Goal: Task Accomplishment & Management: Complete application form

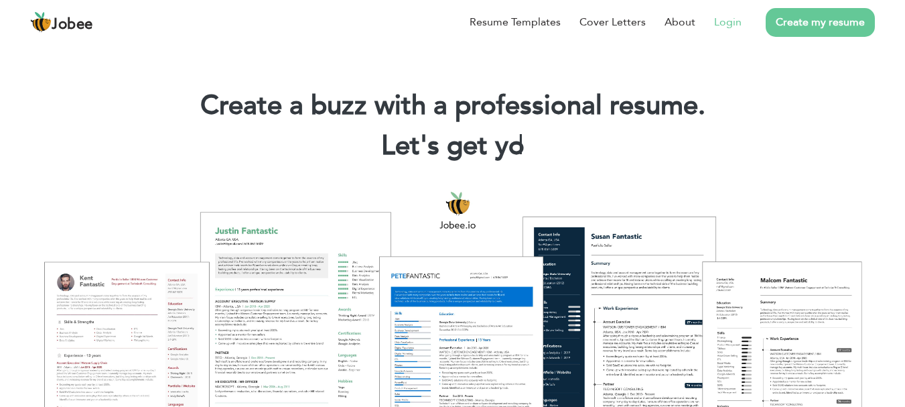
click at [727, 21] on link "Login" at bounding box center [727, 22] width 27 height 16
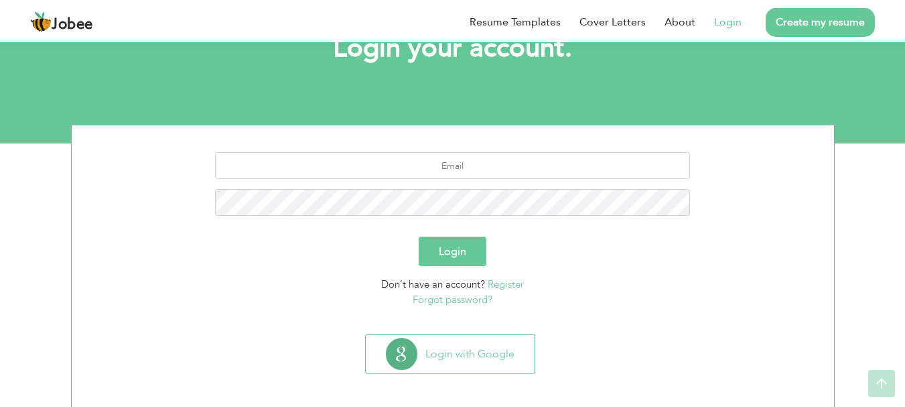
scroll to position [102, 0]
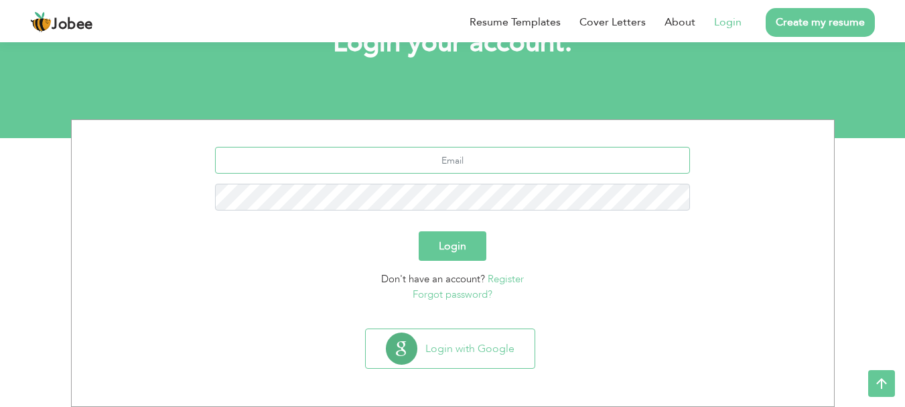
click at [381, 162] on input "text" at bounding box center [452, 160] width 475 height 27
click at [381, 162] on input "usmanmir268@g" at bounding box center [452, 160] width 475 height 27
click at [515, 162] on input "usmanmir268@g" at bounding box center [452, 160] width 475 height 27
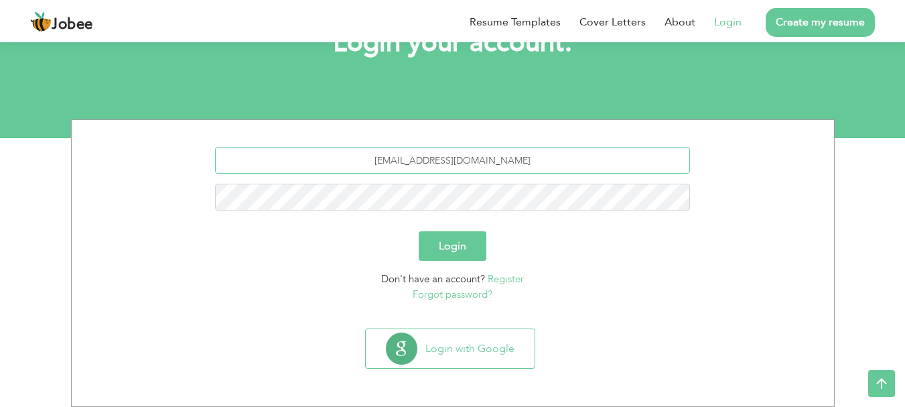
type input "usmanmir268@gmail.com"
click at [419, 231] on button "Login" at bounding box center [453, 245] width 68 height 29
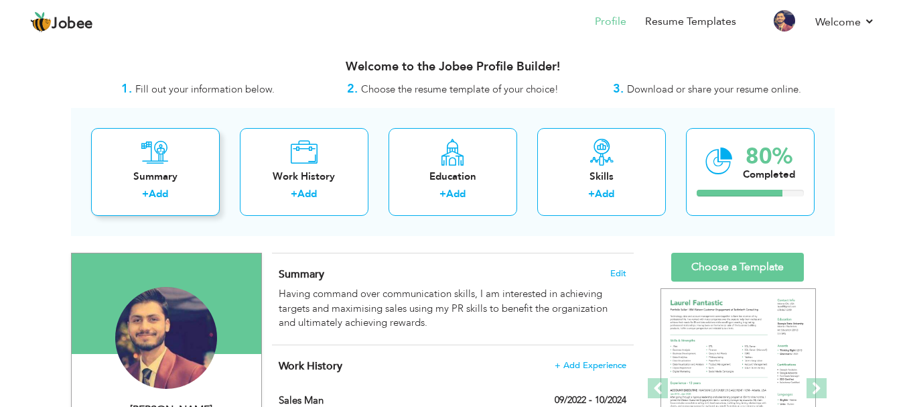
click at [175, 168] on div "Summary + Add" at bounding box center [155, 172] width 129 height 88
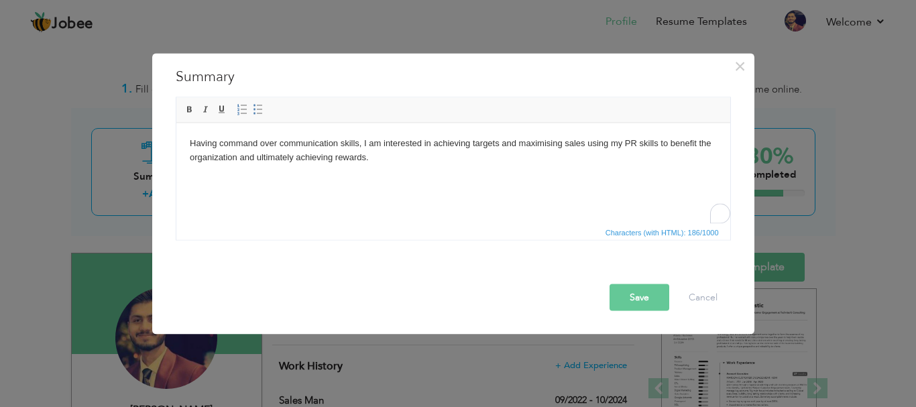
click at [329, 153] on body "Having command over communication skills, I am interested in achieving targets …" at bounding box center [452, 150] width 527 height 28
click at [640, 305] on button "Save" at bounding box center [639, 297] width 60 height 27
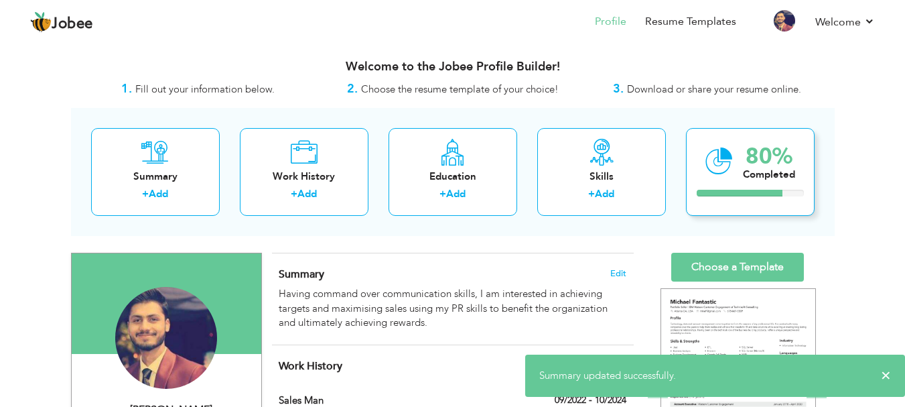
click at [732, 176] on icon at bounding box center [719, 161] width 27 height 45
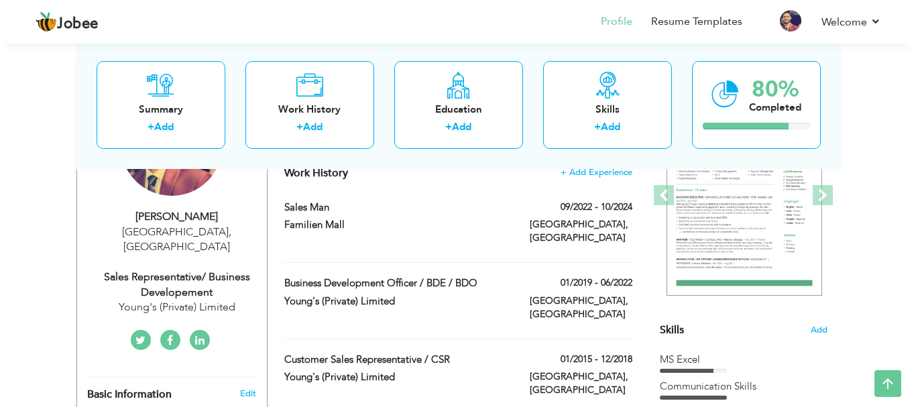
scroll to position [185, 0]
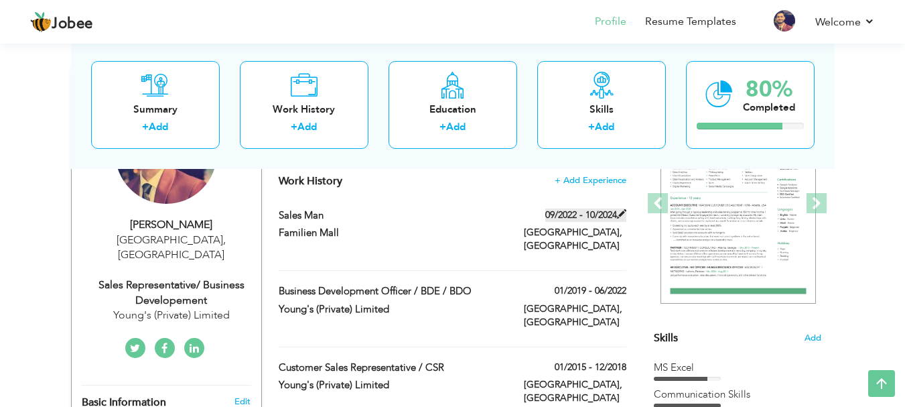
click at [620, 210] on span at bounding box center [621, 213] width 9 height 9
type input "Sales Man"
type input "Familien Mall"
type input "09/2022"
type input "10/2024"
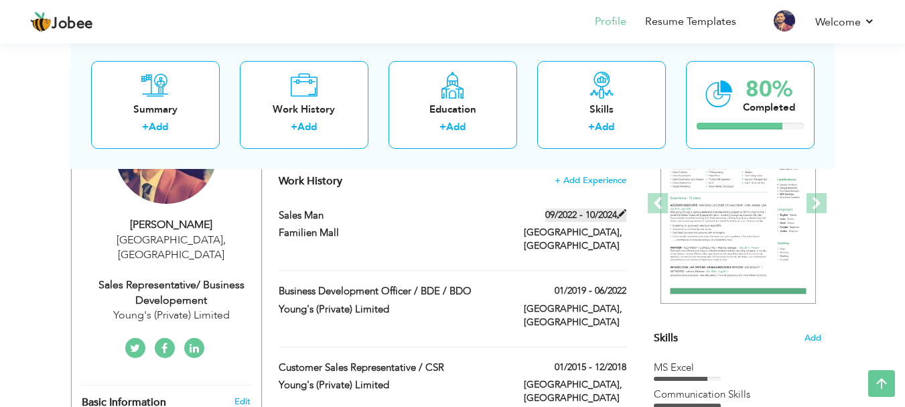
type input "[GEOGRAPHIC_DATA]"
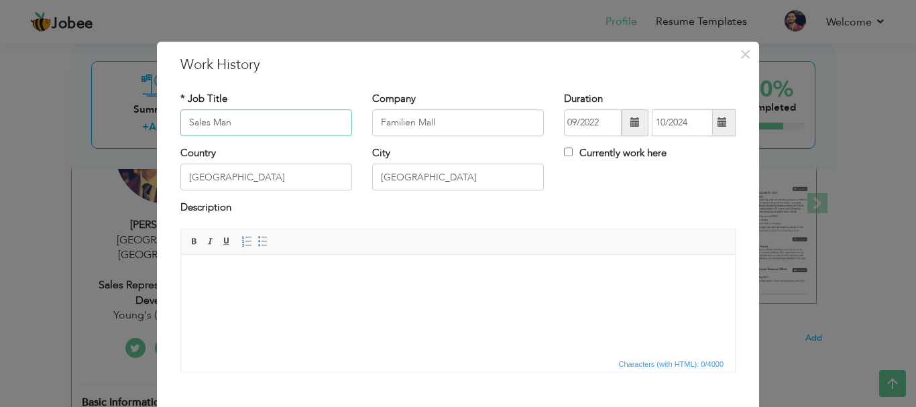
click at [229, 119] on input "Sales Man" at bounding box center [266, 122] width 172 height 27
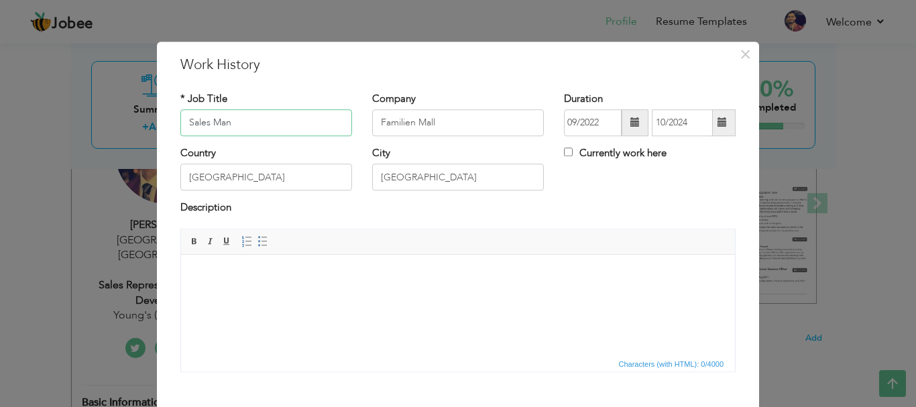
click at [229, 119] on input "Sales Man" at bounding box center [266, 122] width 172 height 27
click at [249, 126] on input "Vustomer Relaytion Officer" at bounding box center [266, 122] width 172 height 27
click at [190, 123] on input "Vustomer Relation Officer" at bounding box center [266, 122] width 172 height 27
type input "Customer Relation Officer"
click at [710, 127] on span at bounding box center [722, 122] width 26 height 27
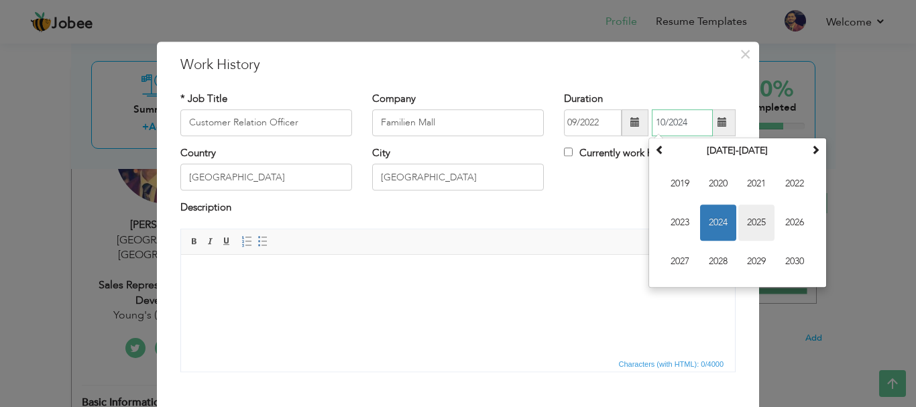
click at [755, 224] on span "2025" at bounding box center [756, 222] width 36 height 36
click at [743, 225] on span "Jul" at bounding box center [756, 222] width 36 height 36
type input "07/2025"
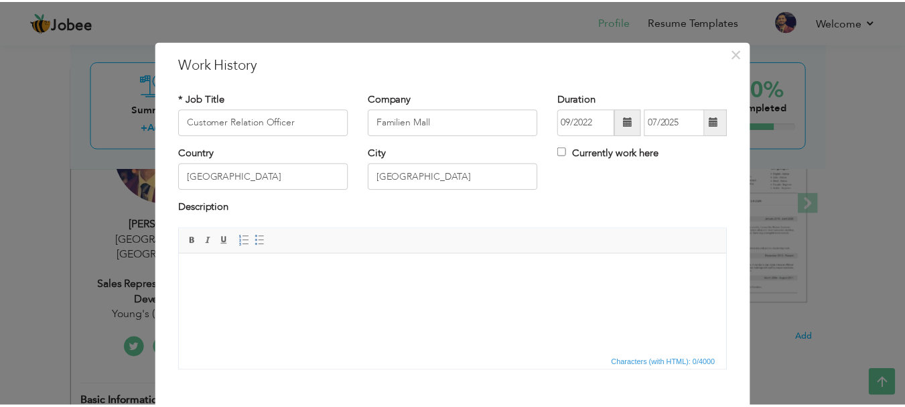
scroll to position [0, 0]
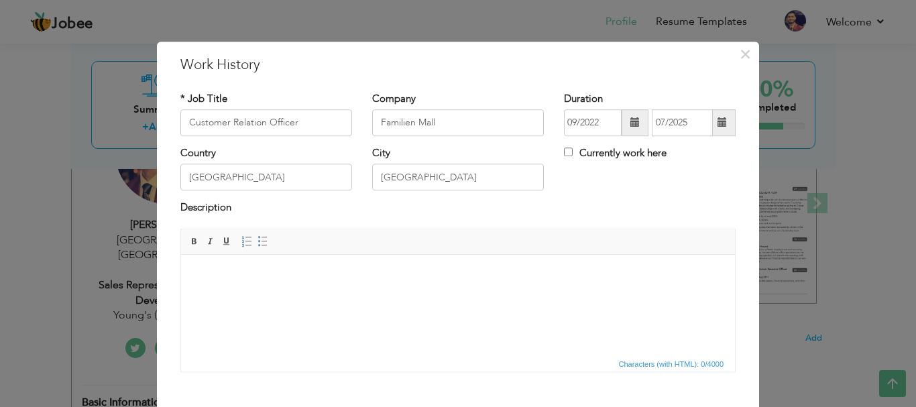
click at [369, 295] on html at bounding box center [458, 274] width 554 height 41
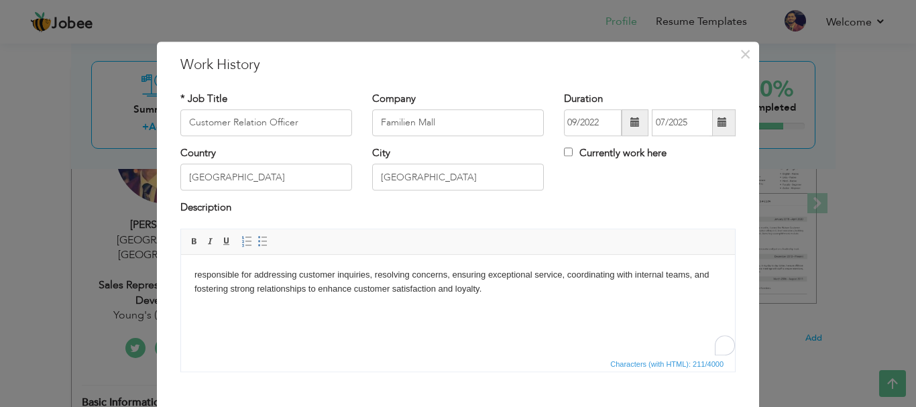
click at [192, 275] on html "responsible for addressing customer inquiries, resolving concerns, ensuring exc…" at bounding box center [458, 281] width 554 height 55
click at [796, 207] on div "× Work History * Job Title Customer Relation Officer Company Familien Mall Dura…" at bounding box center [458, 203] width 916 height 407
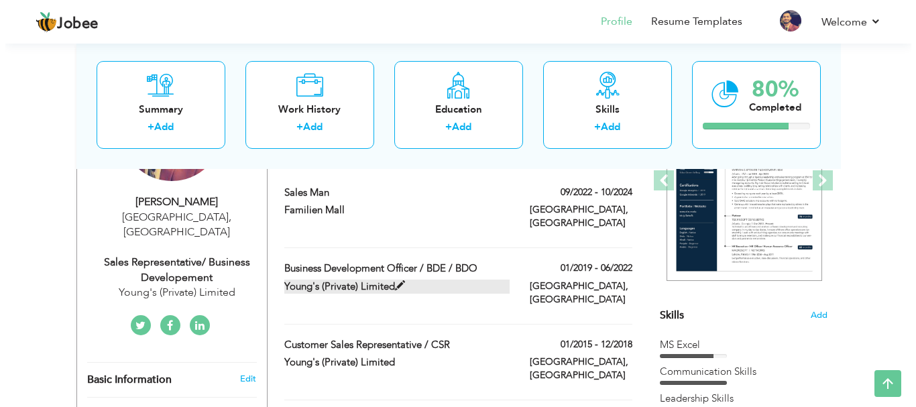
scroll to position [198, 0]
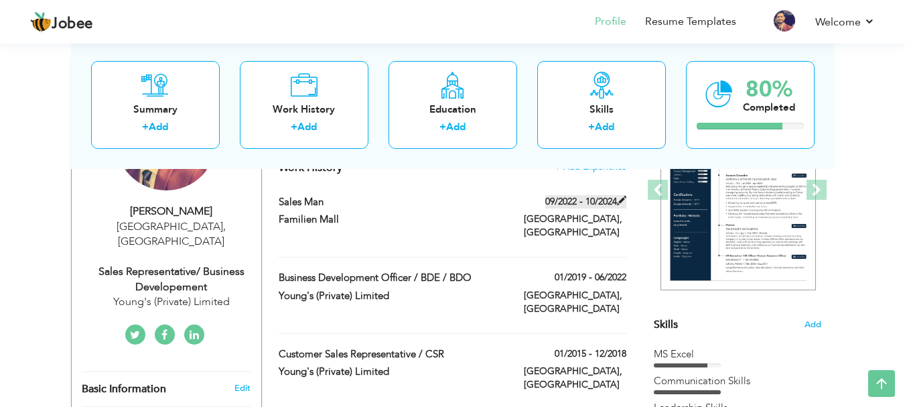
click at [623, 200] on span at bounding box center [621, 200] width 9 height 9
type input "Sales Man"
type input "10/2024"
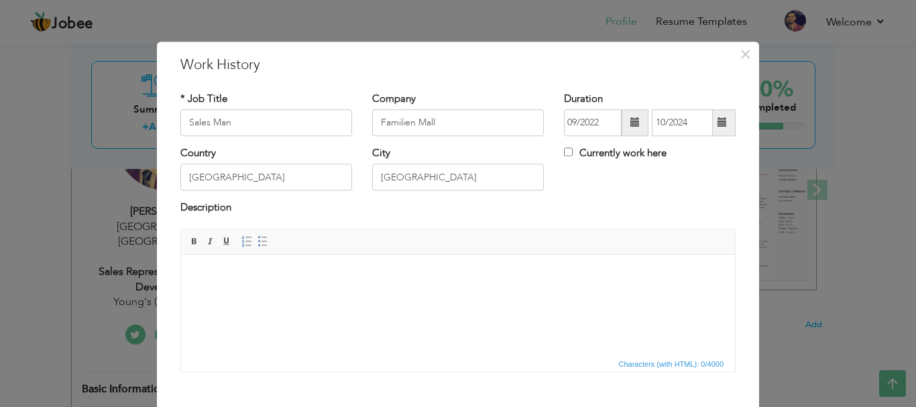
click at [292, 271] on body at bounding box center [457, 274] width 527 height 14
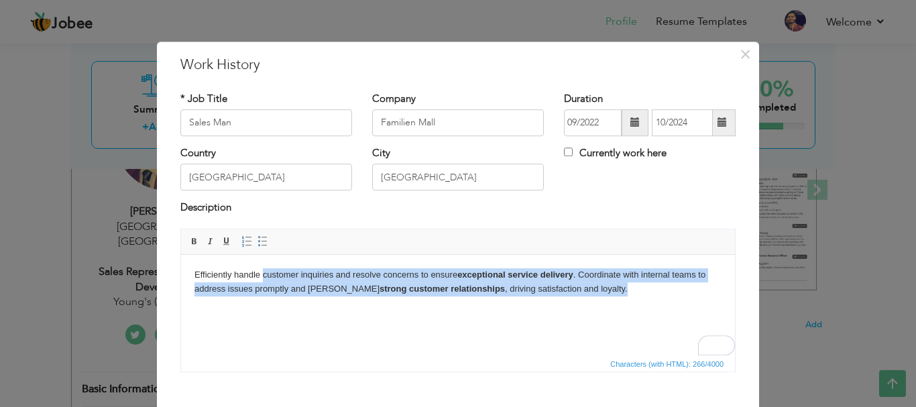
drag, startPoint x: 592, startPoint y: 296, endPoint x: 263, endPoint y: 265, distance: 331.2
click at [263, 265] on html "Efficiently handle customer inquiries and resolve concerns to ensure exceptiona…" at bounding box center [458, 281] width 554 height 55
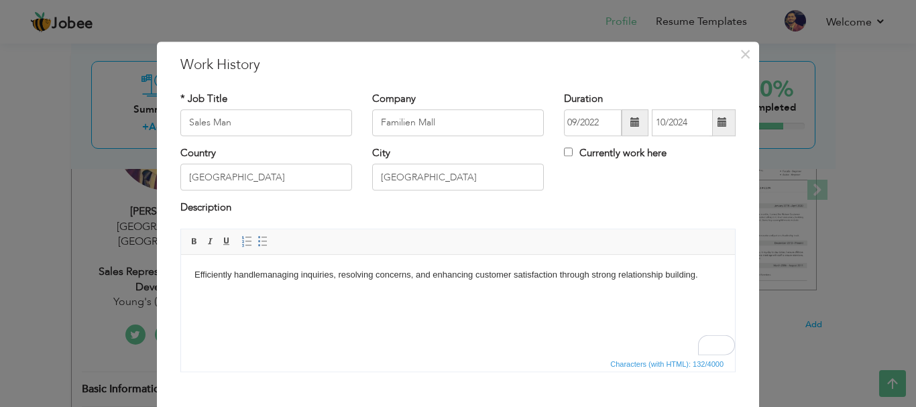
click at [299, 277] on body "Efficiently handle managing inquiries, resolving concerns, and enhancing custom…" at bounding box center [457, 274] width 527 height 14
click at [258, 274] on body "Efficiently handle managing inquiries, resolving concerns, and enhancing custom…" at bounding box center [457, 274] width 527 height 14
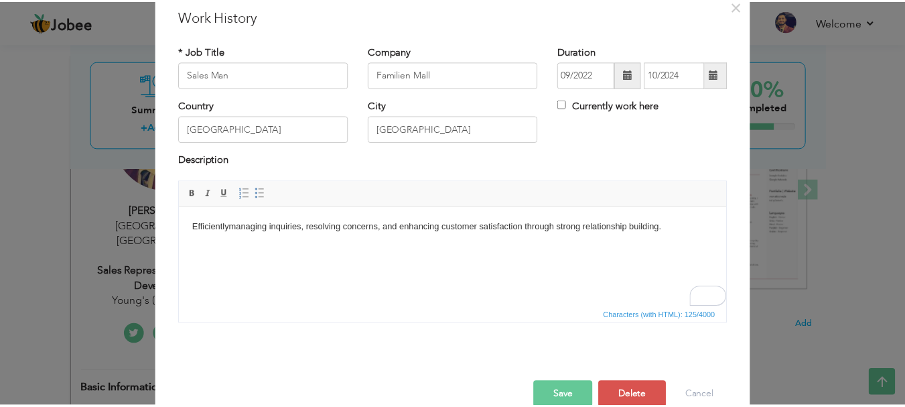
scroll to position [74, 0]
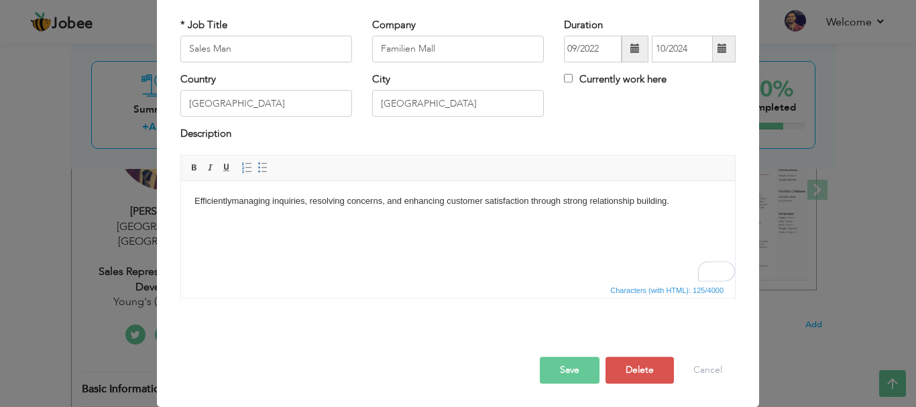
click at [553, 379] on button "Save" at bounding box center [570, 370] width 60 height 27
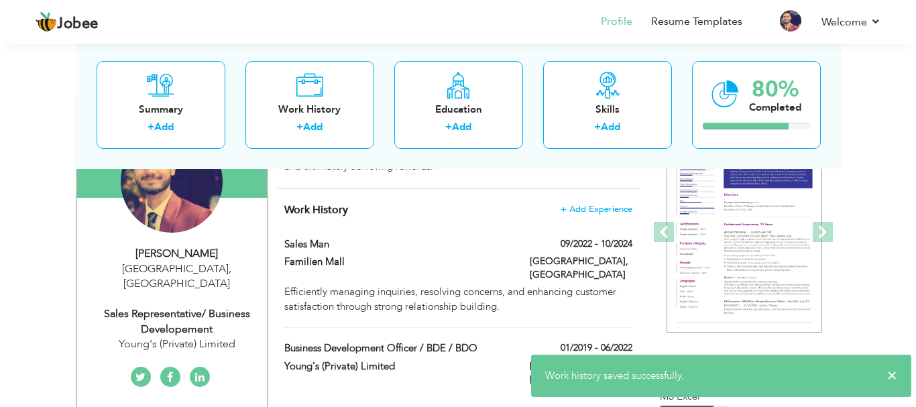
scroll to position [154, 0]
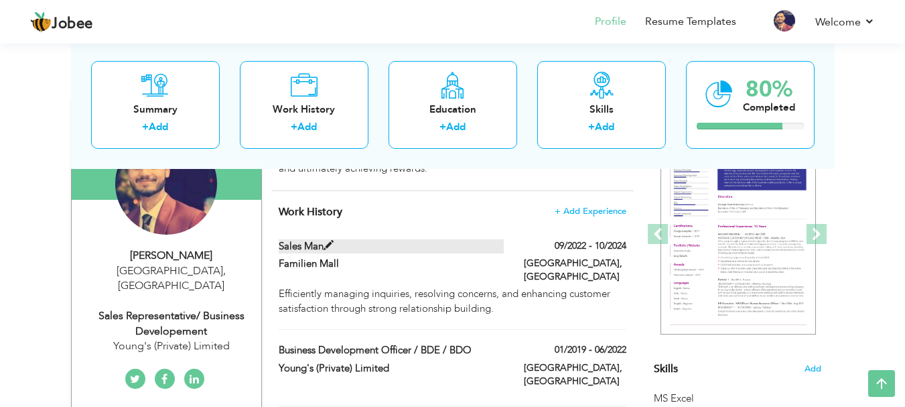
click at [328, 245] on span at bounding box center [329, 246] width 10 height 10
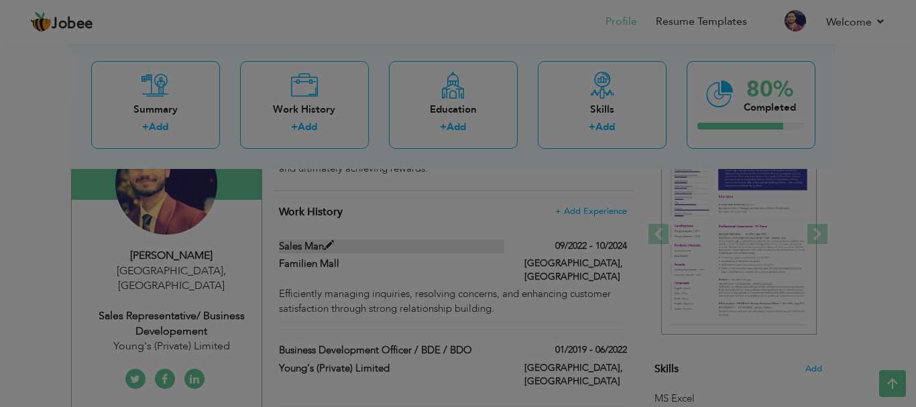
scroll to position [0, 0]
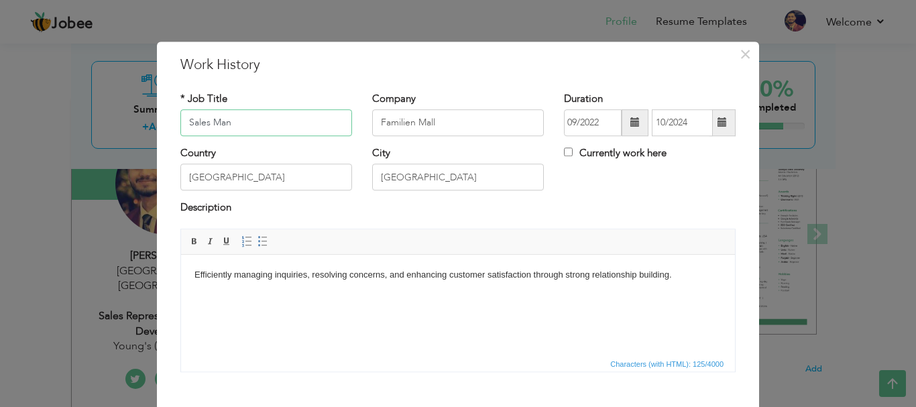
drag, startPoint x: 259, startPoint y: 123, endPoint x: 168, endPoint y: 128, distance: 90.6
click at [170, 128] on div "* Job Title Sales Man" at bounding box center [266, 119] width 192 height 54
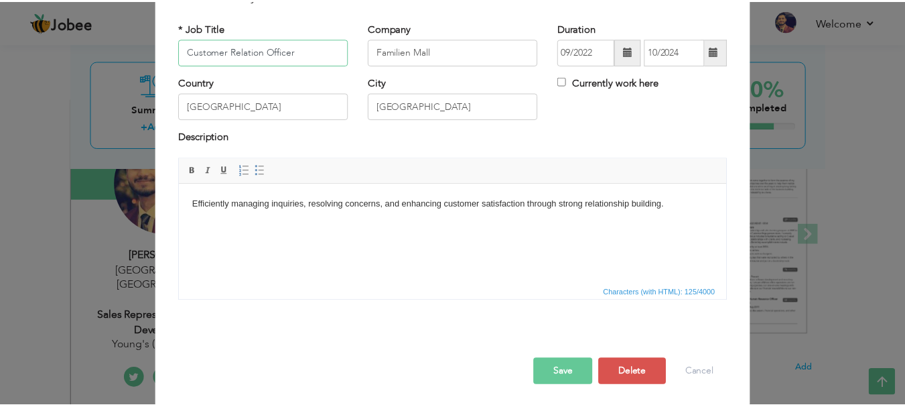
scroll to position [74, 0]
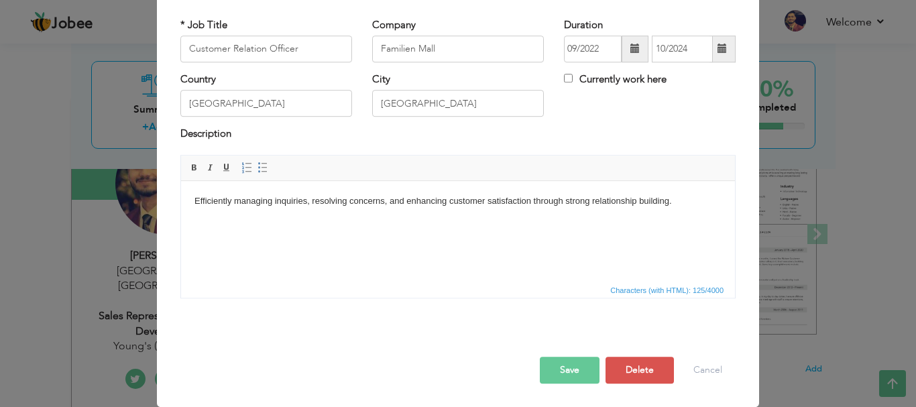
click at [584, 363] on button "Save" at bounding box center [570, 370] width 60 height 27
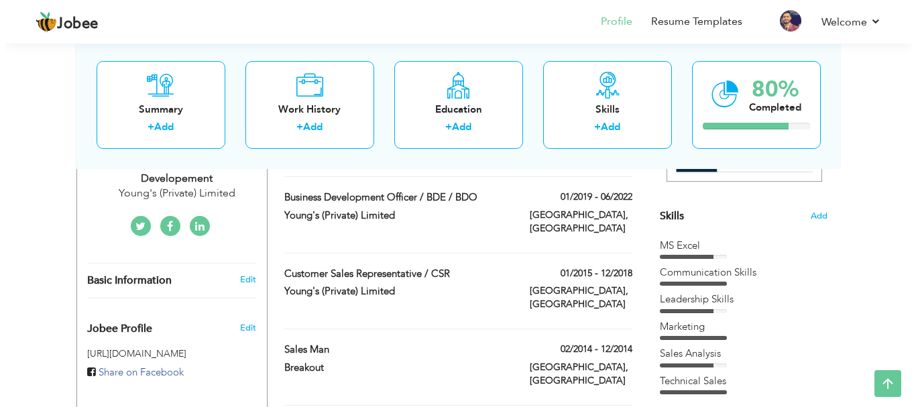
scroll to position [306, 0]
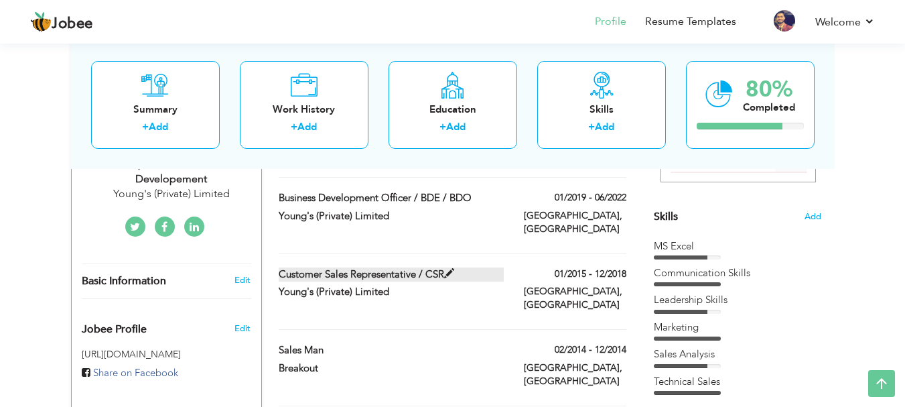
click at [448, 269] on span at bounding box center [449, 274] width 10 height 10
type input "Customer Sales Representative / CSR"
type input "Young's (Private) Limited"
type input "01/2015"
type input "12/2018"
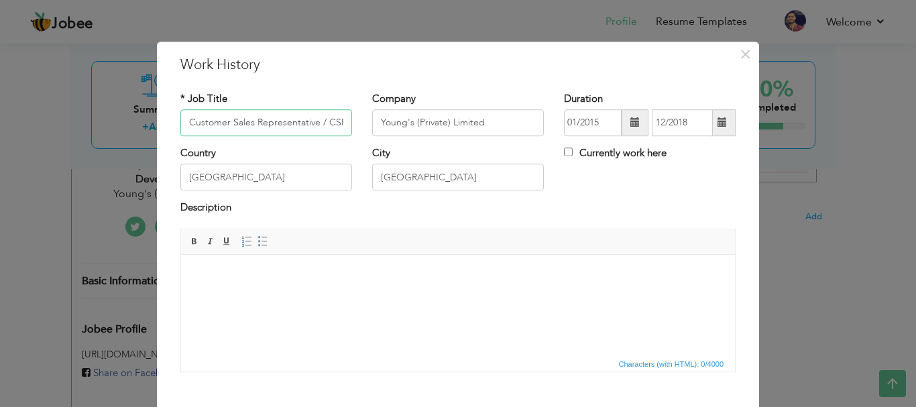
scroll to position [0, 1]
click at [284, 125] on input "Customer Sales Representative / CSR" at bounding box center [266, 122] width 172 height 27
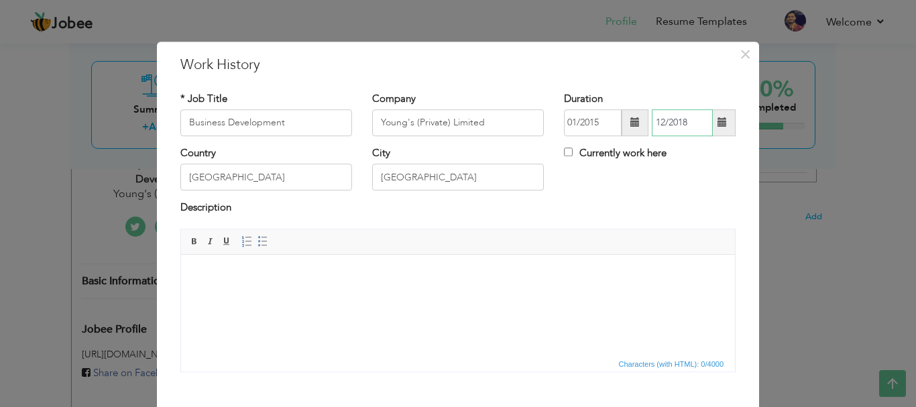
click at [674, 126] on input "12/2018" at bounding box center [681, 122] width 61 height 27
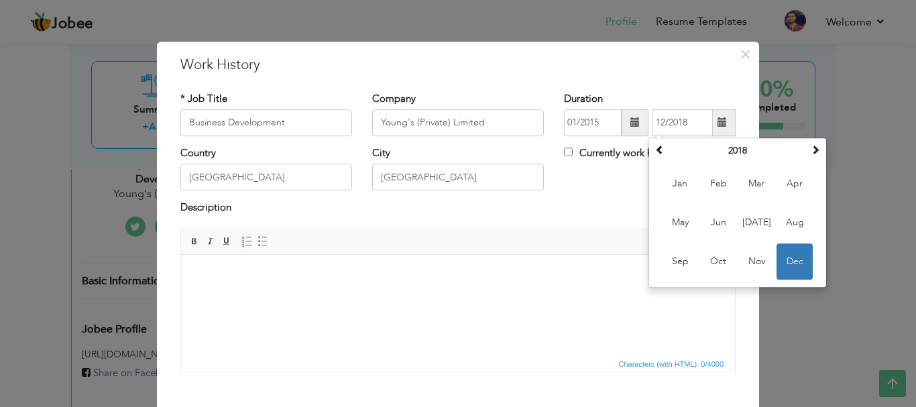
click at [495, 231] on span "Editor toolbars Basic Styles Bold Italic Underline Paragraph Insert/Remove Numb…" at bounding box center [458, 241] width 554 height 25
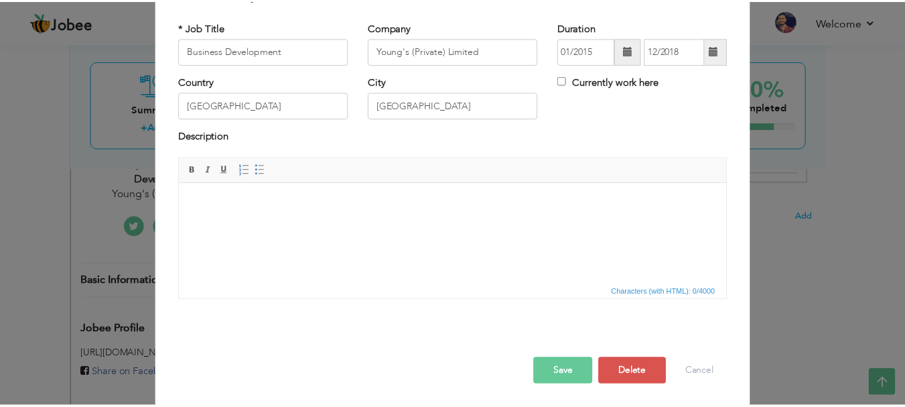
scroll to position [74, 0]
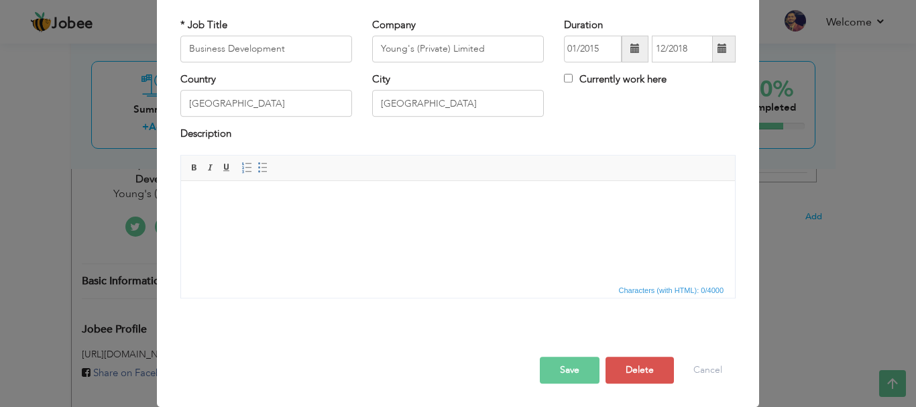
click at [558, 366] on button "Save" at bounding box center [570, 370] width 60 height 27
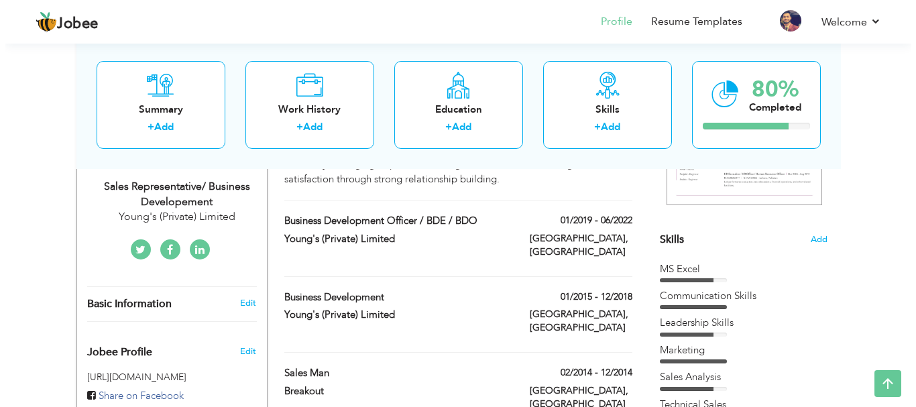
scroll to position [286, 0]
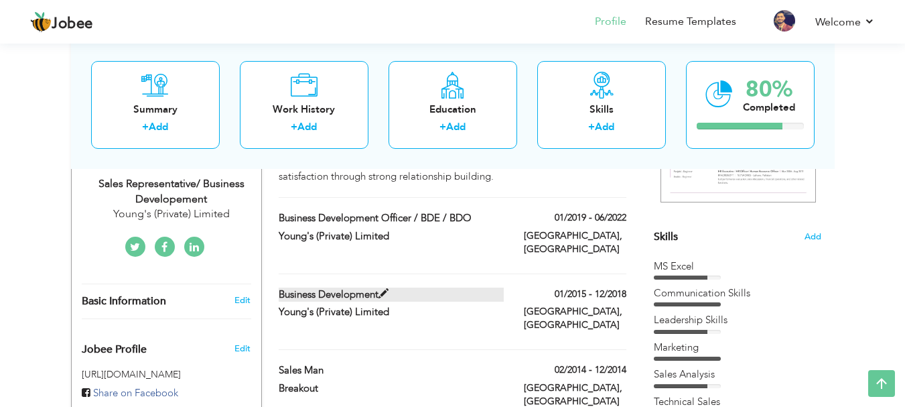
click at [393, 288] on label "Business Development" at bounding box center [391, 295] width 225 height 14
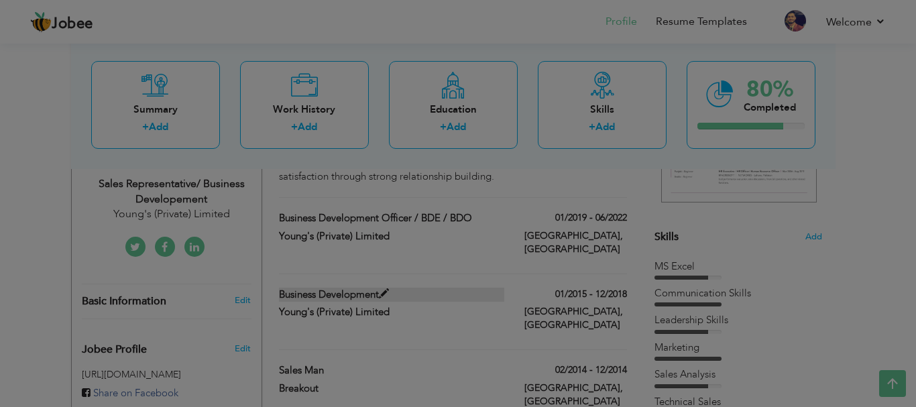
scroll to position [0, 0]
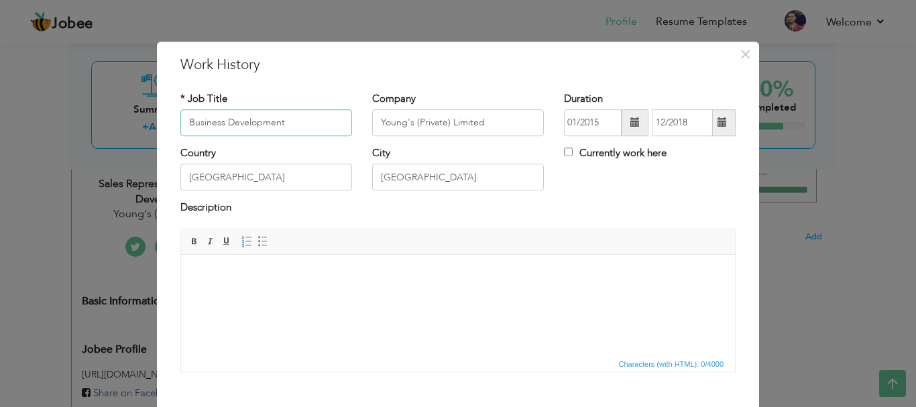
click at [274, 113] on input "Business Development" at bounding box center [266, 122] width 172 height 27
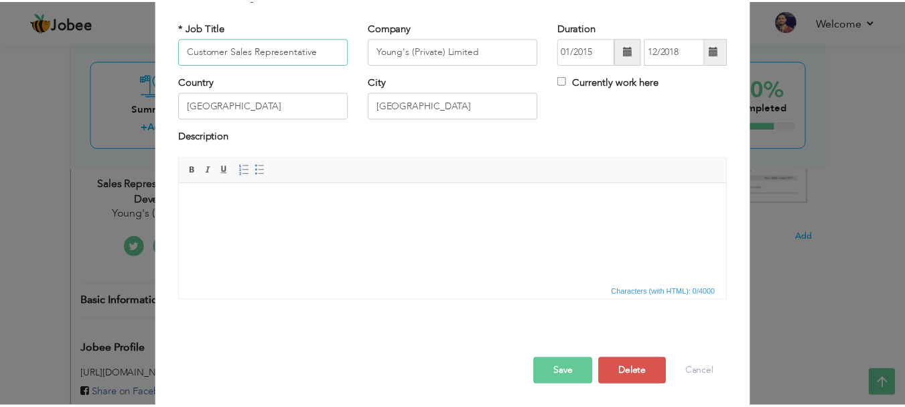
scroll to position [74, 0]
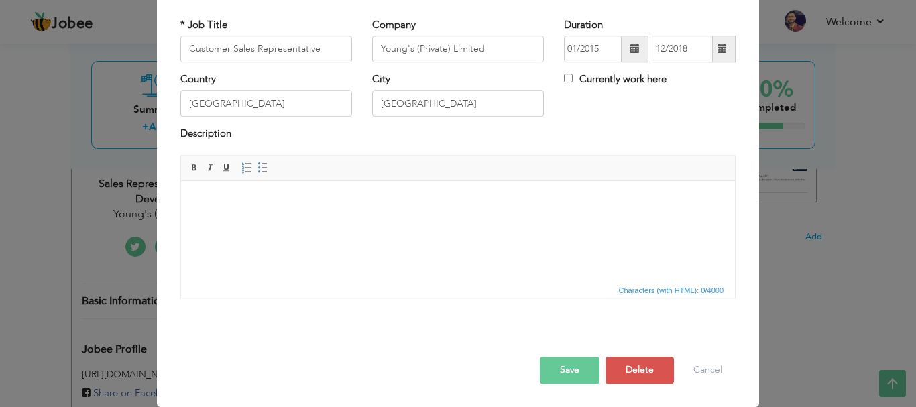
click at [570, 367] on button "Save" at bounding box center [570, 370] width 60 height 27
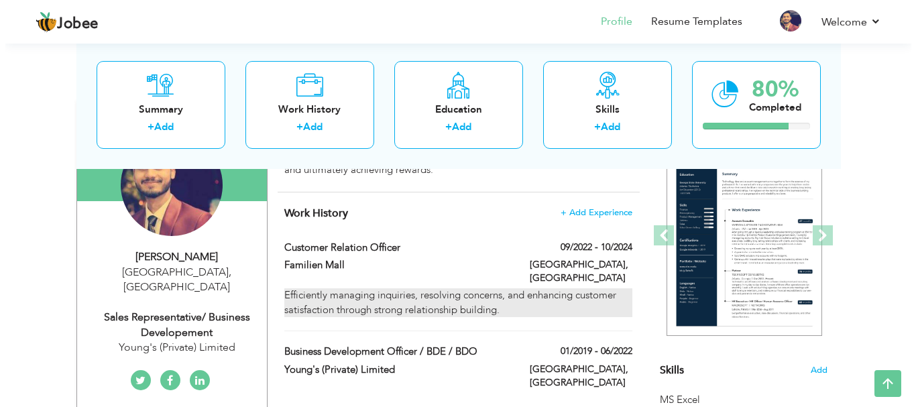
scroll to position [145, 0]
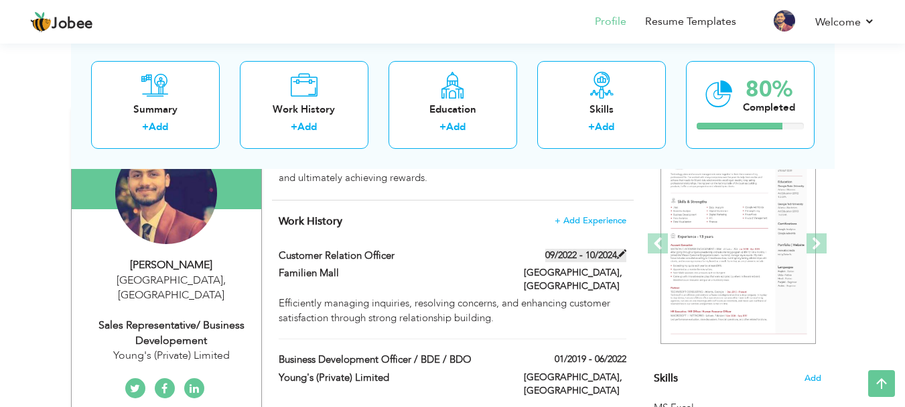
click at [590, 251] on label "09/2022 - 10/2024" at bounding box center [586, 255] width 81 height 13
type input "Customer Relation Officer"
type input "Familien Mall"
type input "09/2022"
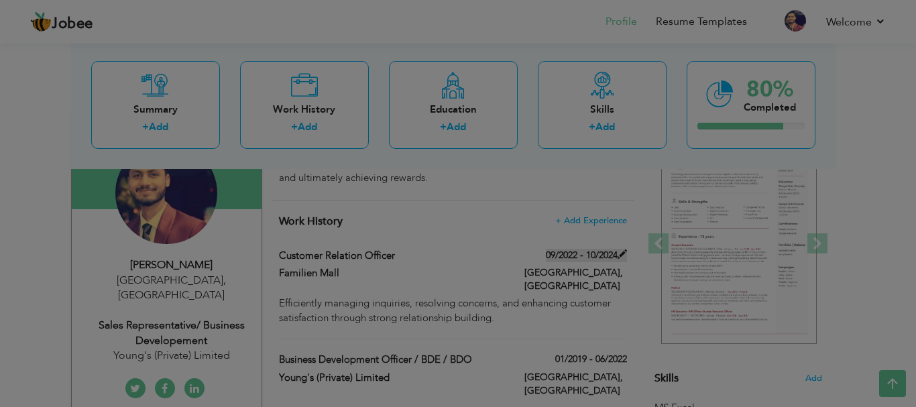
scroll to position [0, 0]
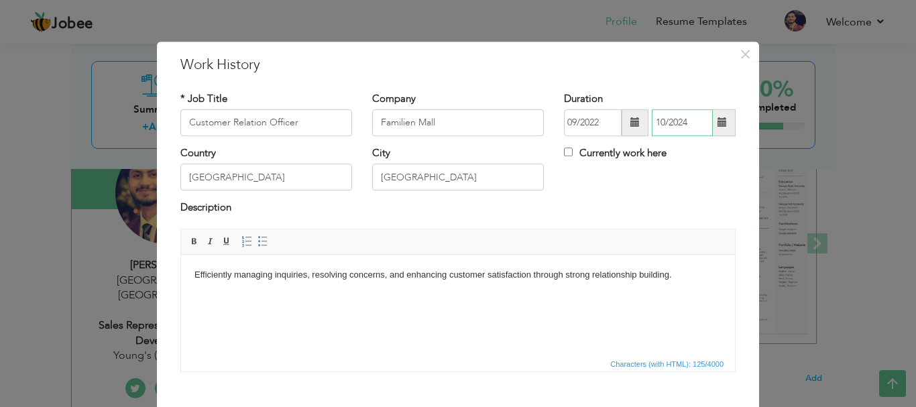
click at [686, 130] on input "10/2024" at bounding box center [681, 122] width 61 height 27
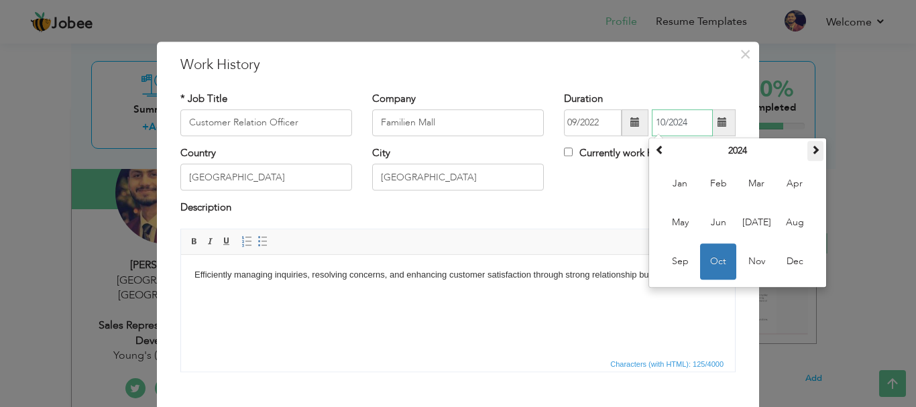
click at [808, 155] on th at bounding box center [815, 151] width 16 height 20
click at [781, 219] on span "Aug" at bounding box center [794, 222] width 36 height 36
type input "08/2025"
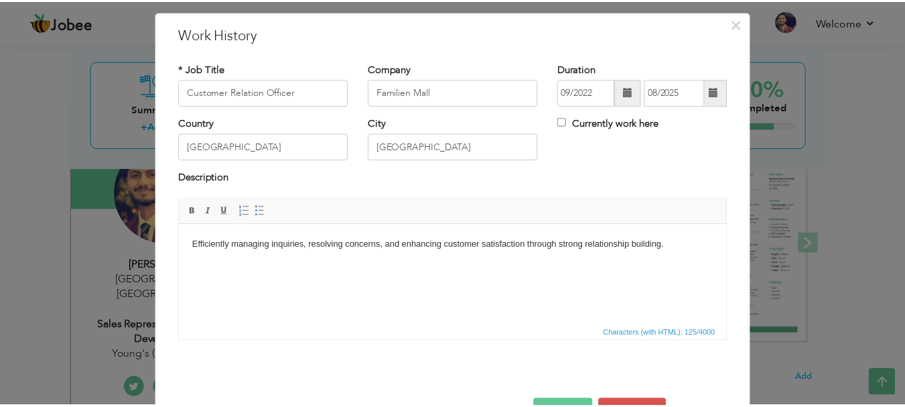
scroll to position [74, 0]
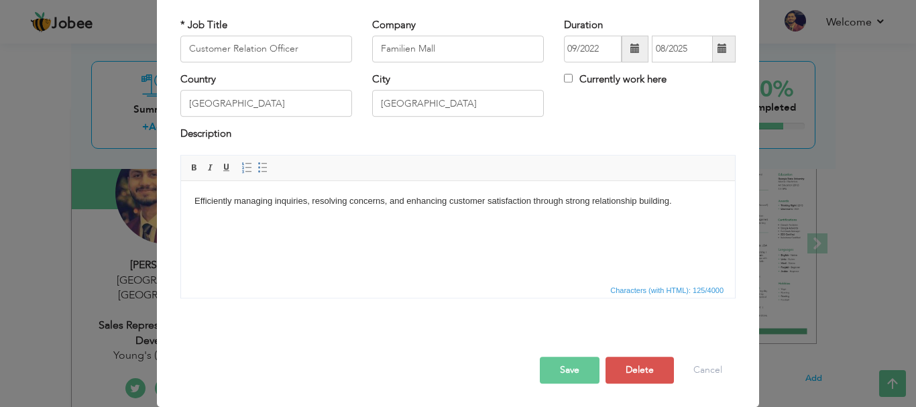
click at [551, 380] on button "Save" at bounding box center [570, 370] width 60 height 27
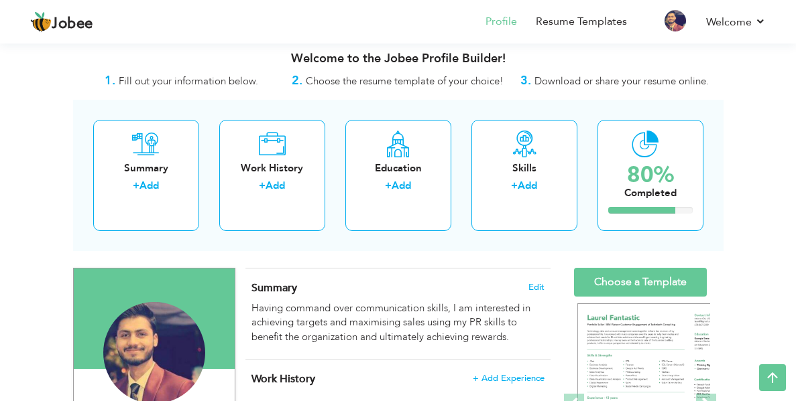
scroll to position [0, 0]
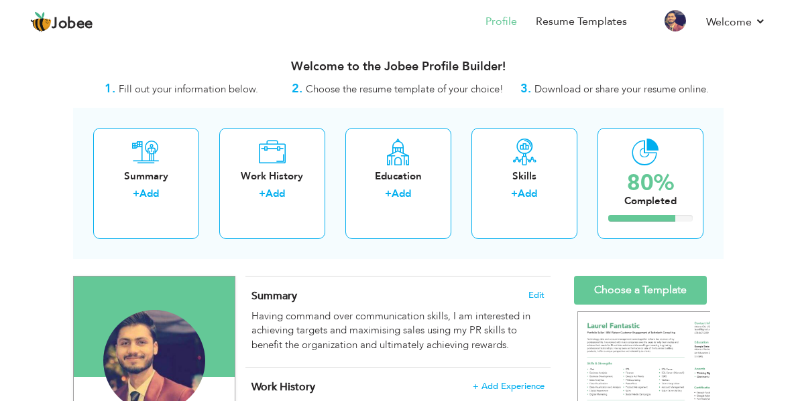
click at [399, 227] on div "Summary + Add Work History + Add Education + Add Skills + Add 80% Completed" at bounding box center [398, 183] width 650 height 151
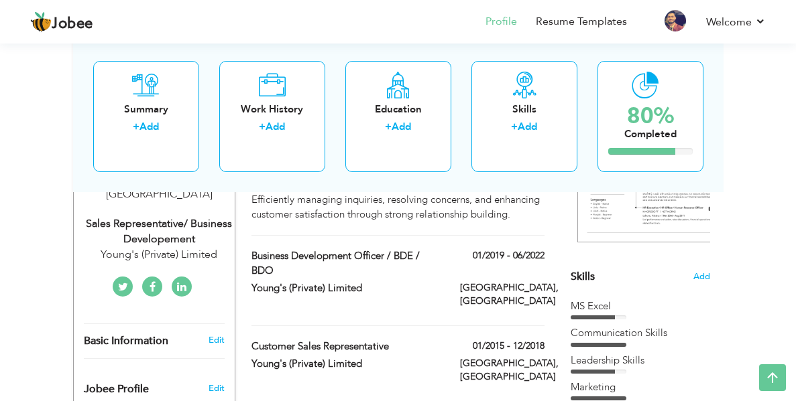
scroll to position [270, 0]
click at [788, 132] on div "View Resume Export PDF Profile Summary Public Link Experience Education Awards …" at bounding box center [398, 350] width 796 height 1161
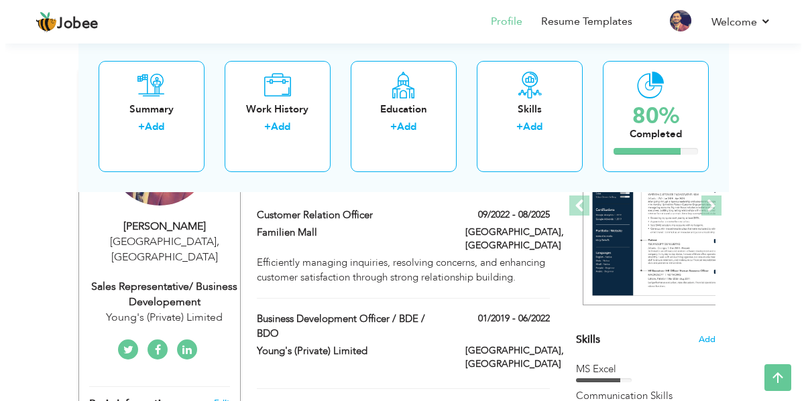
scroll to position [199, 0]
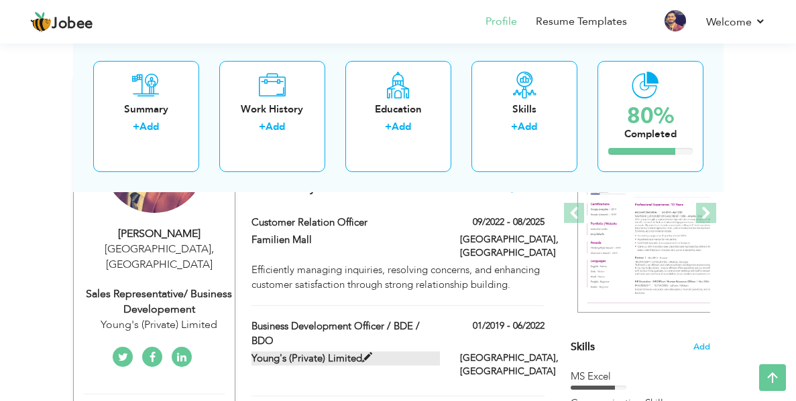
click at [362, 353] on span at bounding box center [367, 358] width 10 height 10
type input "Business Development Officer / BDE / BDO"
type input "Young's (Private) Limited"
type input "01/2019"
type input "06/2022"
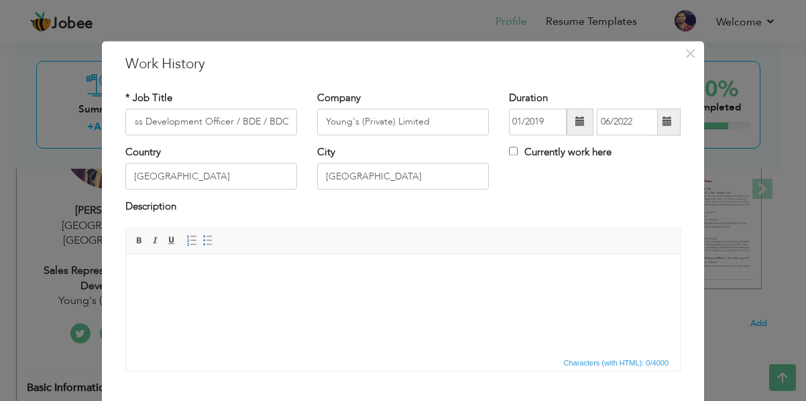
scroll to position [0, 0]
click at [301, 290] on html at bounding box center [403, 274] width 554 height 41
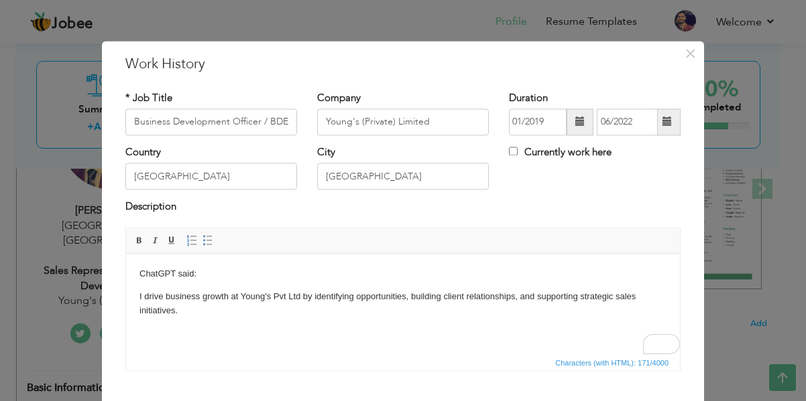
click at [138, 296] on html "ChatGPT said: I drive business growth at Young's Pvt Ltd by identifying opportu…" at bounding box center [403, 292] width 554 height 77
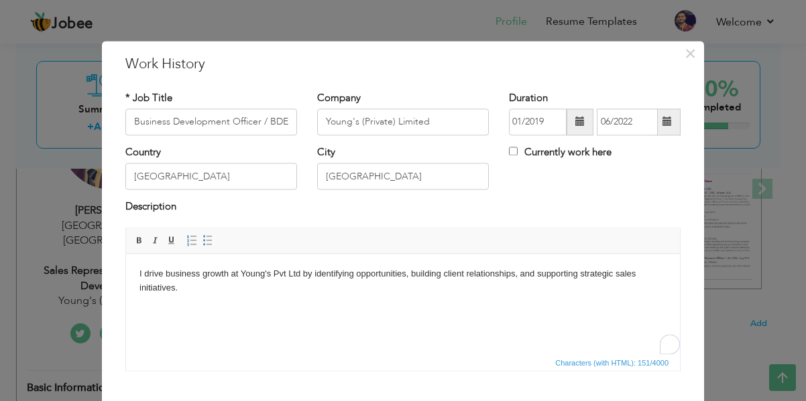
click at [300, 292] on body "I drive business growth at Young's Pvt Ltd by identifying opportunities, buildi…" at bounding box center [402, 281] width 527 height 28
click at [665, 208] on div "Description" at bounding box center [402, 208] width 555 height 17
click at [308, 309] on html "I drive business growth at Young's Pvt Ltd by identifying opportunities, buildi…" at bounding box center [403, 281] width 554 height 55
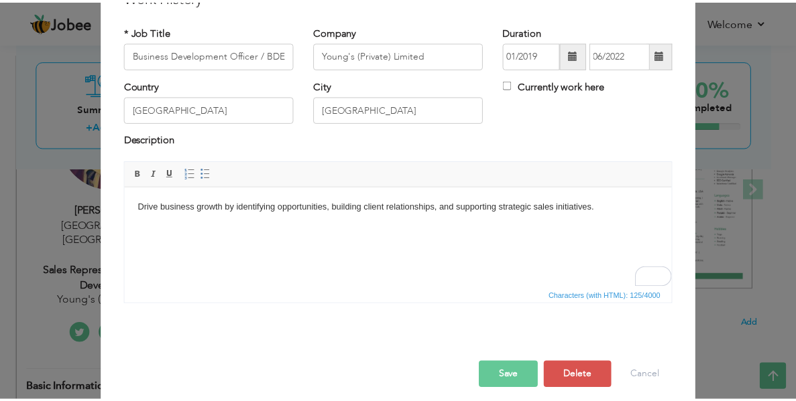
scroll to position [78, 0]
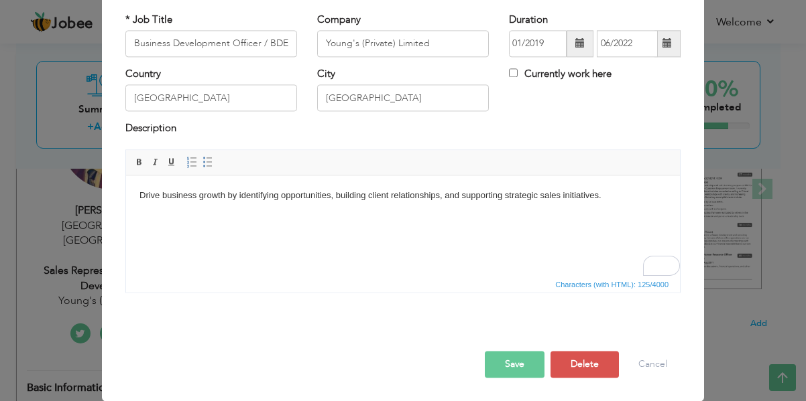
click at [509, 380] on div "Save Save and Continue Delete Cancel" at bounding box center [402, 350] width 575 height 75
click at [509, 364] on button "Save" at bounding box center [515, 364] width 60 height 27
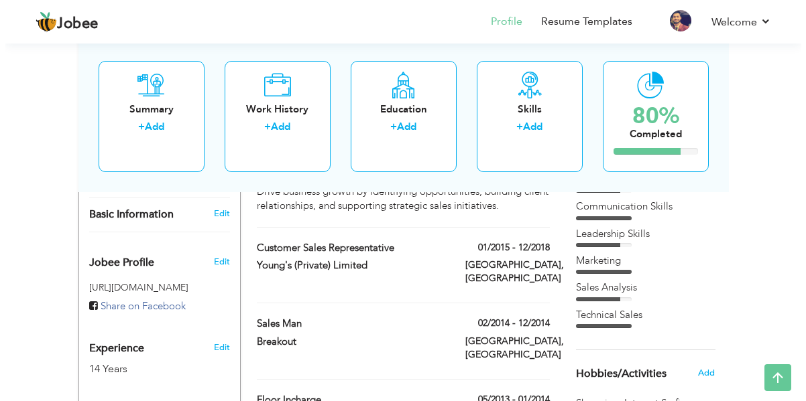
scroll to position [407, 0]
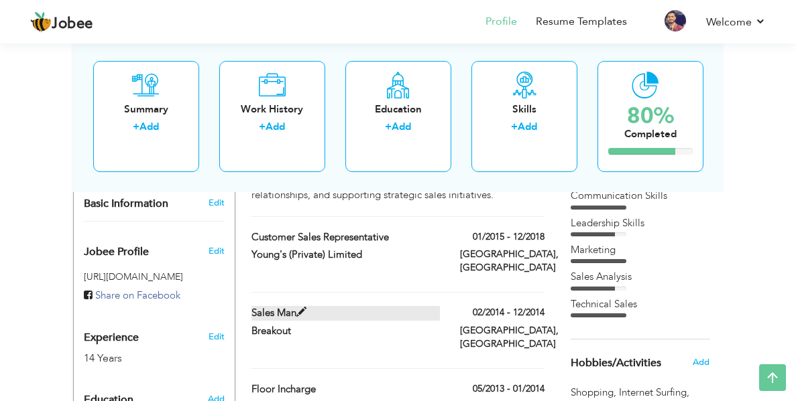
click at [296, 308] on span at bounding box center [301, 313] width 10 height 10
type input "Sales Man"
type input "Breakout"
type input "02/2014"
type input "12/2014"
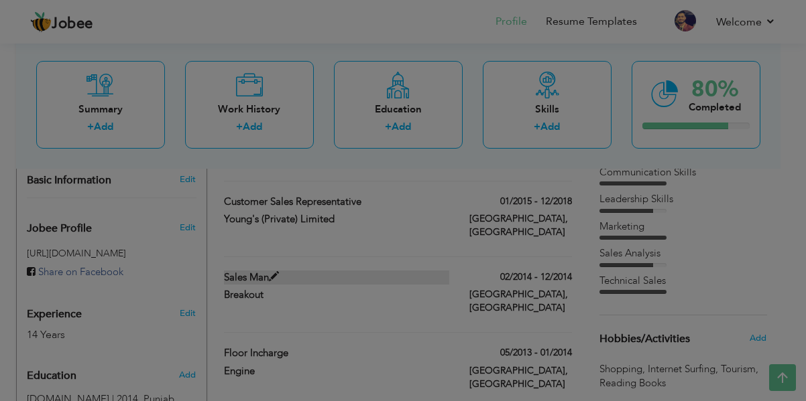
scroll to position [0, 0]
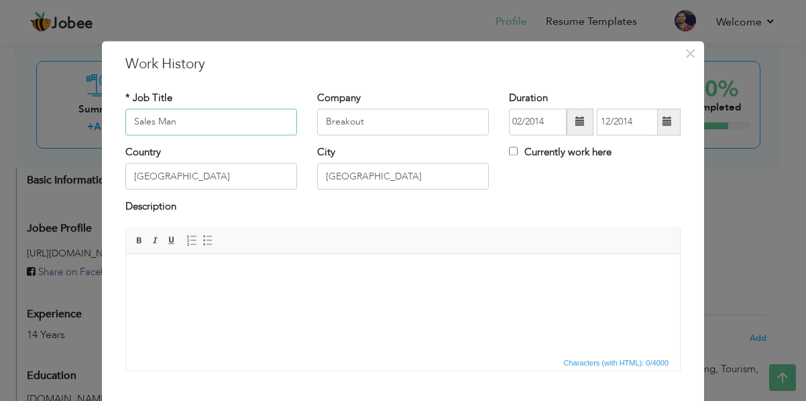
click at [231, 116] on input "Sales Man" at bounding box center [211, 122] width 172 height 27
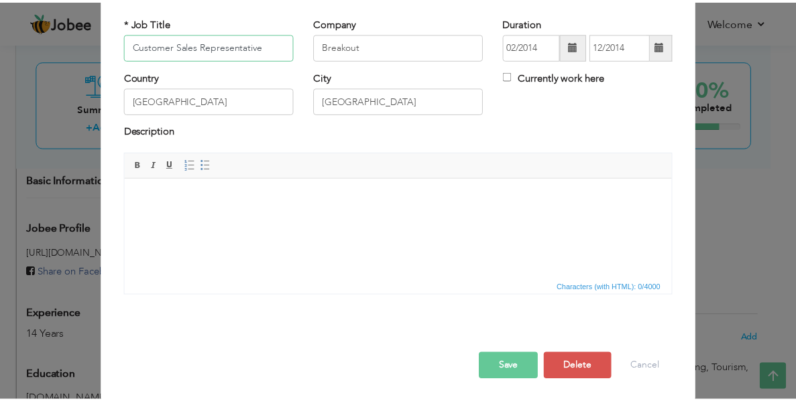
scroll to position [78, 0]
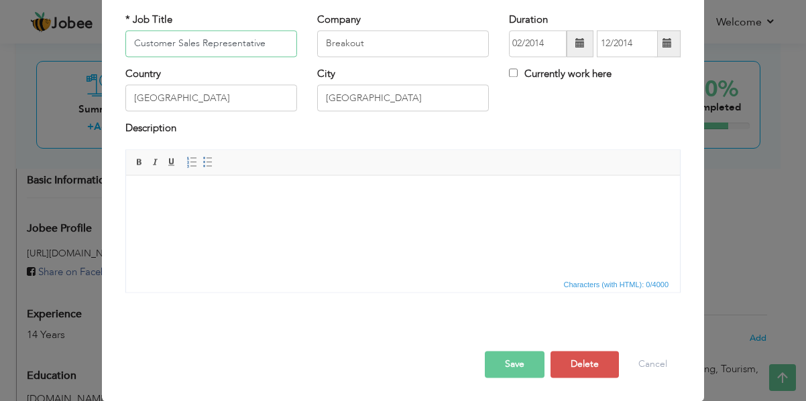
type input "Customer Sales Representative"
click at [508, 353] on button "Save" at bounding box center [515, 364] width 60 height 27
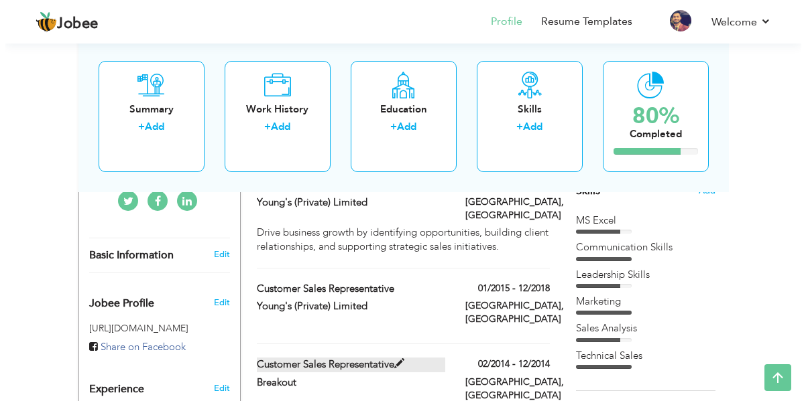
scroll to position [355, 0]
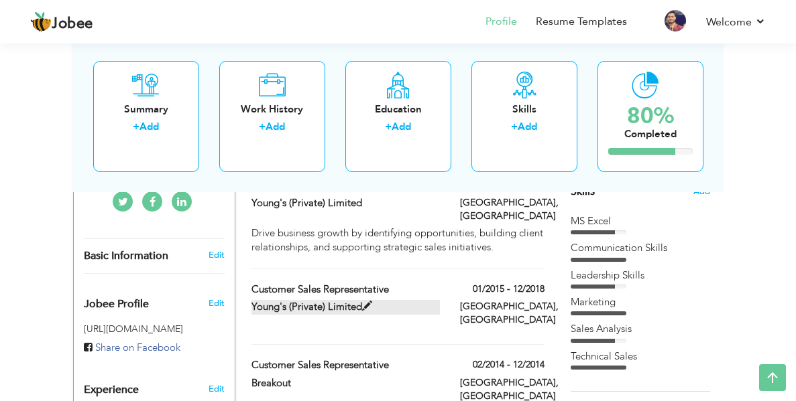
click at [362, 302] on span at bounding box center [367, 307] width 10 height 10
type input "Young's (Private) Limited"
type input "01/2015"
type input "12/2018"
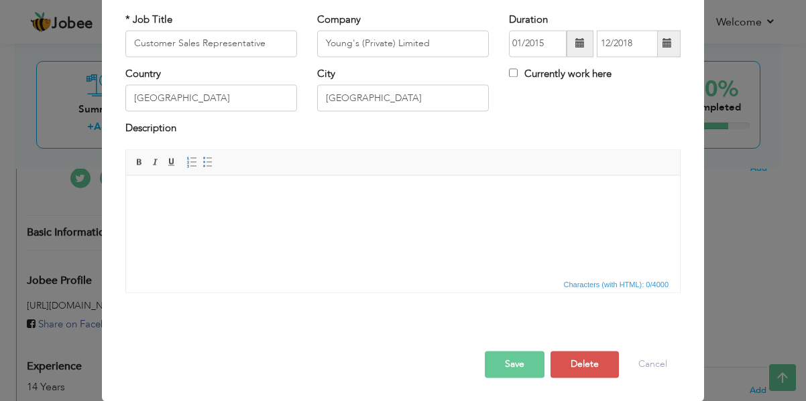
scroll to position [0, 0]
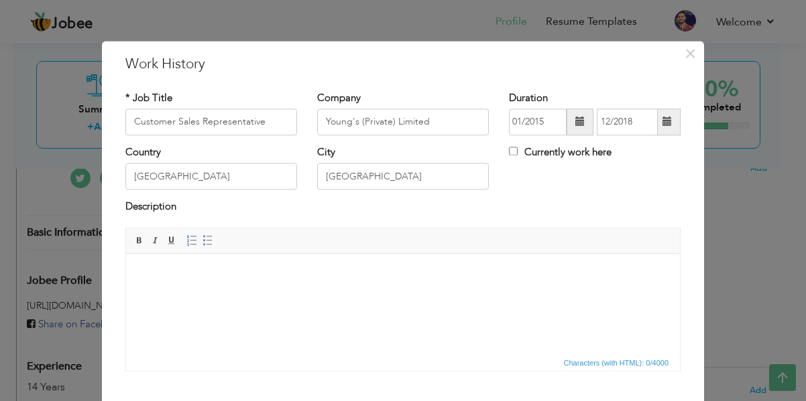
click at [294, 256] on html at bounding box center [403, 274] width 554 height 41
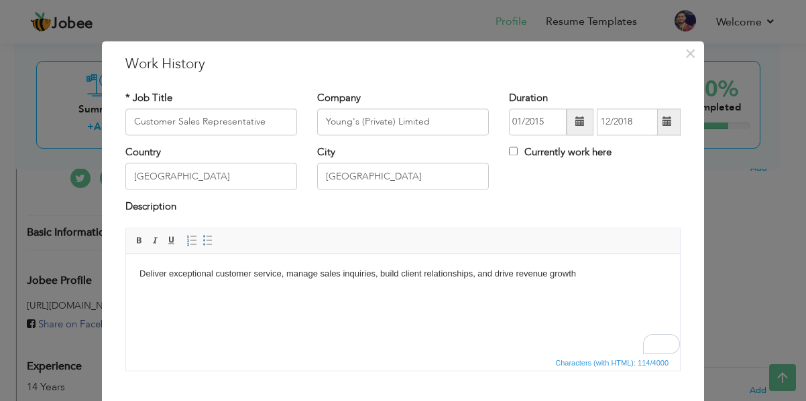
click at [140, 279] on body "Deliver exceptional customer service, manage sales inquiries, build client rela…" at bounding box center [402, 274] width 527 height 14
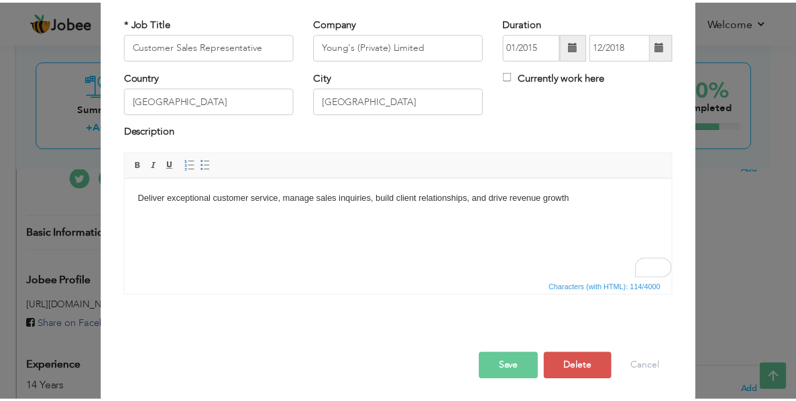
scroll to position [78, 0]
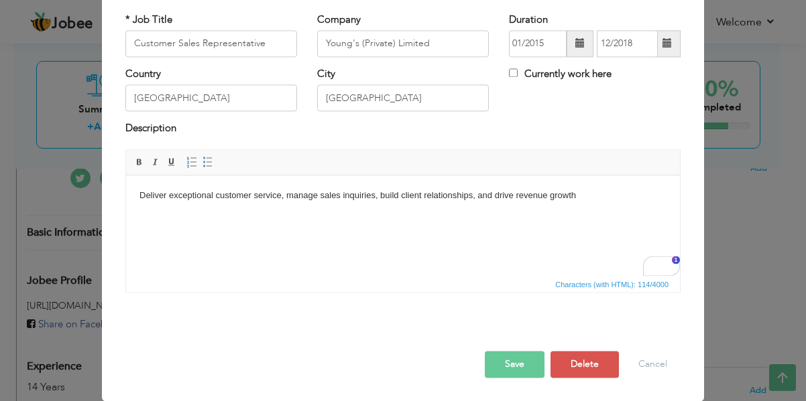
click at [504, 358] on button "Save" at bounding box center [515, 364] width 60 height 27
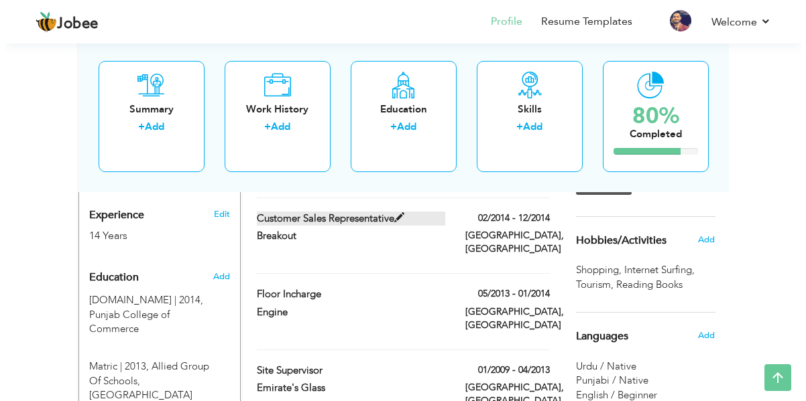
scroll to position [528, 0]
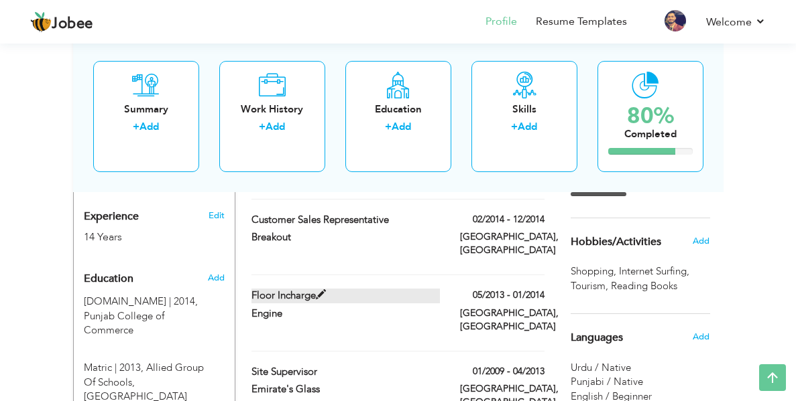
click at [316, 290] on span at bounding box center [321, 295] width 10 height 10
type input "Floor Incharge"
type input "Engine"
type input "05/2013"
type input "01/2014"
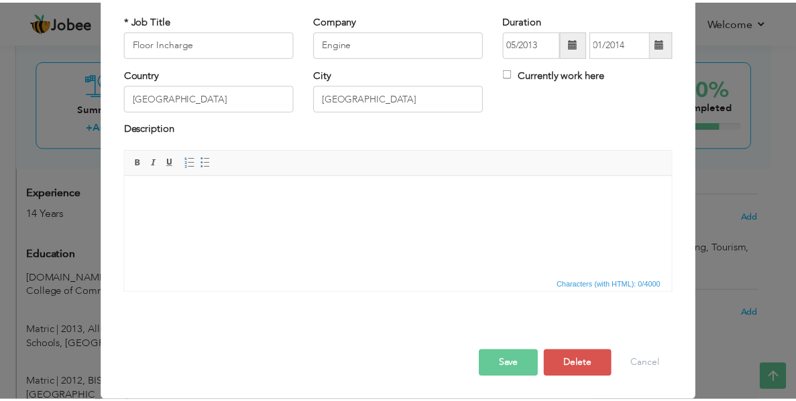
scroll to position [0, 0]
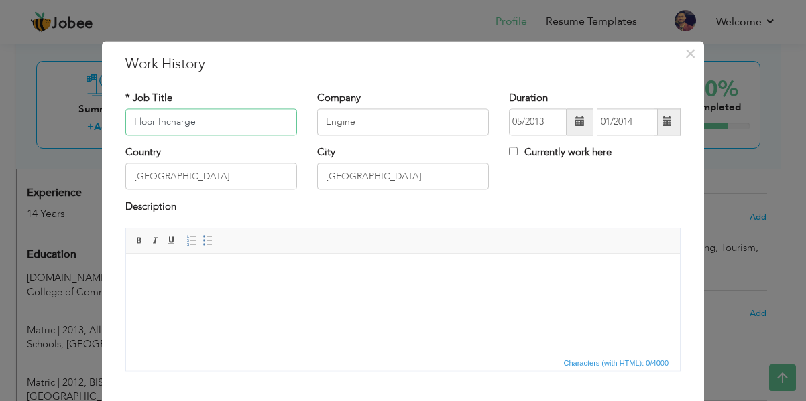
click at [129, 121] on input "Floor Incharge" at bounding box center [211, 122] width 172 height 27
click at [239, 125] on input "Floor Incharge" at bounding box center [211, 122] width 172 height 27
click at [684, 54] on span "×" at bounding box center [689, 54] width 11 height 24
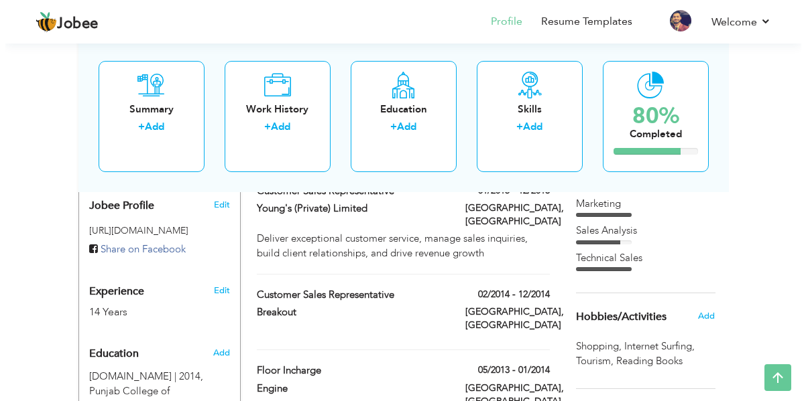
scroll to position [452, 0]
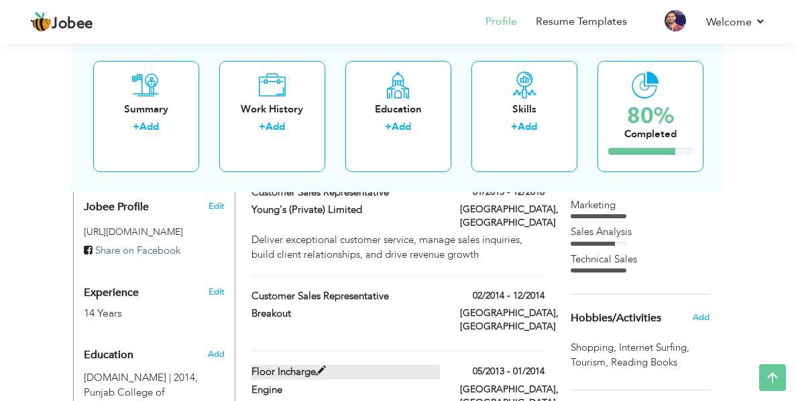
click at [316, 367] on span at bounding box center [321, 372] width 10 height 10
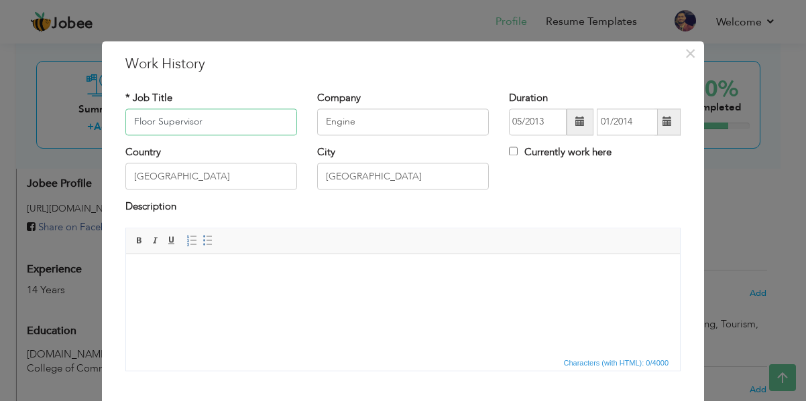
type input "Floor Supervisor"
click at [683, 156] on div "Currently work here" at bounding box center [595, 158] width 192 height 27
click at [275, 250] on span "Editor toolbars Basic Styles Bold Italic Underline Paragraph Insert/Remove Numb…" at bounding box center [403, 241] width 554 height 25
click at [275, 278] on body at bounding box center [402, 274] width 527 height 14
paste body "To enrich screen reader interactions, please activate Accessibility in Grammarl…"
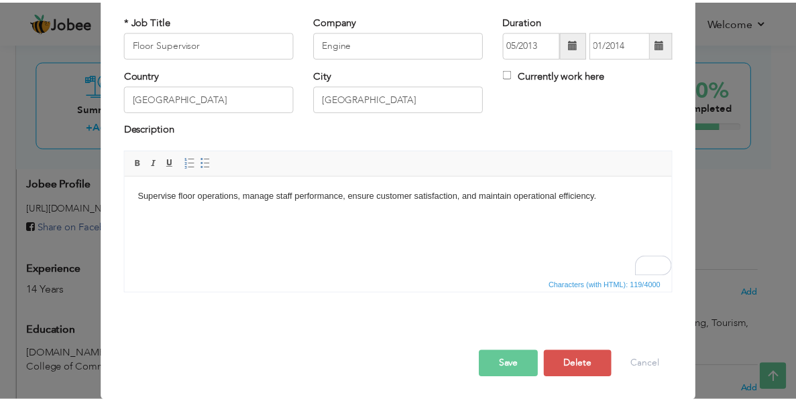
scroll to position [78, 0]
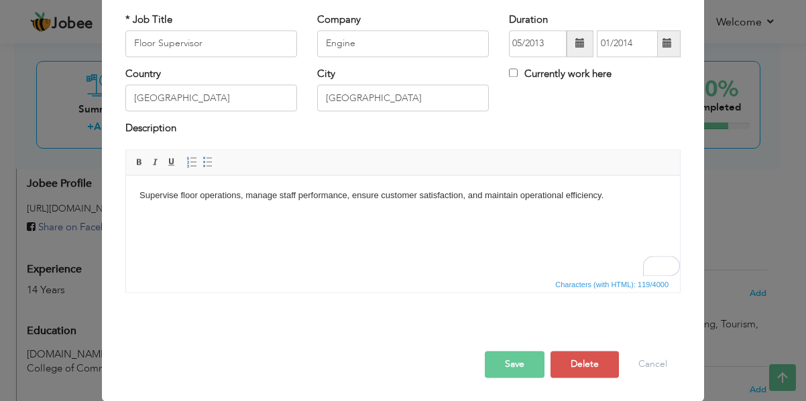
click at [513, 365] on button "Save" at bounding box center [515, 364] width 60 height 27
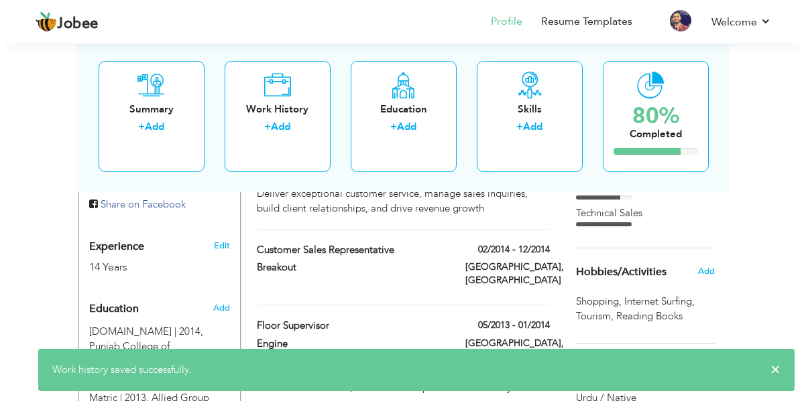
scroll to position [497, 0]
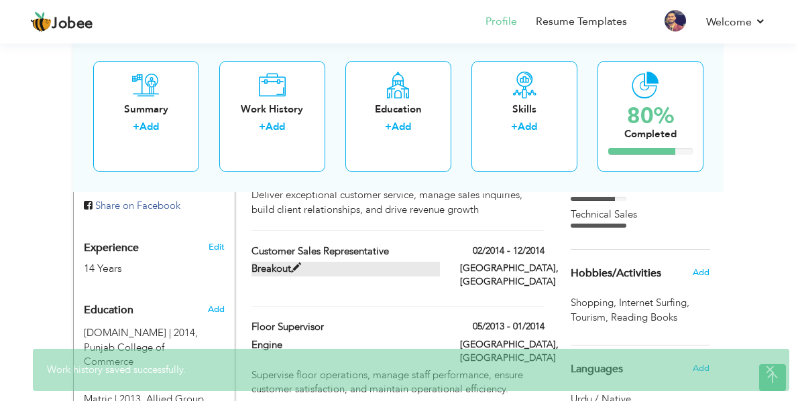
click at [291, 263] on span at bounding box center [296, 268] width 10 height 10
type input "Customer Sales Representative"
type input "Breakout"
type input "02/2014"
type input "12/2014"
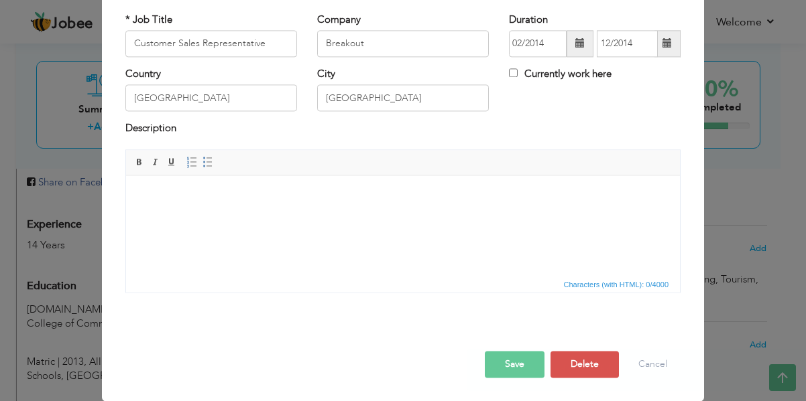
scroll to position [0, 0]
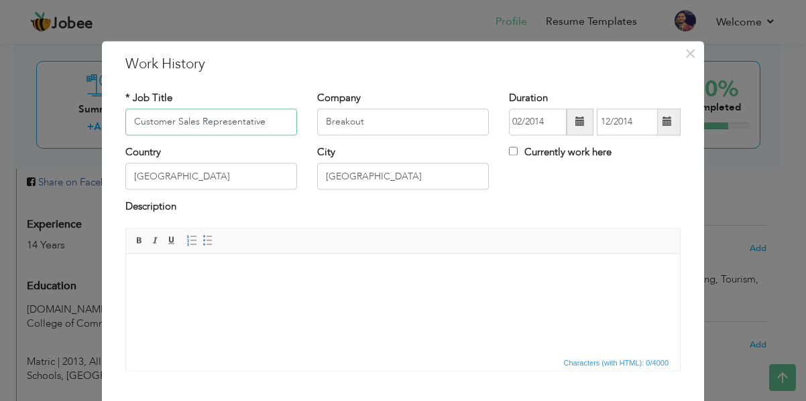
click at [247, 121] on input "Customer Sales Representative" at bounding box center [211, 122] width 172 height 27
type input "Floor Supervisor"
click at [249, 295] on html at bounding box center [403, 274] width 554 height 41
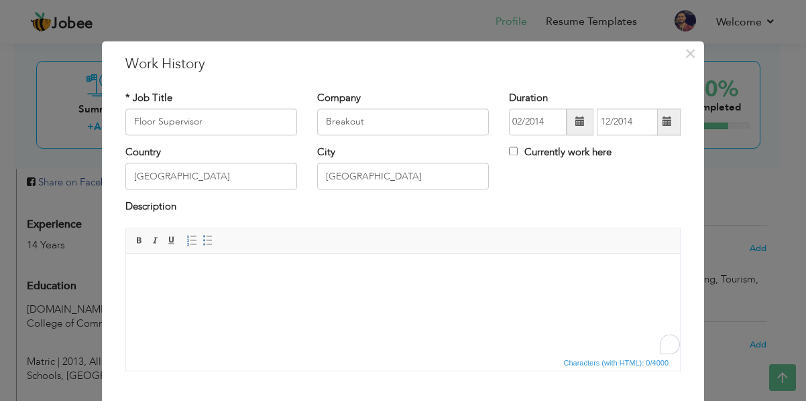
paste body "To enrich screen reader interactions, please activate Accessibility in Grammarl…"
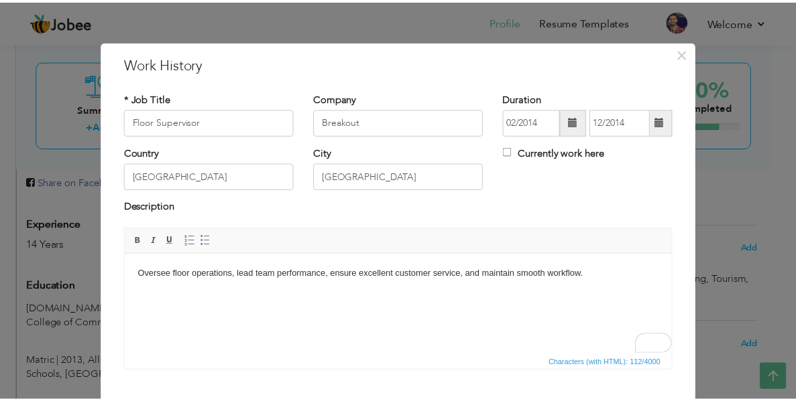
scroll to position [78, 0]
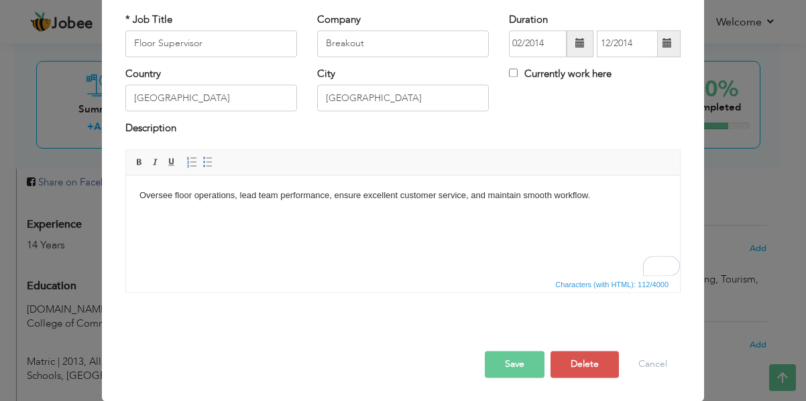
click at [511, 366] on button "Save" at bounding box center [515, 364] width 60 height 27
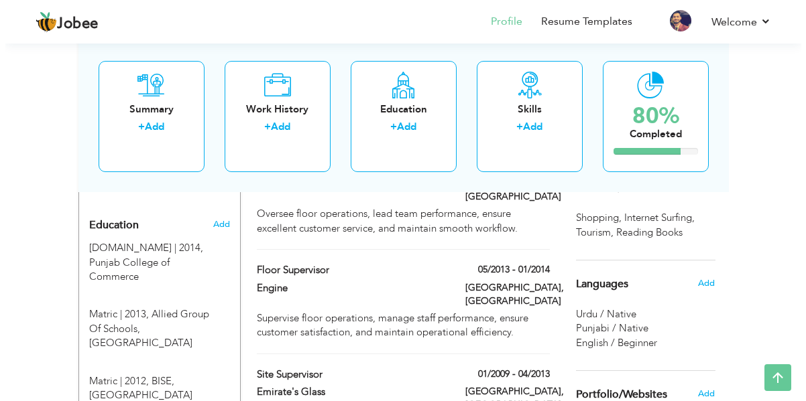
scroll to position [580, 0]
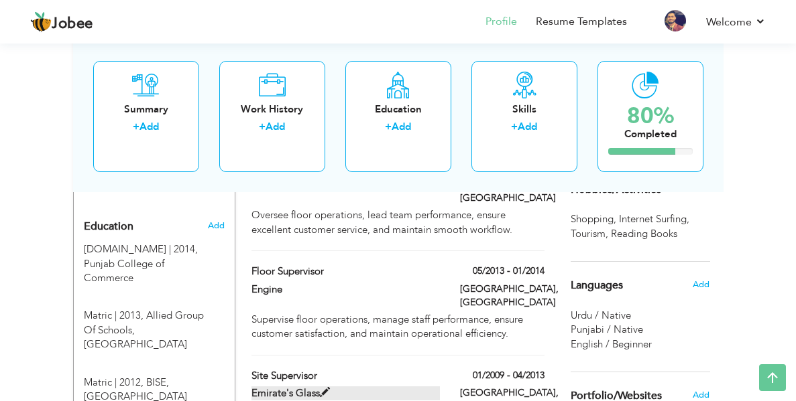
click at [320, 388] on span at bounding box center [325, 393] width 10 height 10
type input "Site Supervisor"
type input "Emirate's Glass"
type input "01/2009"
type input "04/2013"
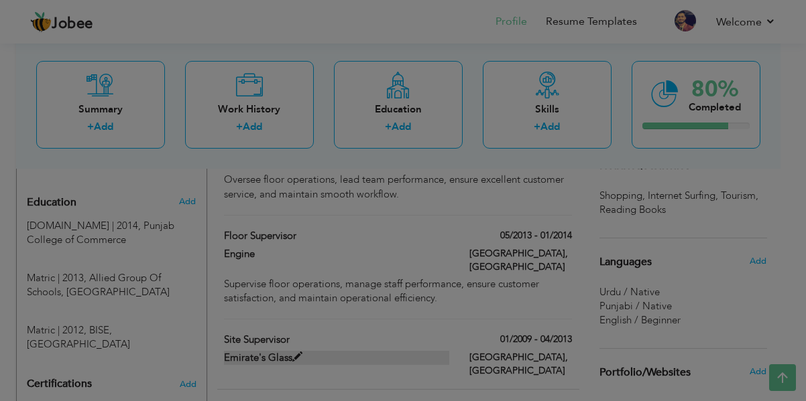
scroll to position [0, 0]
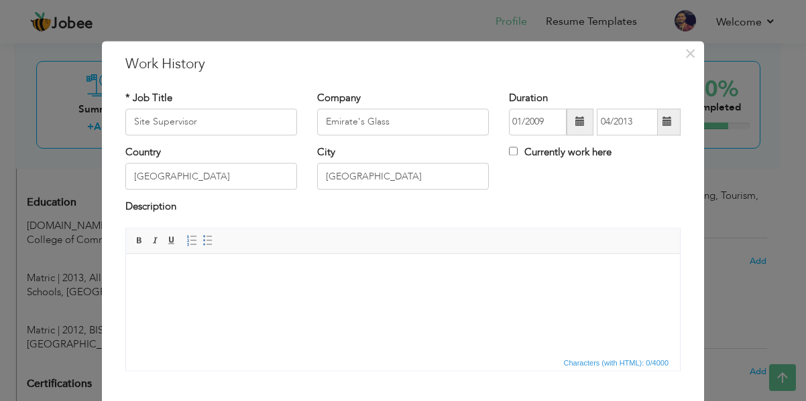
click at [668, 221] on div "Description" at bounding box center [402, 213] width 575 height 27
click at [402, 295] on html at bounding box center [403, 274] width 554 height 41
paste body "To enrich screen reader interactions, please activate Accessibility in Grammarl…"
click at [140, 299] on p "Supervise site operations, manage teams, ensure quality standards, and oversee …" at bounding box center [402, 297] width 527 height 14
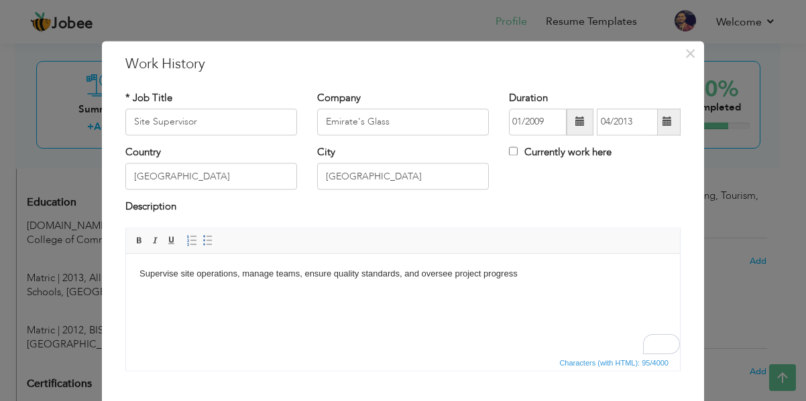
click at [536, 277] on body "Supervise site operations, manage teams, ensure quality standards, and oversee …" at bounding box center [402, 274] width 527 height 14
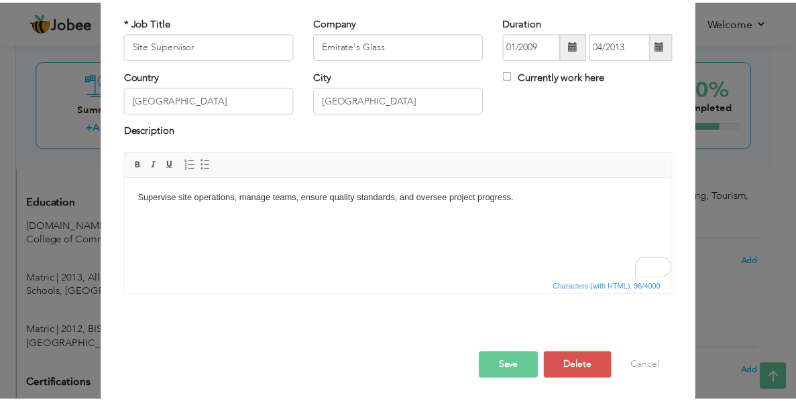
scroll to position [78, 0]
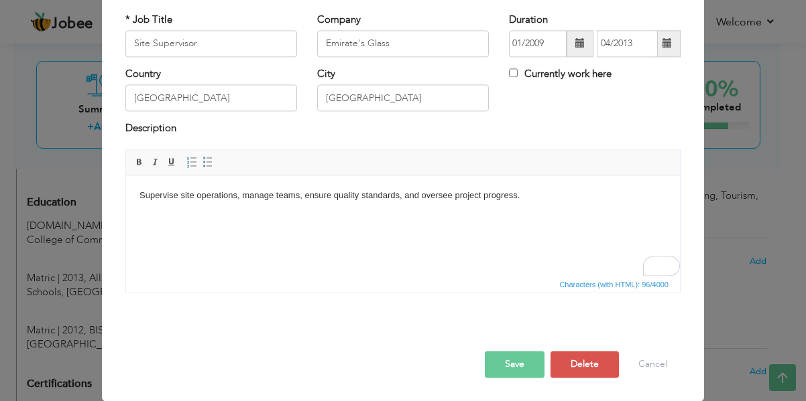
click at [531, 366] on button "Save" at bounding box center [515, 364] width 60 height 27
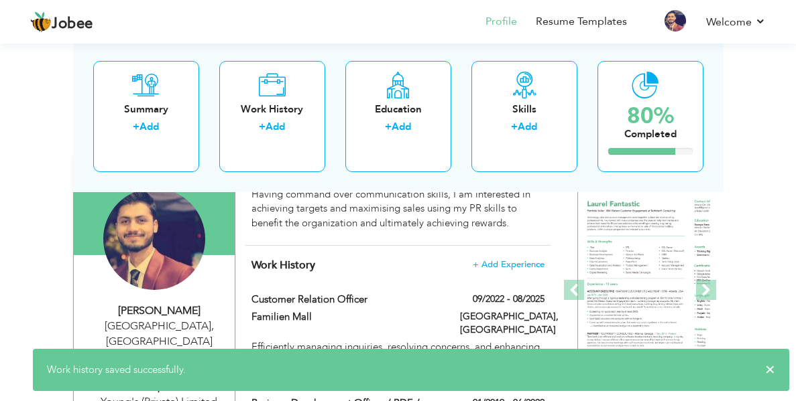
scroll to position [140, 0]
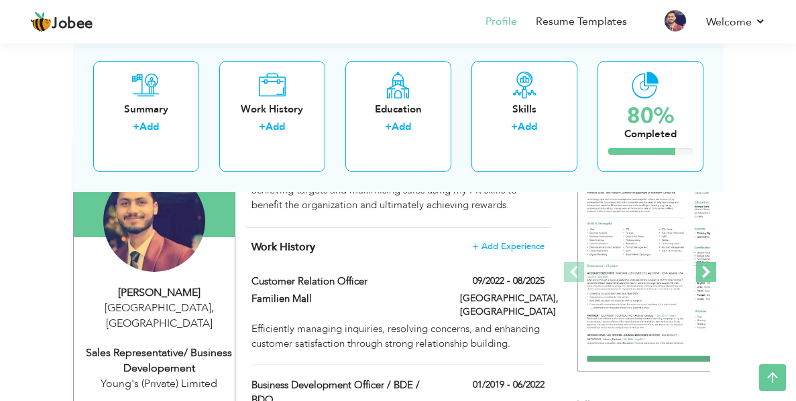
click at [716, 262] on span at bounding box center [706, 272] width 20 height 20
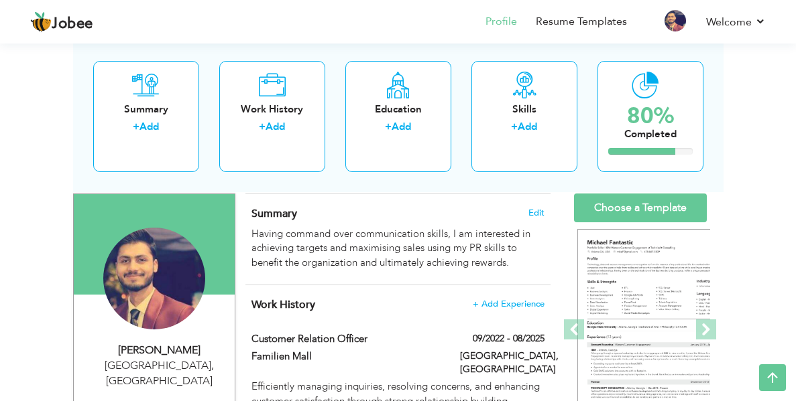
scroll to position [84, 0]
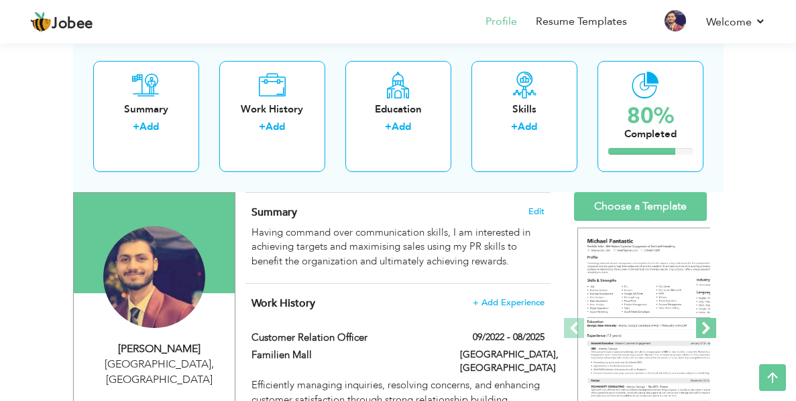
click at [716, 318] on span at bounding box center [706, 328] width 20 height 20
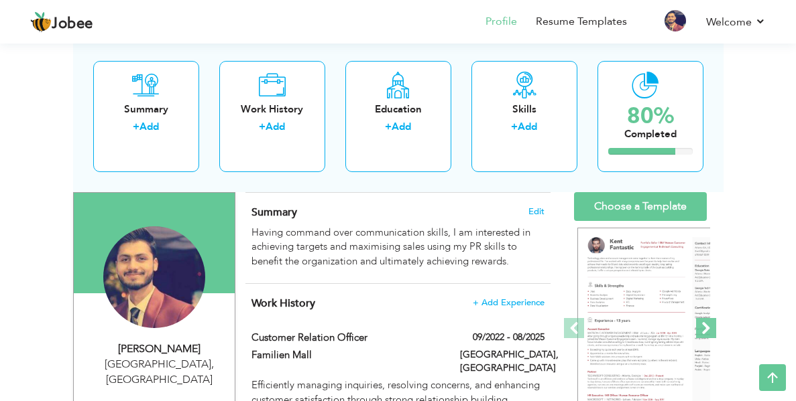
click at [716, 318] on span at bounding box center [706, 328] width 20 height 20
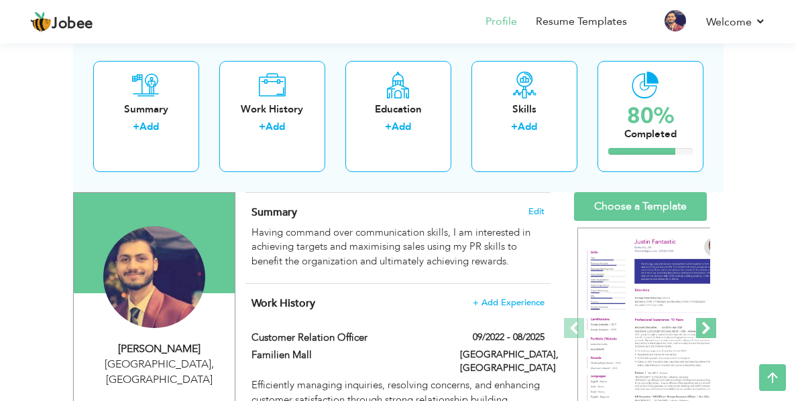
click at [716, 318] on span at bounding box center [706, 328] width 20 height 20
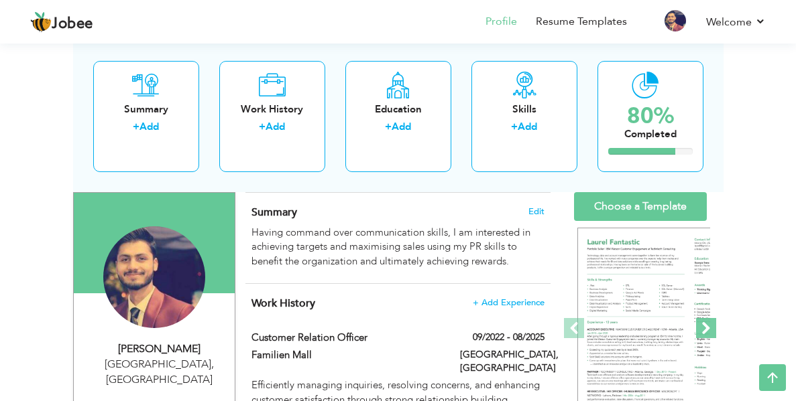
click at [716, 318] on span at bounding box center [706, 328] width 20 height 20
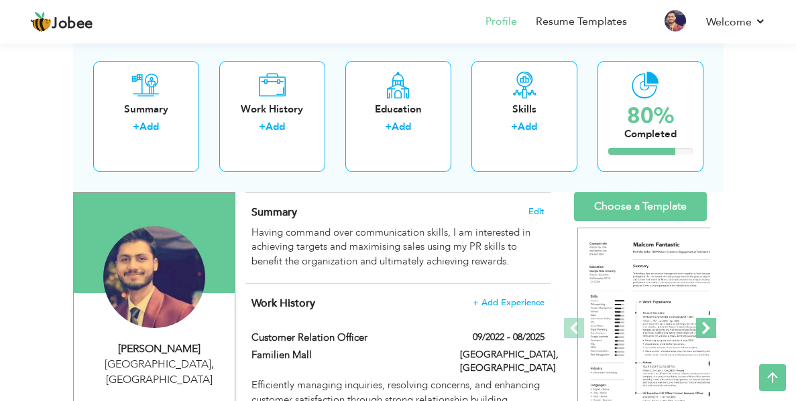
click at [716, 318] on span at bounding box center [706, 328] width 20 height 20
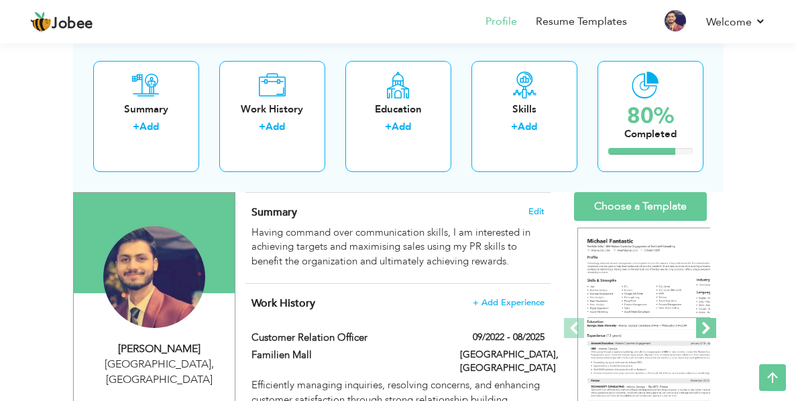
click at [716, 318] on span at bounding box center [706, 328] width 20 height 20
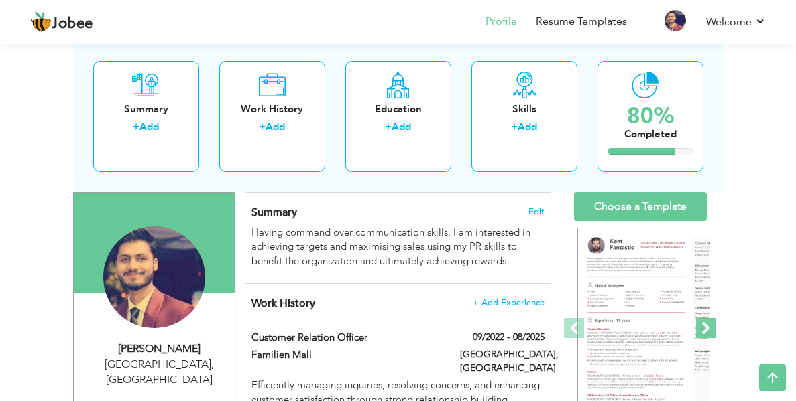
click at [716, 318] on span at bounding box center [706, 328] width 20 height 20
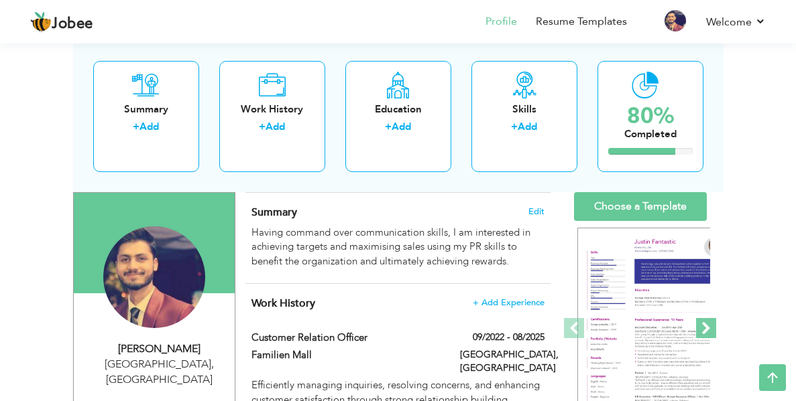
click at [716, 318] on span at bounding box center [706, 328] width 20 height 20
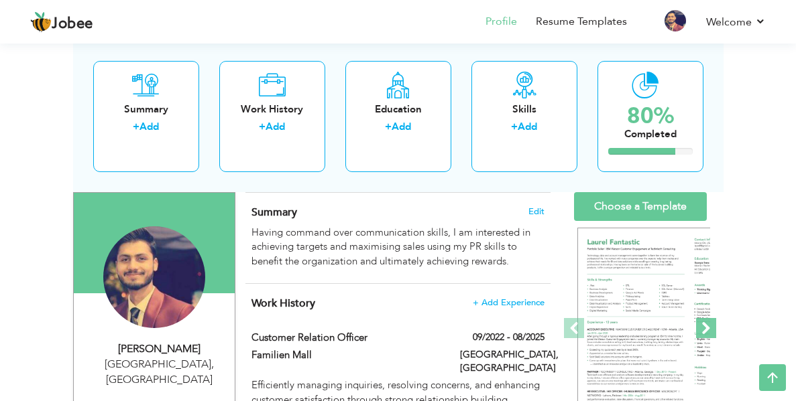
click at [716, 318] on span at bounding box center [706, 328] width 20 height 20
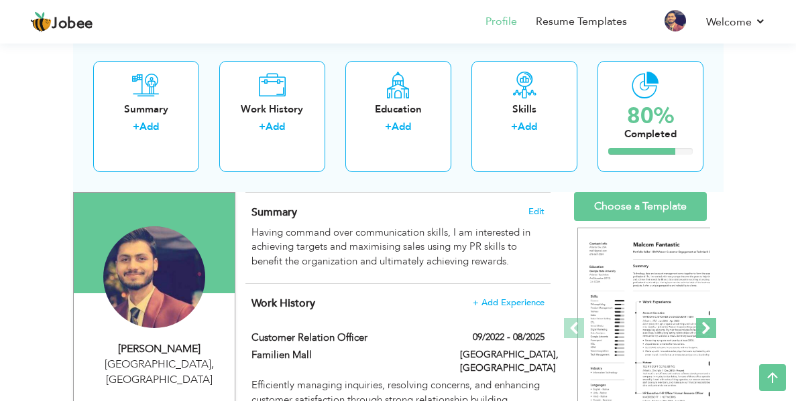
click at [716, 318] on span at bounding box center [706, 328] width 20 height 20
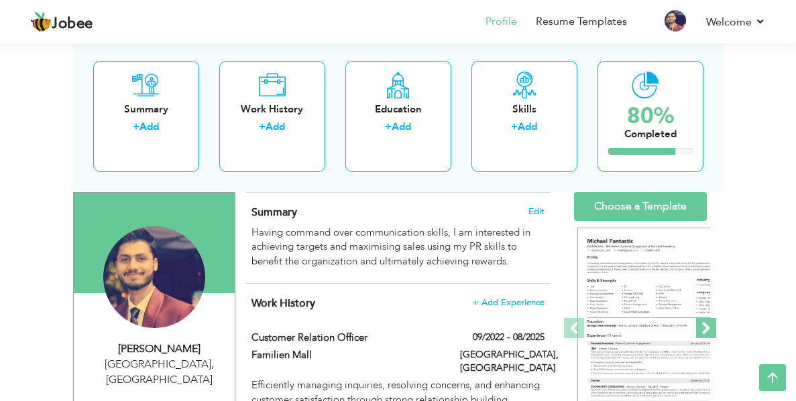
click at [716, 318] on span at bounding box center [706, 328] width 20 height 20
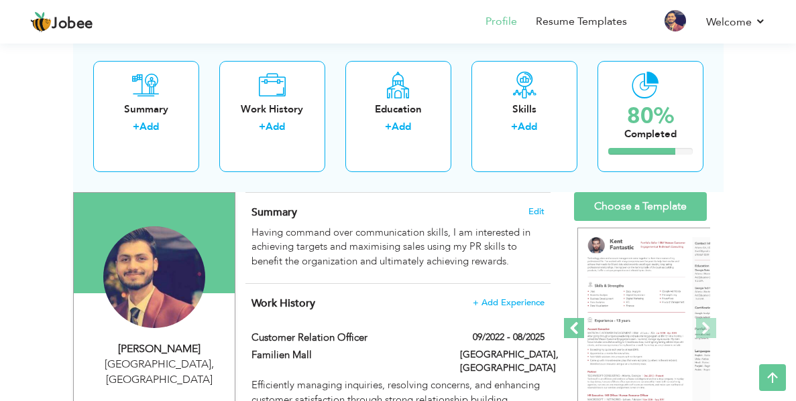
click at [584, 318] on span at bounding box center [574, 328] width 20 height 20
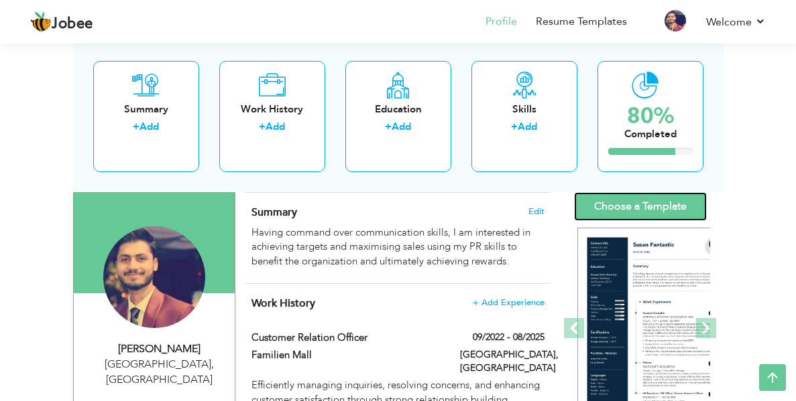
click at [676, 192] on link "Choose a Template" at bounding box center [640, 206] width 133 height 29
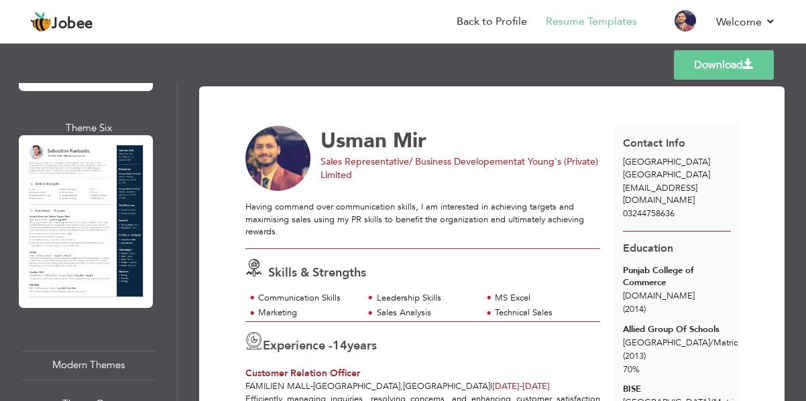
scroll to position [1127, 0]
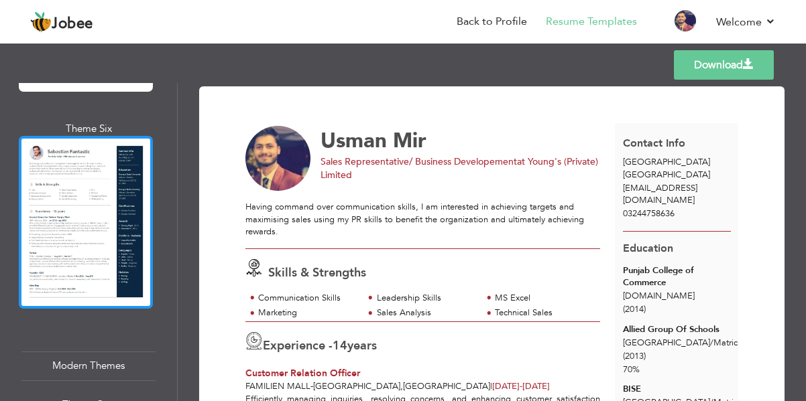
click at [36, 214] on div at bounding box center [86, 222] width 134 height 173
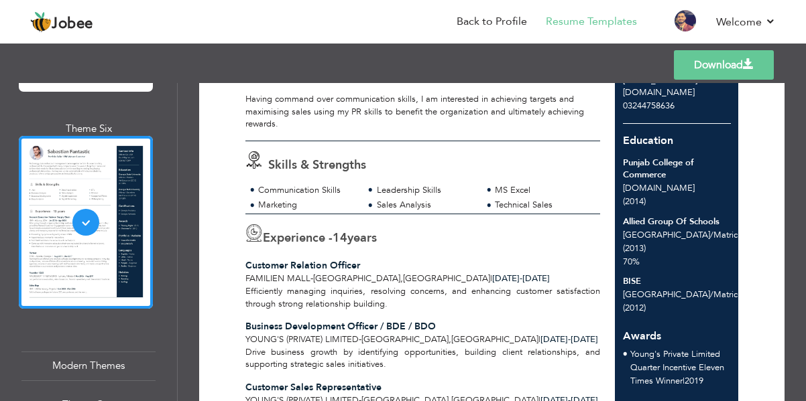
scroll to position [109, 0]
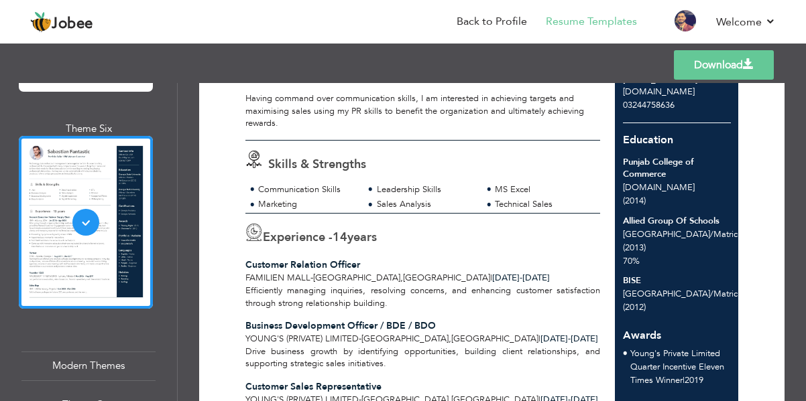
click at [314, 178] on div "Skills & Strengths Communication Skills Leadership Skills MS Excel Marketing Sa…" at bounding box center [423, 177] width 370 height 72
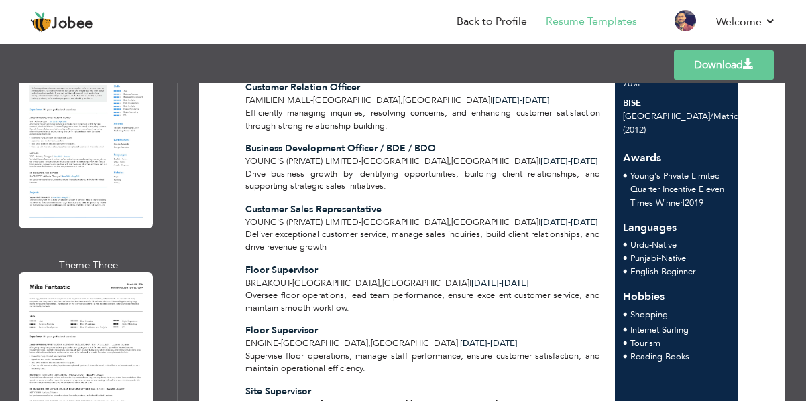
scroll to position [1702, 0]
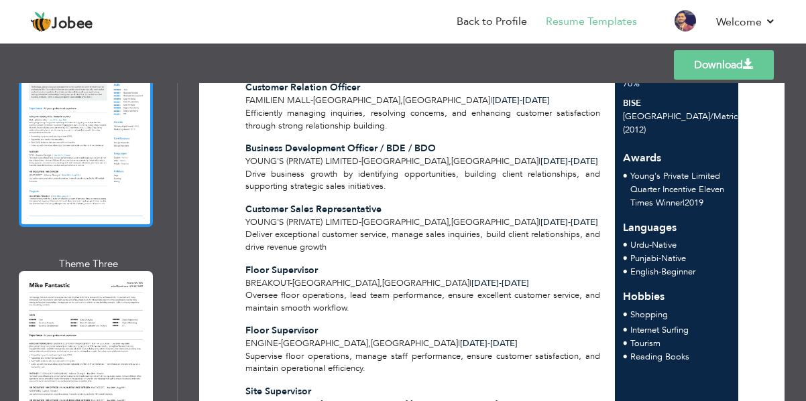
click at [84, 107] on div at bounding box center [86, 140] width 134 height 173
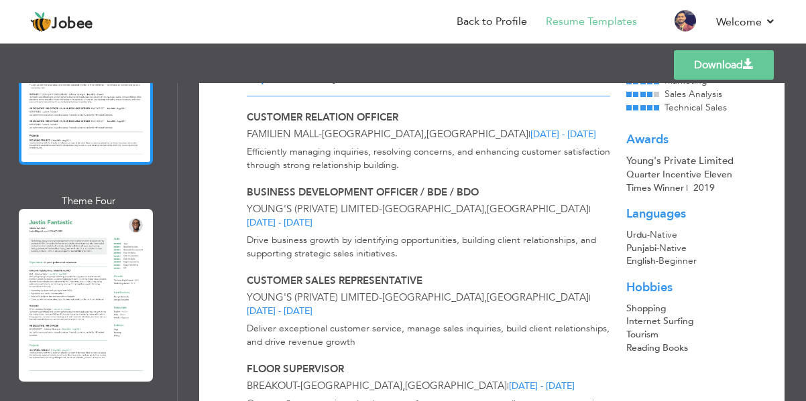
scroll to position [2022, 0]
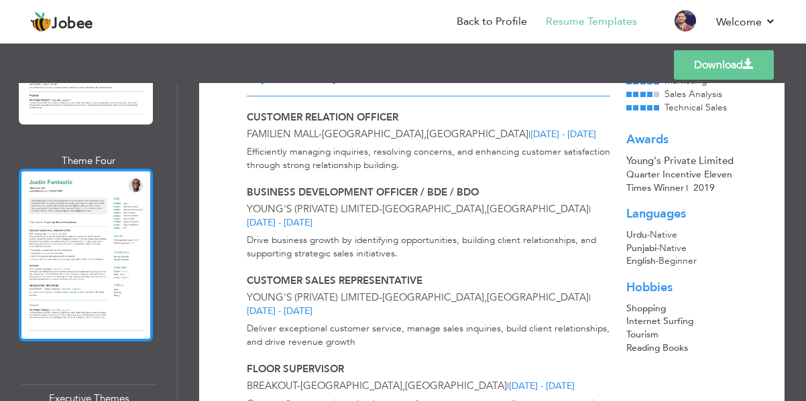
click at [80, 186] on div at bounding box center [86, 255] width 134 height 173
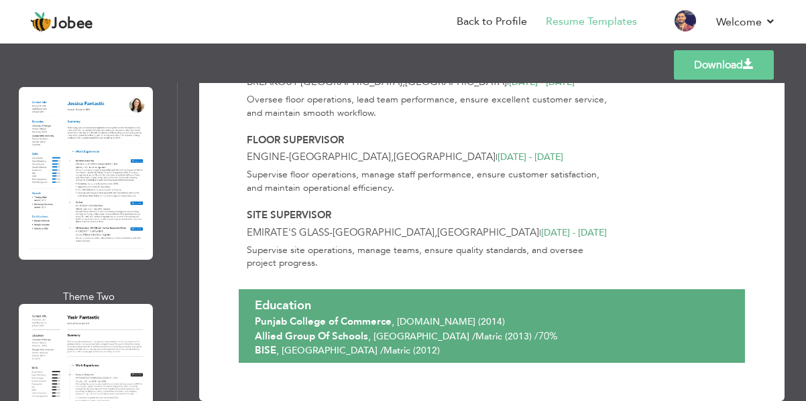
scroll to position [2381, 0]
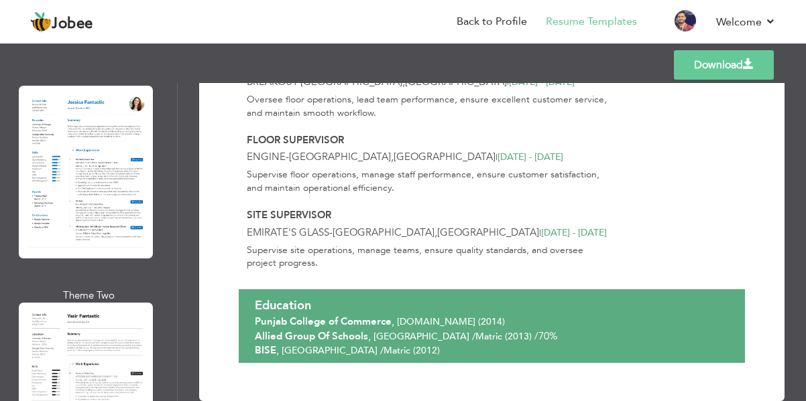
click at [129, 337] on div at bounding box center [86, 389] width 134 height 173
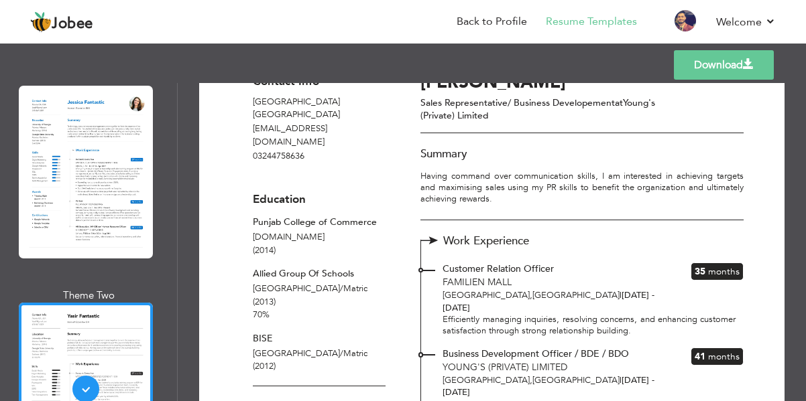
scroll to position [0, 0]
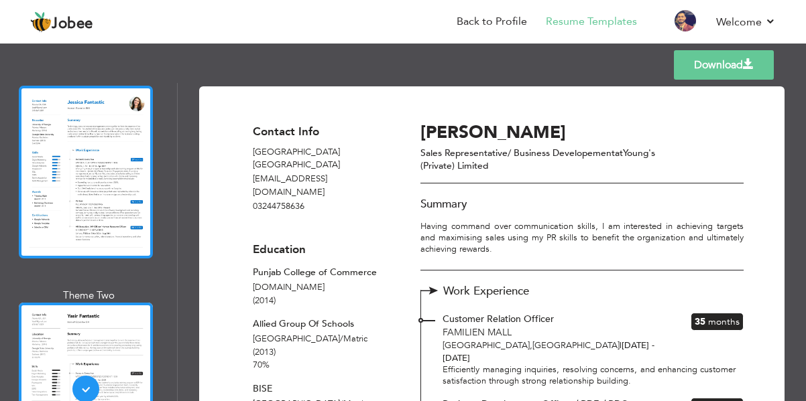
click at [64, 107] on div at bounding box center [86, 172] width 134 height 173
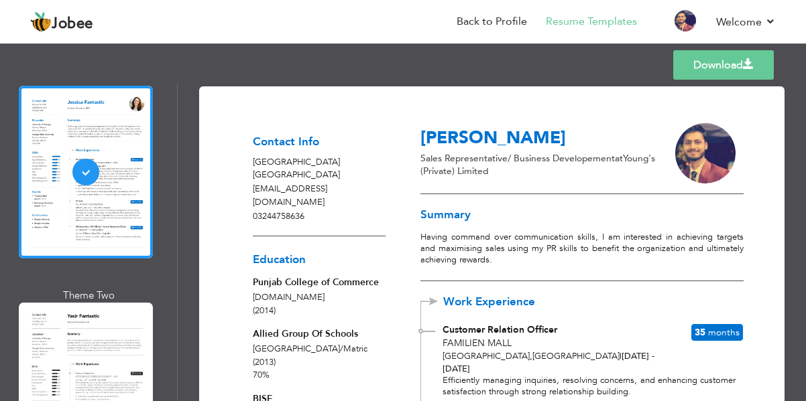
click at [449, 162] on p "Sales Representative/ Business Developement at Young's (Private) Limited" at bounding box center [541, 165] width 242 height 26
click at [490, 23] on link "Back to Profile" at bounding box center [491, 21] width 70 height 15
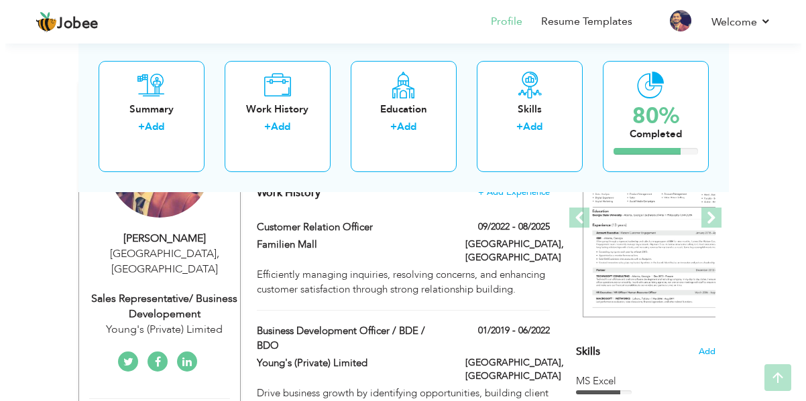
scroll to position [196, 0]
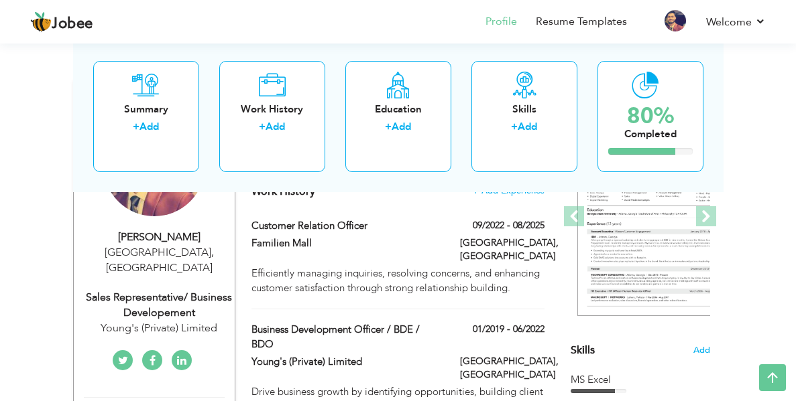
click at [156, 290] on div "Sales Representative/ Business Developement" at bounding box center [159, 305] width 151 height 31
type input "Usman"
type input "Mir"
type input "03244758636"
select select "number:166"
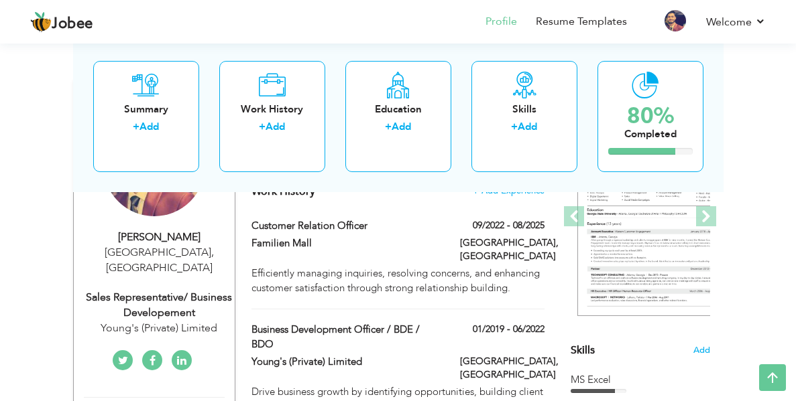
type input "[GEOGRAPHIC_DATA]"
select select "number:16"
type input "Young's (Private) Limited"
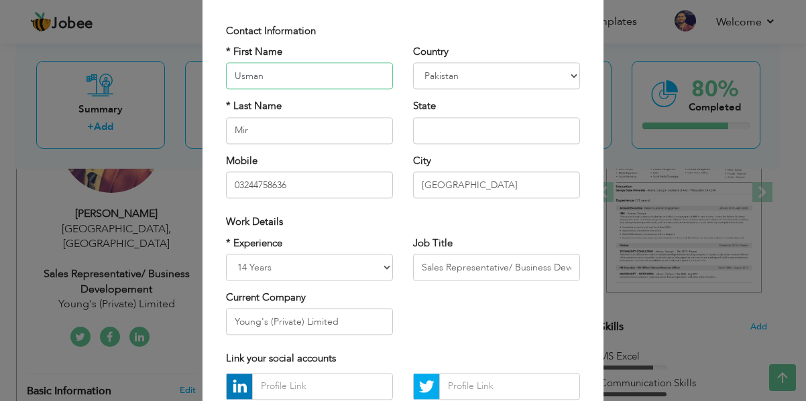
scroll to position [103, 0]
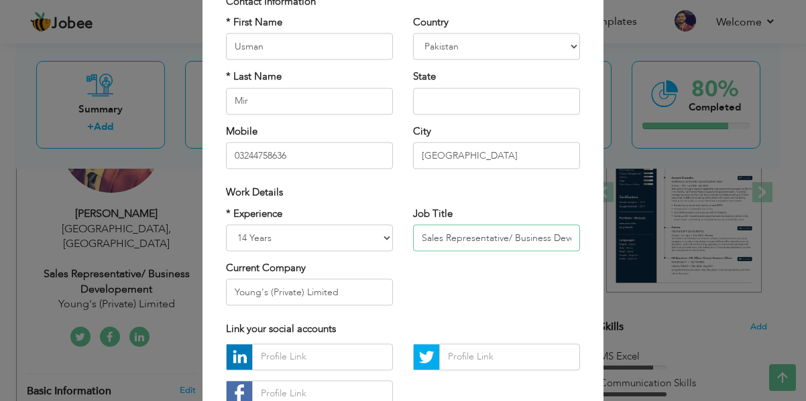
click at [458, 233] on input "Sales Representative/ Business Developement" at bounding box center [496, 238] width 167 height 27
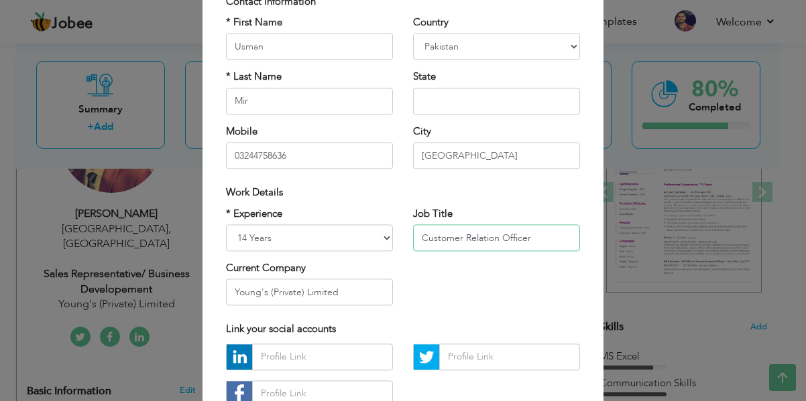
type input "Customer Relation Officer"
click at [336, 287] on input "Young's (Private) Limited" at bounding box center [309, 292] width 167 height 27
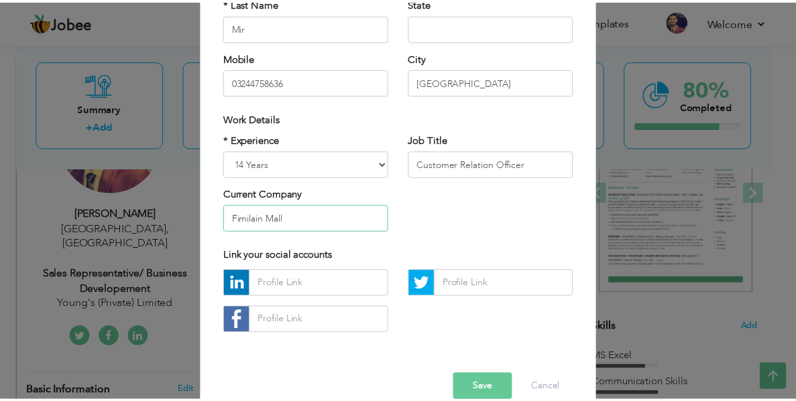
scroll to position [200, 0]
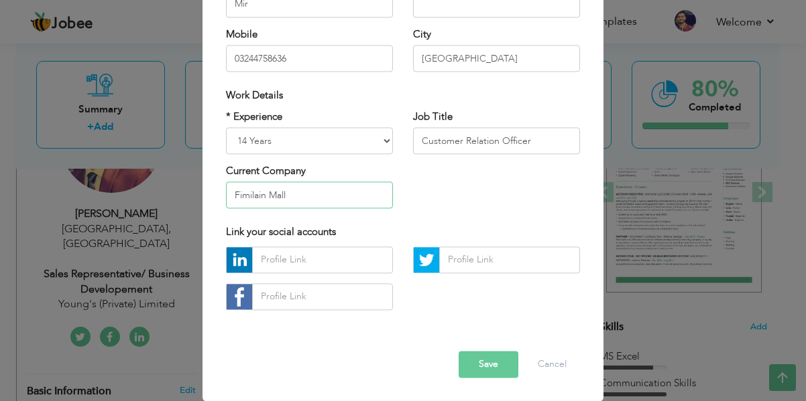
type input "Fimilain Mall"
click at [505, 351] on div "Error" at bounding box center [403, 340] width 374 height 21
click at [500, 364] on button "Save" at bounding box center [488, 364] width 60 height 27
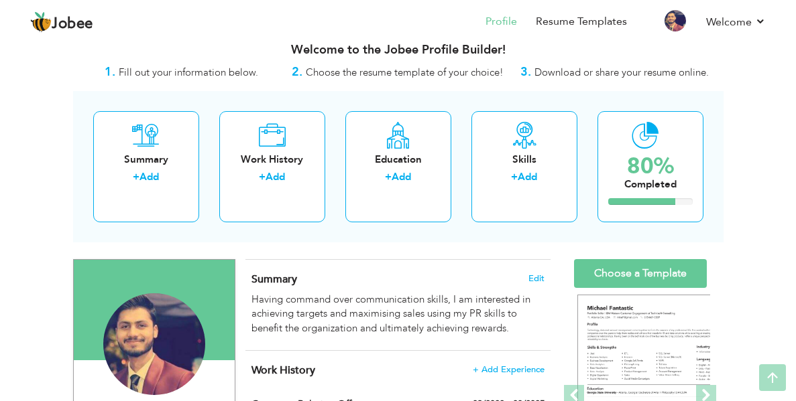
scroll to position [0, 0]
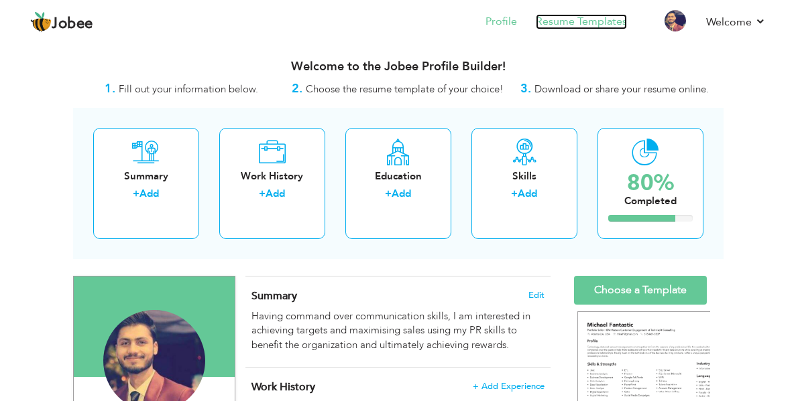
click at [554, 18] on link "Resume Templates" at bounding box center [581, 21] width 91 height 15
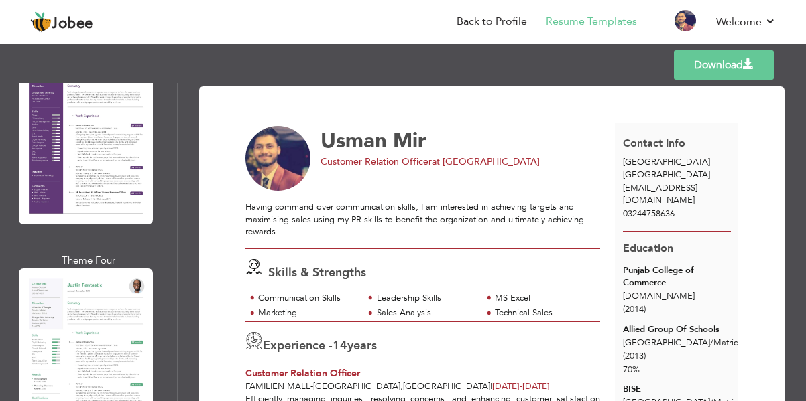
scroll to position [2851, 0]
click at [94, 267] on div at bounding box center [86, 353] width 134 height 173
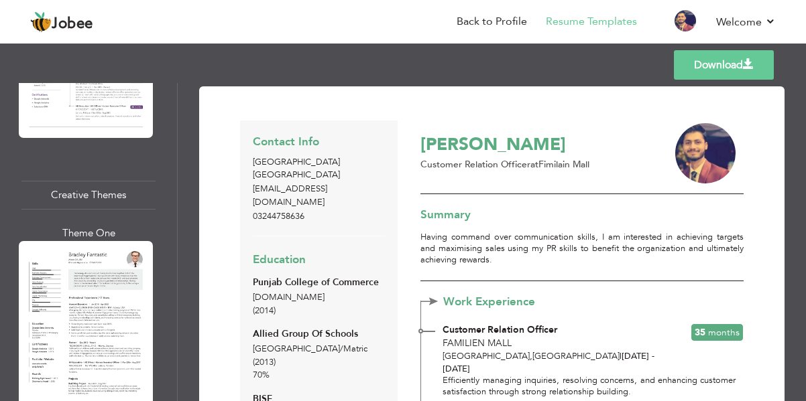
scroll to position [3372, 0]
click at [52, 272] on div at bounding box center [86, 326] width 134 height 173
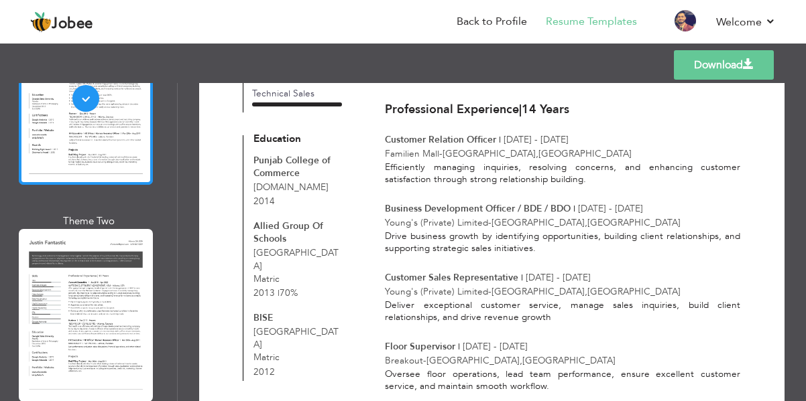
scroll to position [3627, 0]
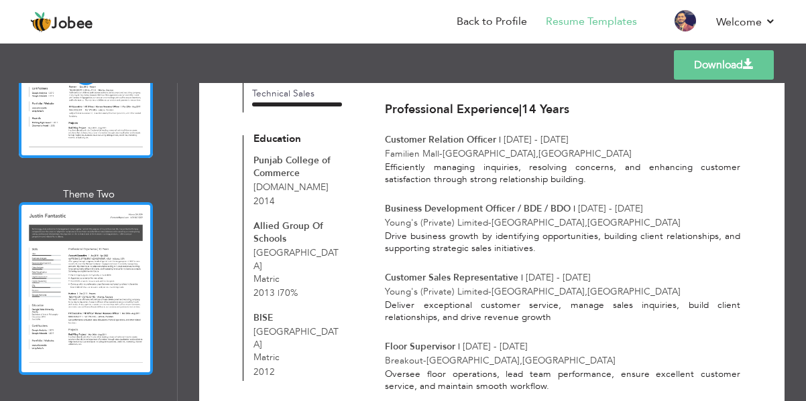
click at [120, 202] on div at bounding box center [86, 288] width 134 height 173
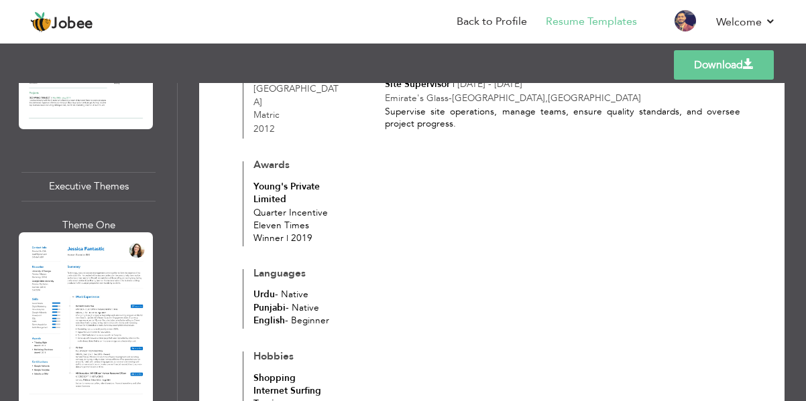
scroll to position [2226, 0]
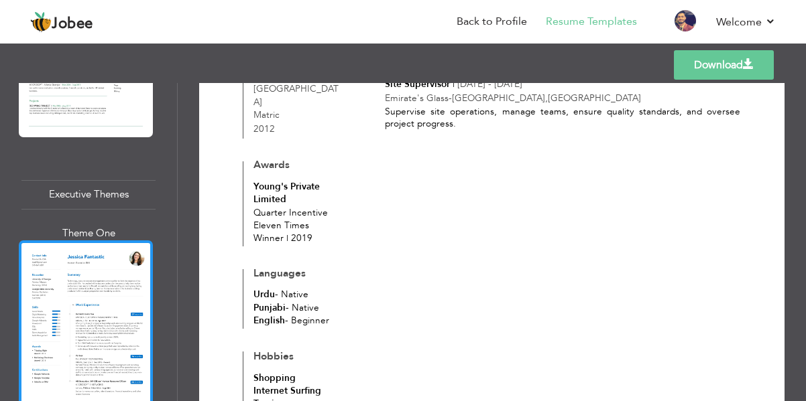
click at [119, 241] on div at bounding box center [86, 327] width 134 height 173
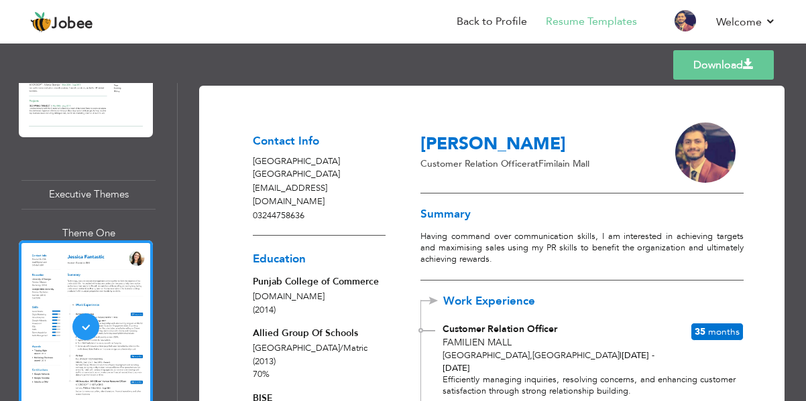
scroll to position [0, 0]
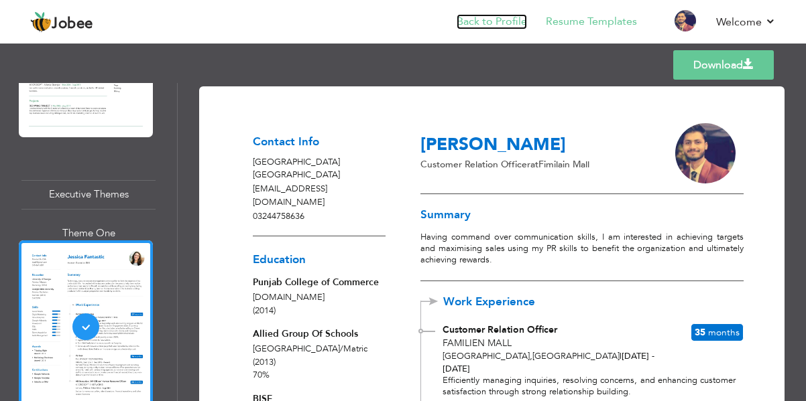
click at [485, 24] on link "Back to Profile" at bounding box center [491, 21] width 70 height 15
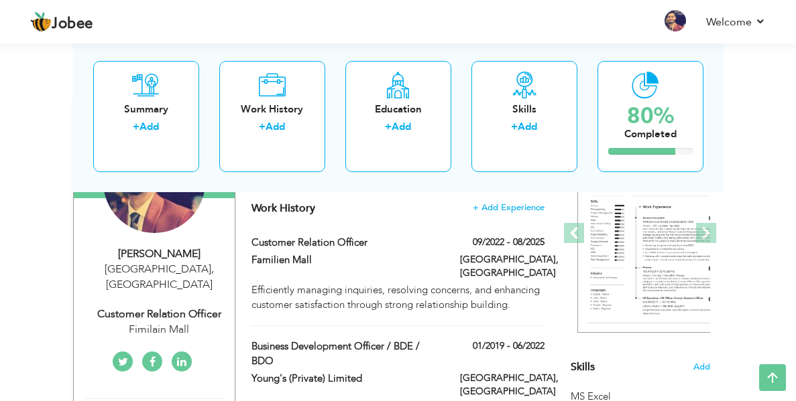
click at [103, 247] on div "Usman Mir" at bounding box center [159, 254] width 151 height 15
type input "Usman"
type input "Mir"
type input "03244758636"
select select "number:166"
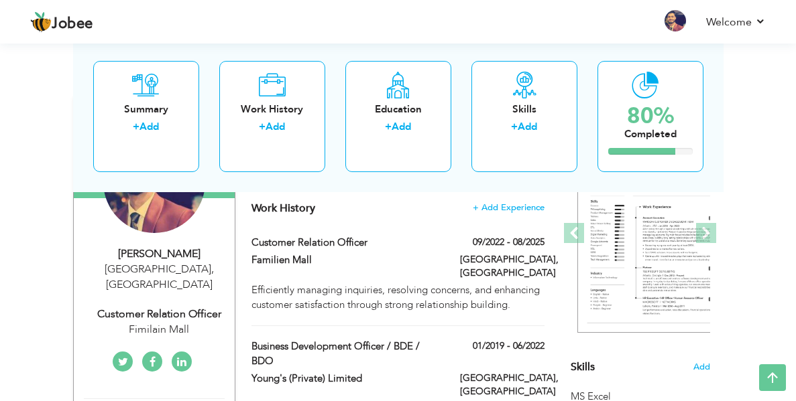
type input "[GEOGRAPHIC_DATA]"
select select "number:16"
type input "Fimilain Mall"
type input "Customer Relation Officer"
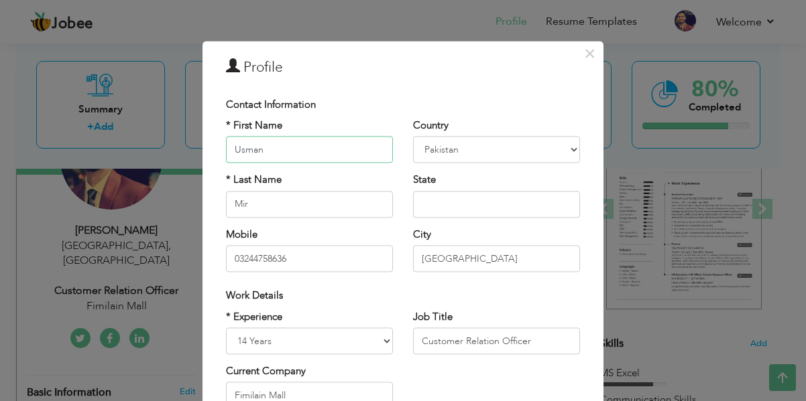
click at [227, 149] on input "Usman" at bounding box center [309, 150] width 167 height 27
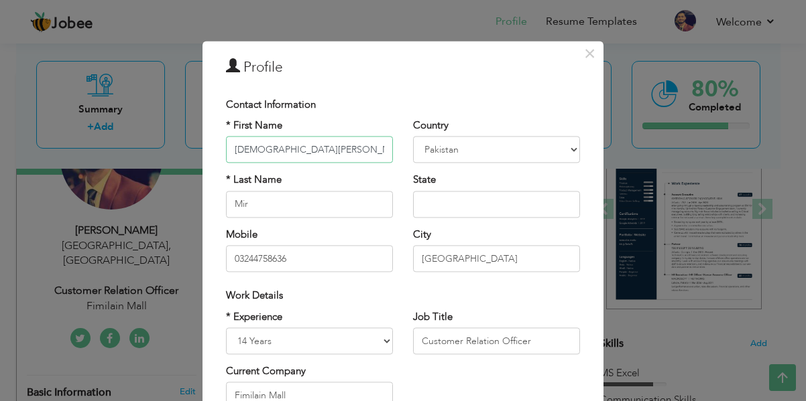
type input "[DEMOGRAPHIC_DATA][PERSON_NAME]"
click at [441, 211] on input "text" at bounding box center [496, 204] width 167 height 27
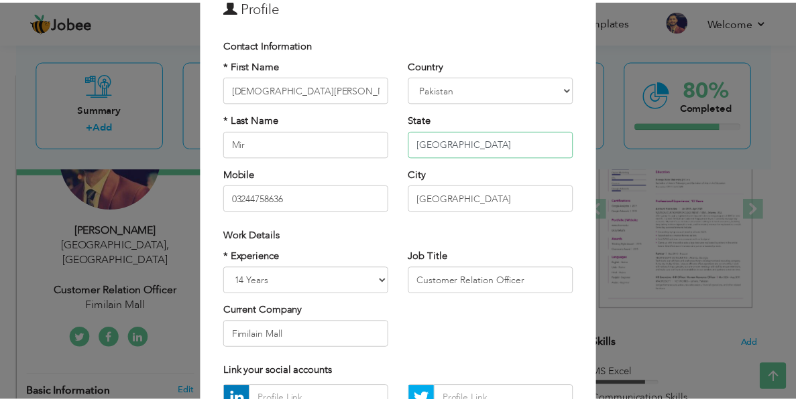
scroll to position [200, 0]
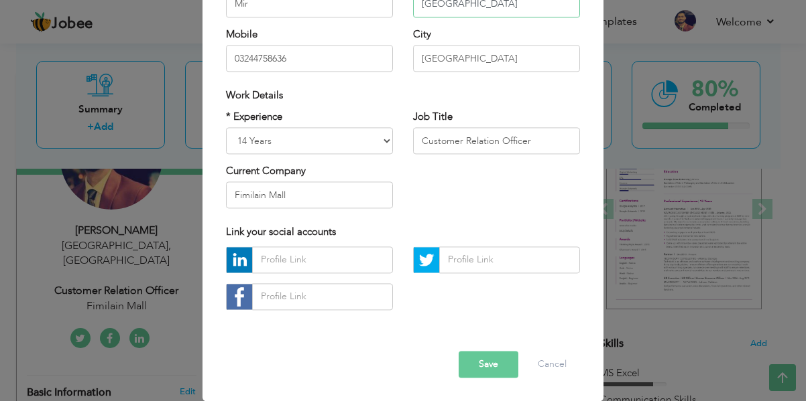
type input "Punjab"
click at [494, 355] on button "Save" at bounding box center [488, 364] width 60 height 27
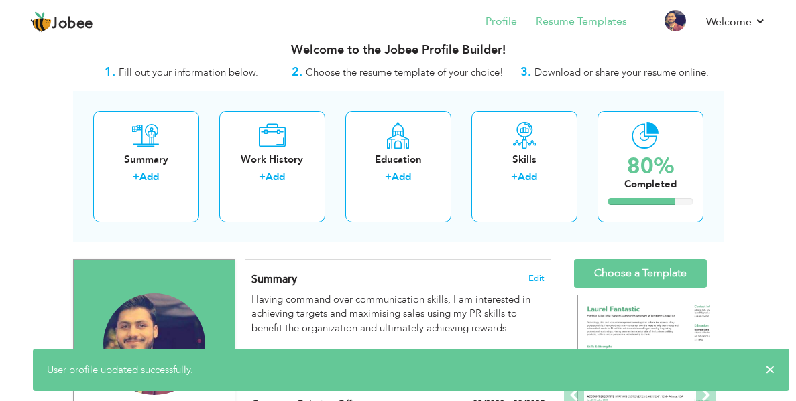
scroll to position [0, 0]
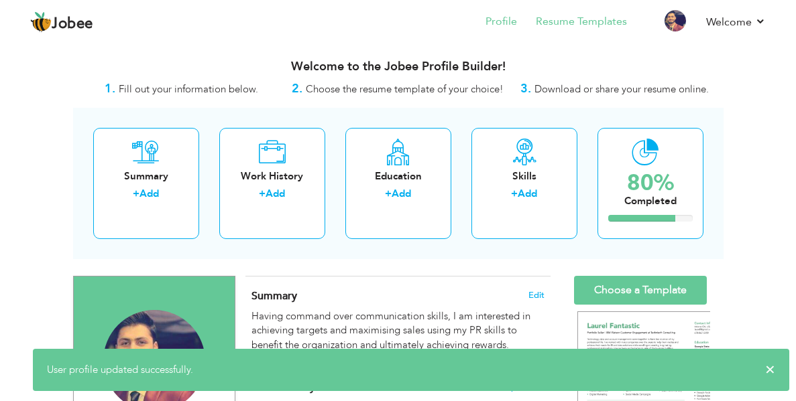
click at [590, 29] on li "Resume Templates" at bounding box center [572, 23] width 110 height 36
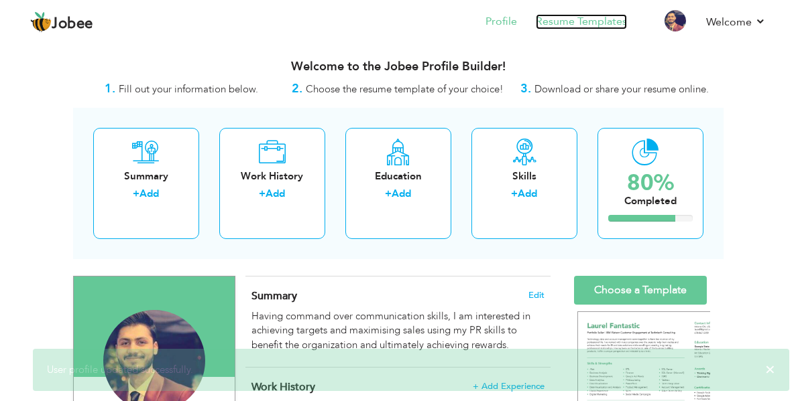
click at [591, 20] on link "Resume Templates" at bounding box center [581, 21] width 91 height 15
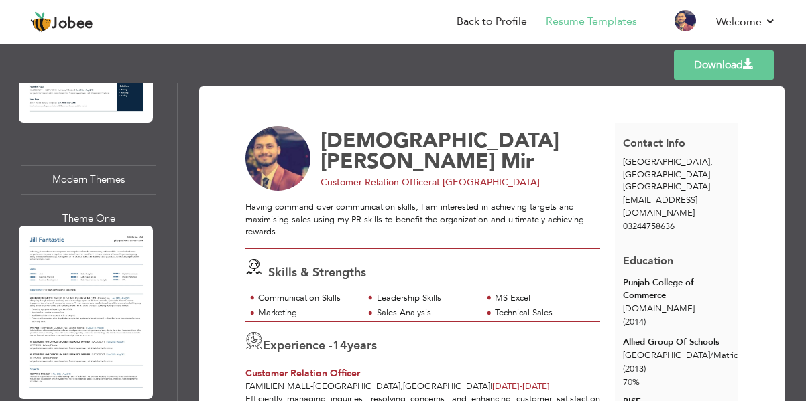
scroll to position [1164, 0]
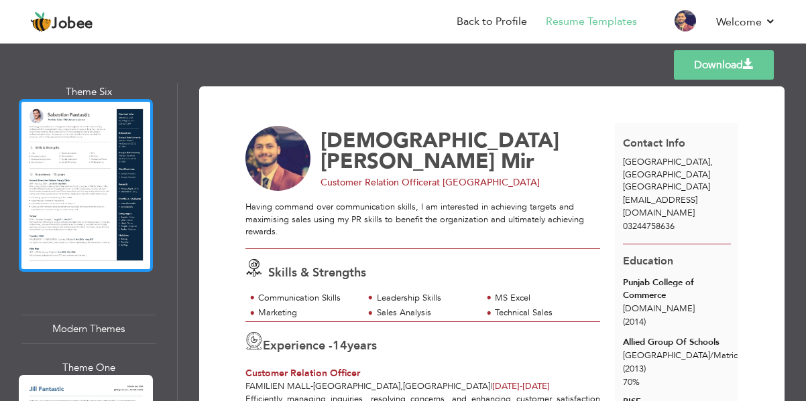
click at [107, 151] on div at bounding box center [86, 185] width 134 height 173
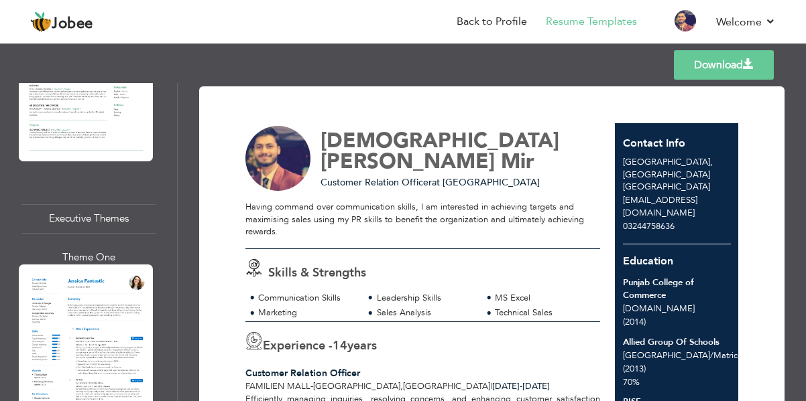
scroll to position [2321, 0]
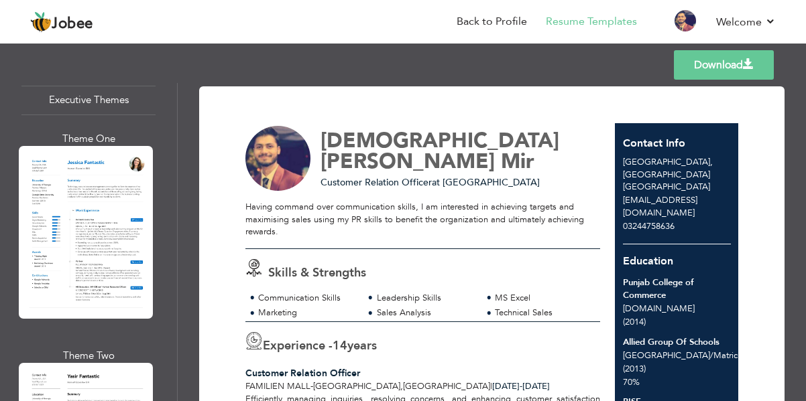
click at [107, 151] on div at bounding box center [86, 232] width 134 height 173
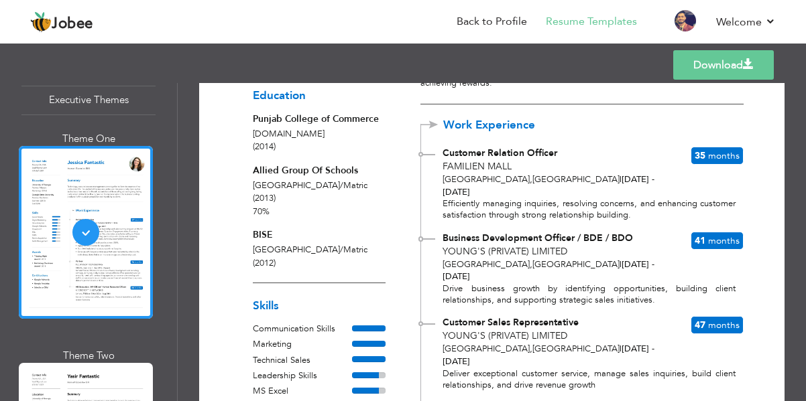
scroll to position [180, 0]
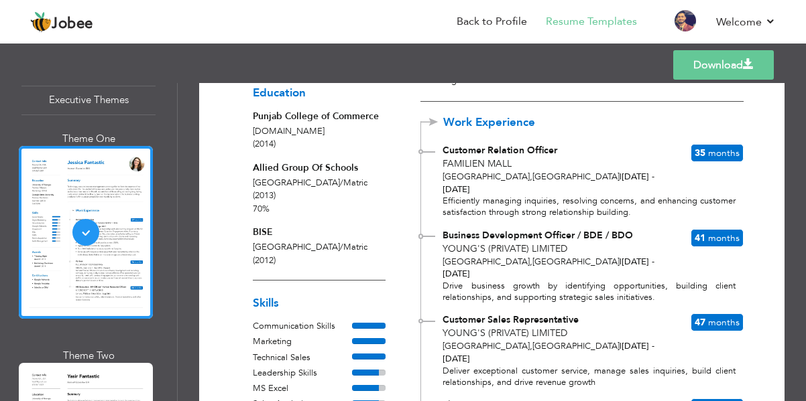
click at [445, 182] on span "[GEOGRAPHIC_DATA] , [GEOGRAPHIC_DATA]" at bounding box center [530, 177] width 177 height 12
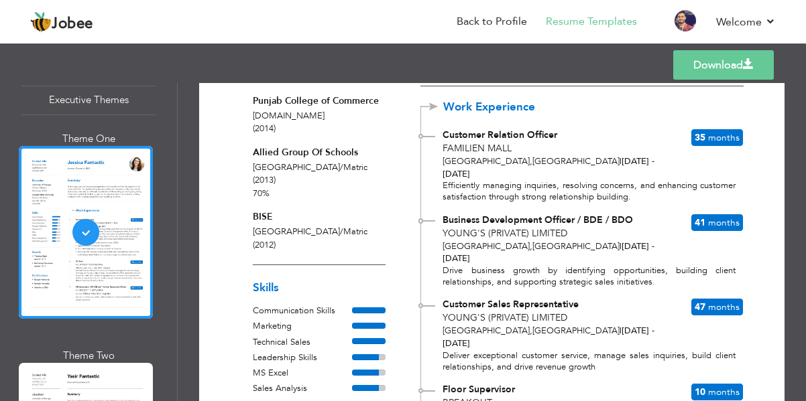
scroll to position [196, 0]
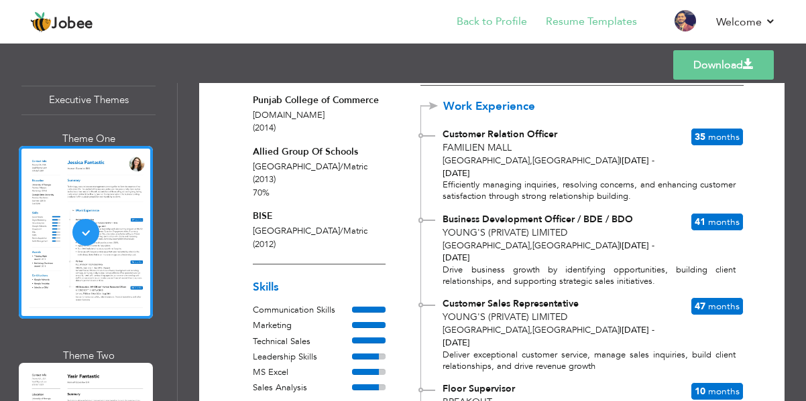
click at [470, 30] on li "Back to Profile" at bounding box center [482, 23] width 89 height 36
click at [483, 25] on link "Back to Profile" at bounding box center [491, 21] width 70 height 15
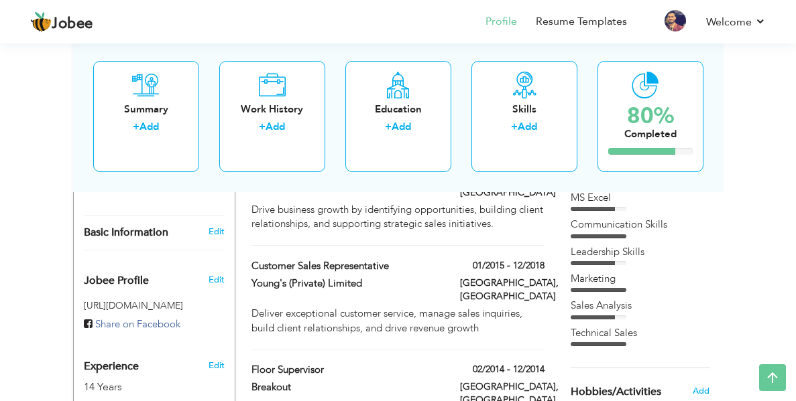
click at [627, 245] on div "Leadership Skills" at bounding box center [639, 252] width 139 height 14
click at [651, 245] on div "Leadership Skills" at bounding box center [639, 252] width 139 height 14
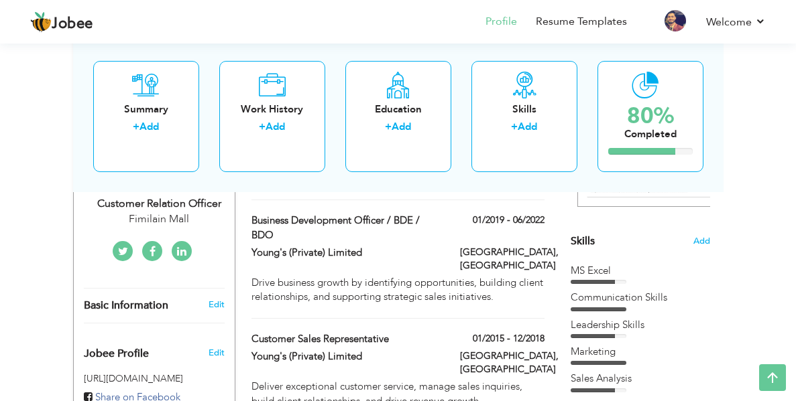
scroll to position [304, 0]
click at [723, 221] on div "Choose a Template ‹" at bounding box center [641, 383] width 163 height 822
click at [710, 236] on span "Add" at bounding box center [700, 242] width 17 height 13
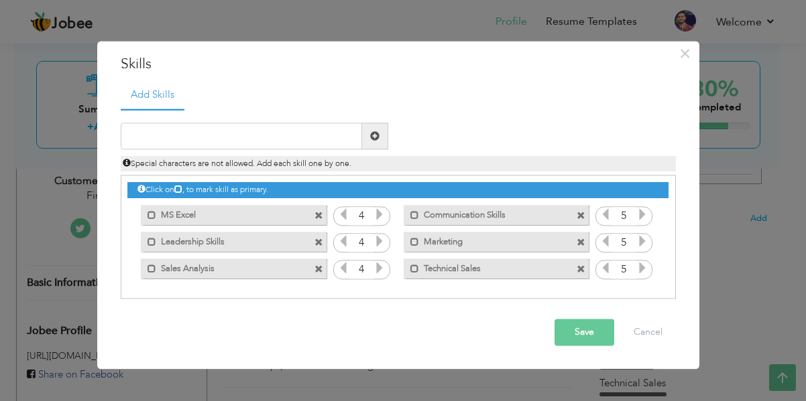
click at [380, 241] on icon at bounding box center [379, 242] width 12 height 12
click at [381, 265] on icon at bounding box center [379, 269] width 12 height 12
click at [374, 219] on icon at bounding box center [379, 215] width 12 height 12
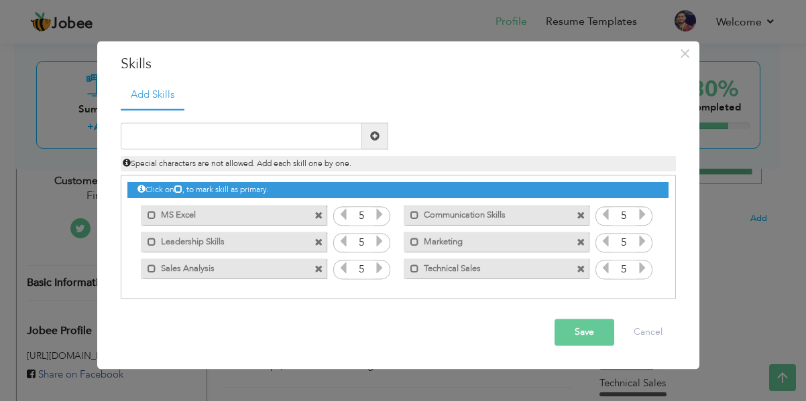
click at [581, 329] on button "Save" at bounding box center [584, 333] width 60 height 27
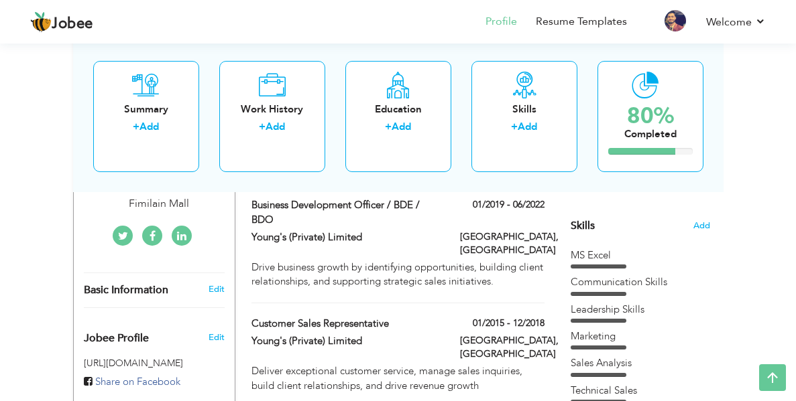
scroll to position [319, 0]
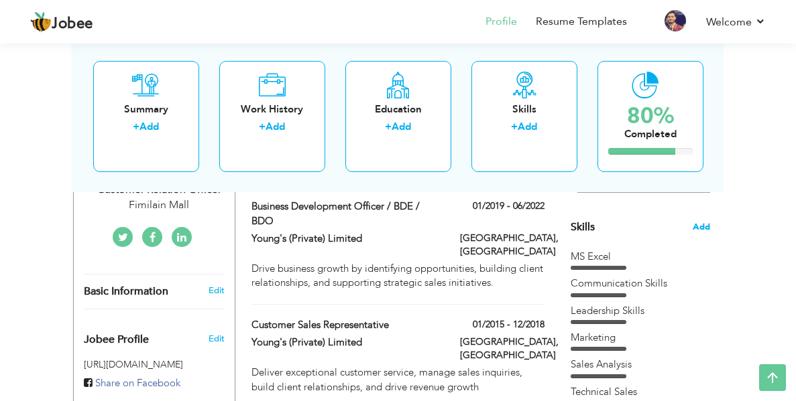
click at [710, 221] on span "Add" at bounding box center [700, 227] width 17 height 13
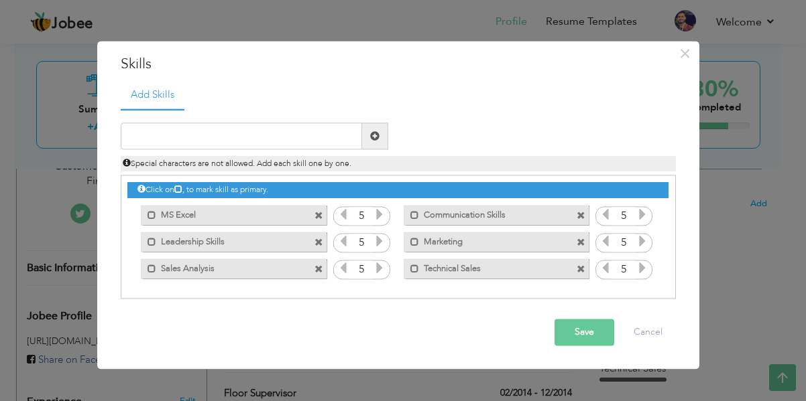
click at [584, 271] on span at bounding box center [580, 269] width 9 height 9
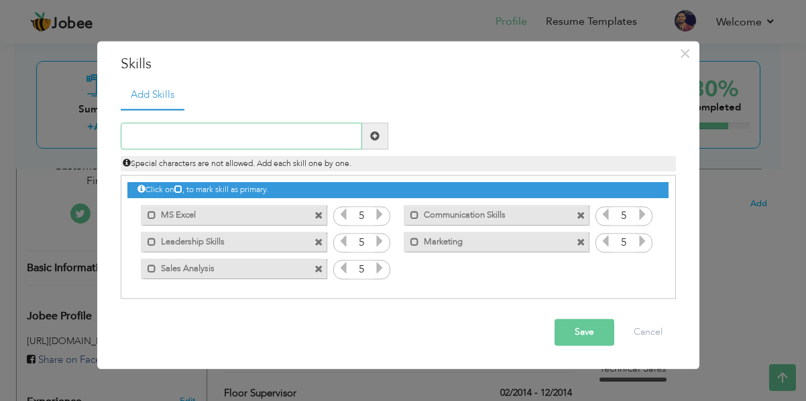
click at [257, 144] on input "text" at bounding box center [241, 136] width 241 height 27
type input "Communication"
click at [372, 139] on span at bounding box center [374, 135] width 9 height 9
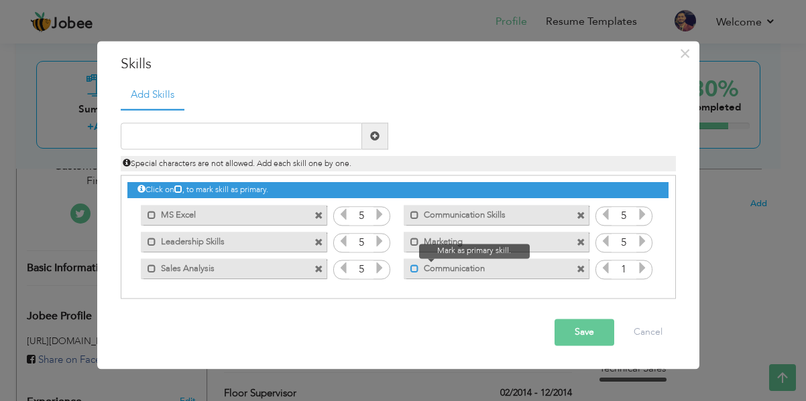
click at [414, 269] on span at bounding box center [414, 269] width 9 height 9
click at [414, 270] on span at bounding box center [417, 269] width 9 height 9
click at [639, 263] on icon at bounding box center [642, 269] width 12 height 12
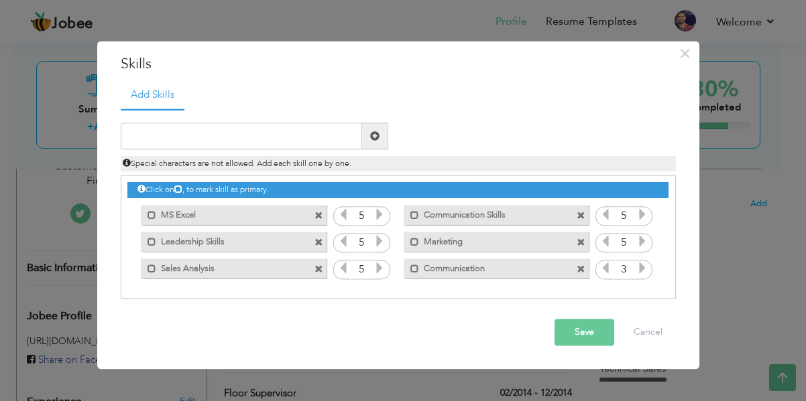
click at [639, 263] on icon at bounding box center [642, 269] width 12 height 12
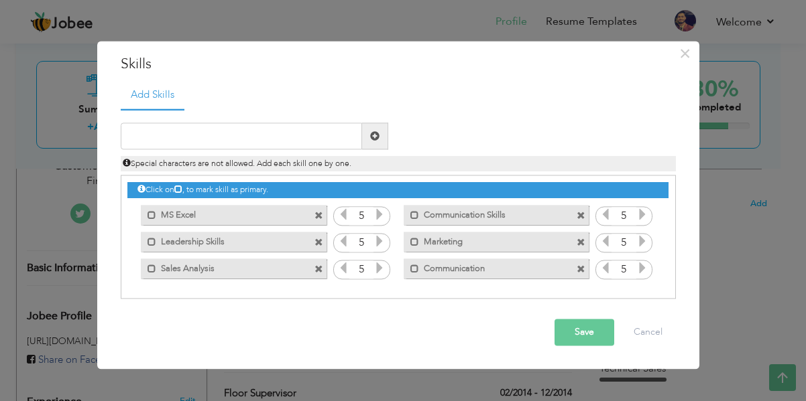
click at [590, 326] on button "Save" at bounding box center [584, 333] width 60 height 27
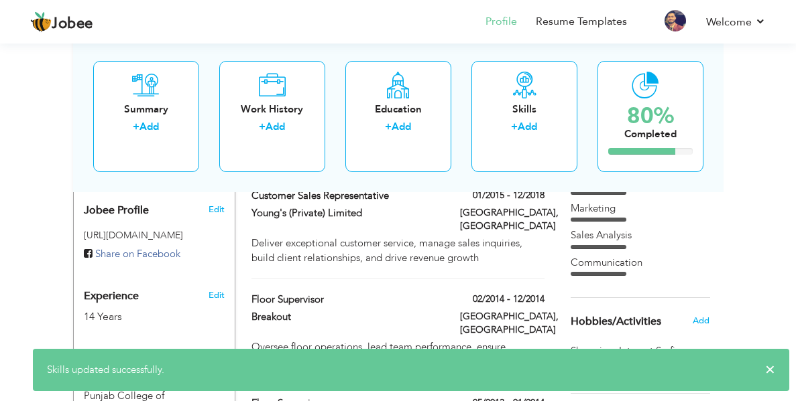
scroll to position [492, 0]
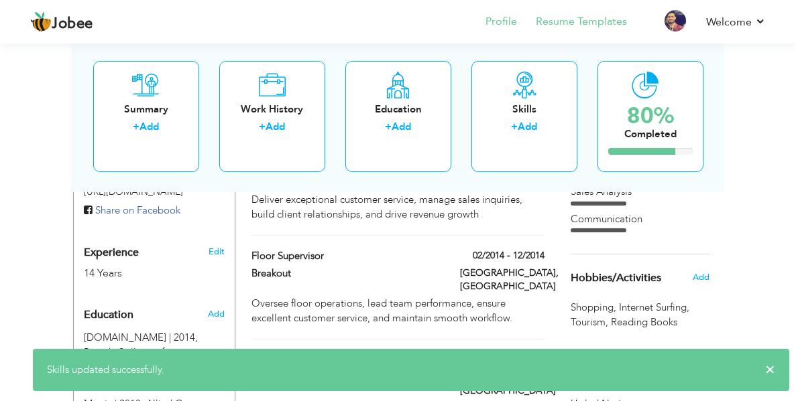
click at [582, 31] on li "Resume Templates" at bounding box center [572, 23] width 110 height 36
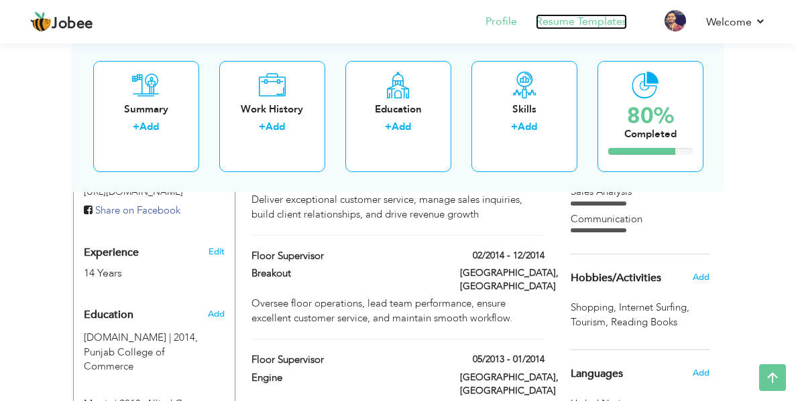
click at [572, 18] on link "Resume Templates" at bounding box center [581, 21] width 91 height 15
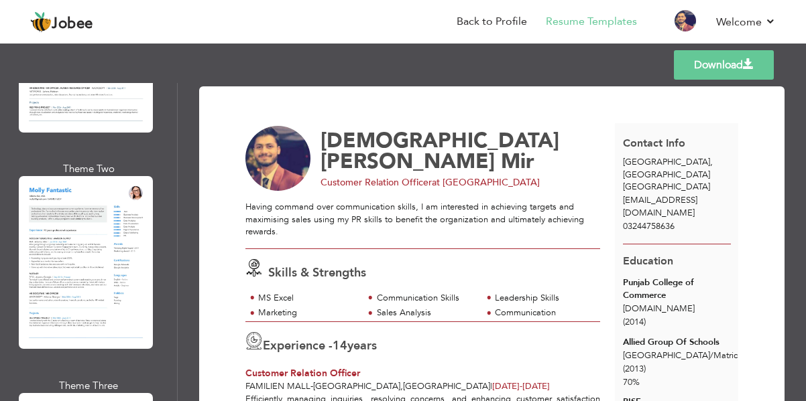
scroll to position [1546, 0]
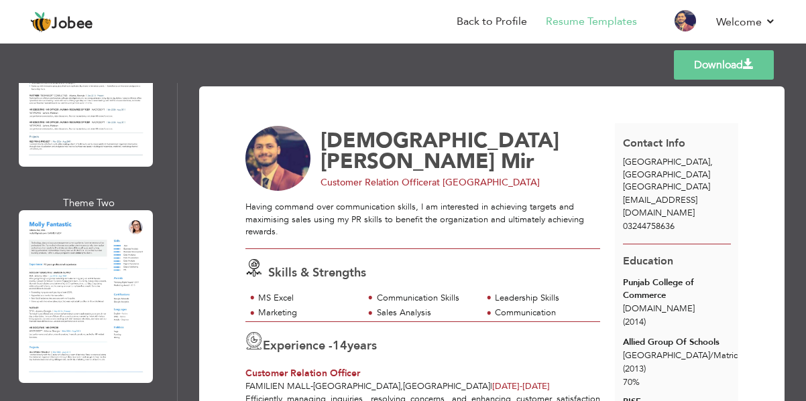
click at [64, 210] on div at bounding box center [86, 296] width 134 height 173
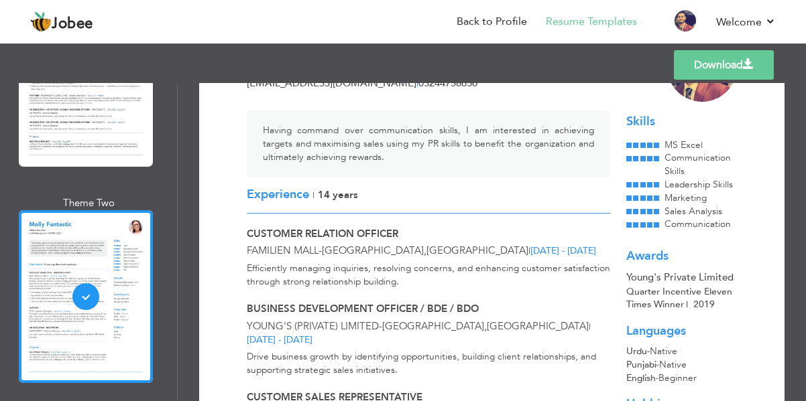
scroll to position [127, 0]
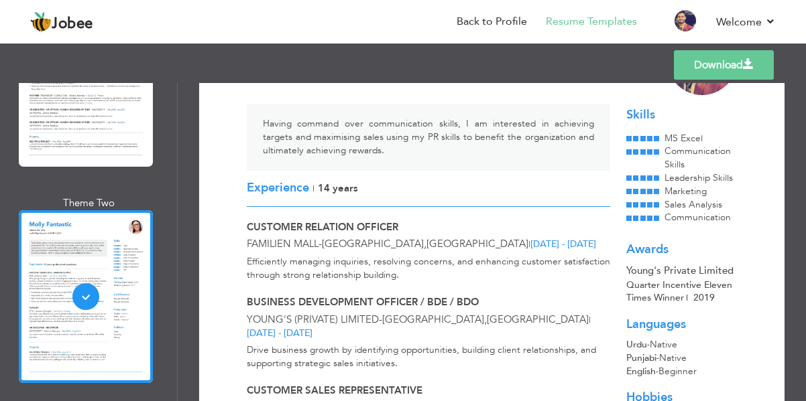
click at [723, 80] on div "Templates Download" at bounding box center [403, 65] width 806 height 43
click at [735, 68] on link "Download" at bounding box center [724, 64] width 100 height 29
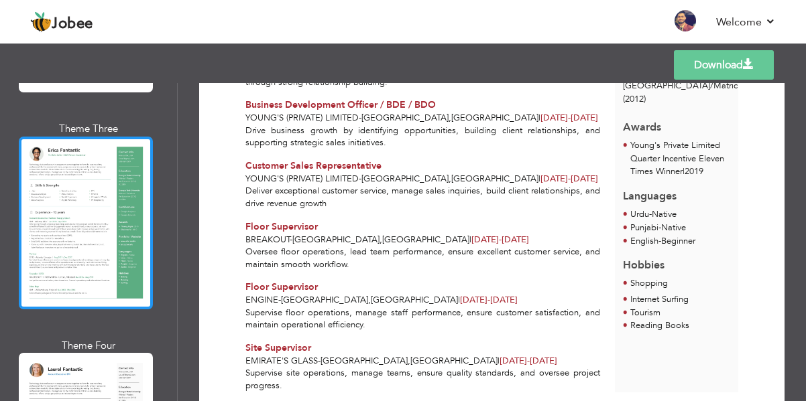
scroll to position [481, 0]
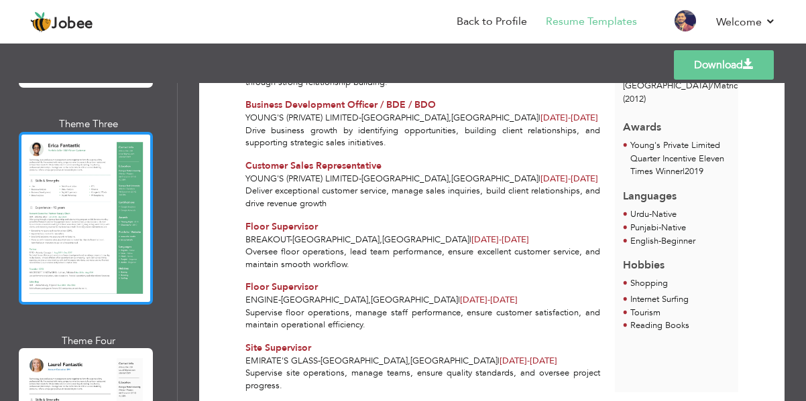
click at [110, 273] on div at bounding box center [86, 218] width 134 height 173
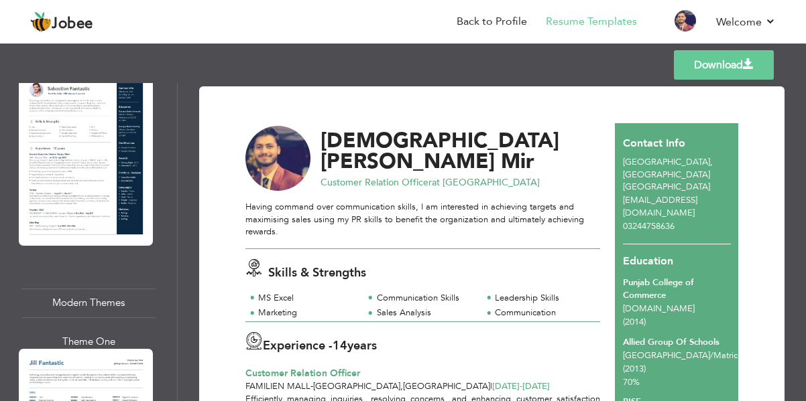
scroll to position [1104, 0]
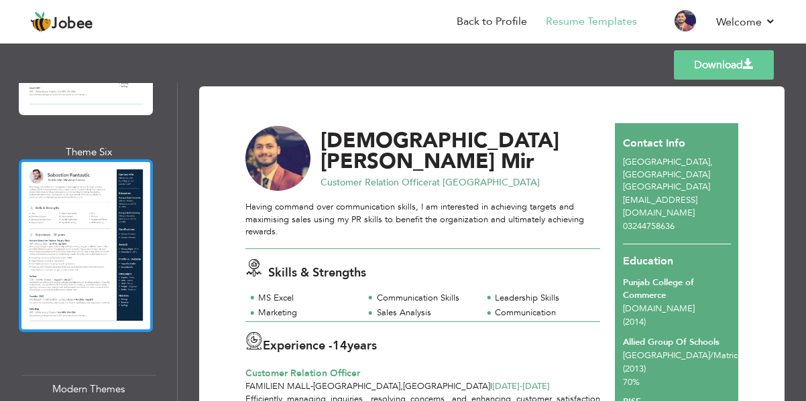
click at [77, 196] on div at bounding box center [86, 246] width 134 height 173
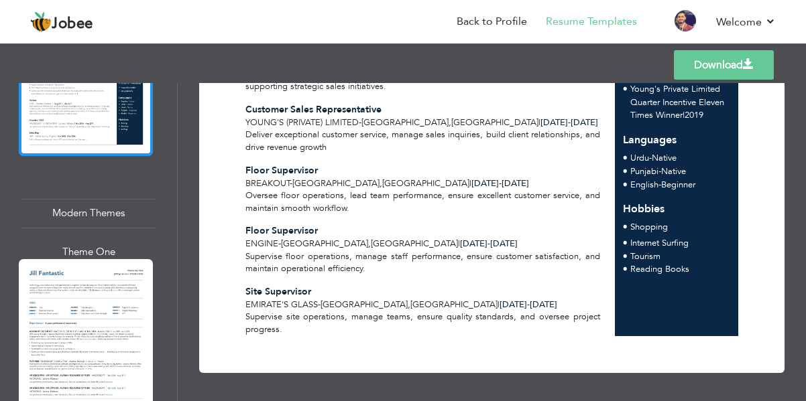
scroll to position [1314, 0]
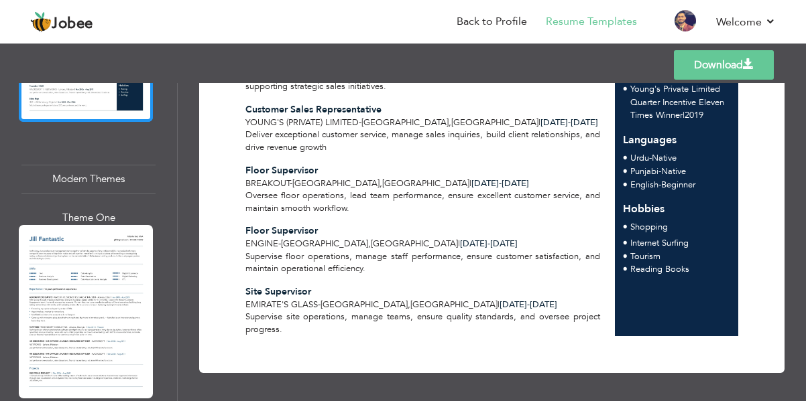
click at [119, 292] on div at bounding box center [86, 311] width 134 height 173
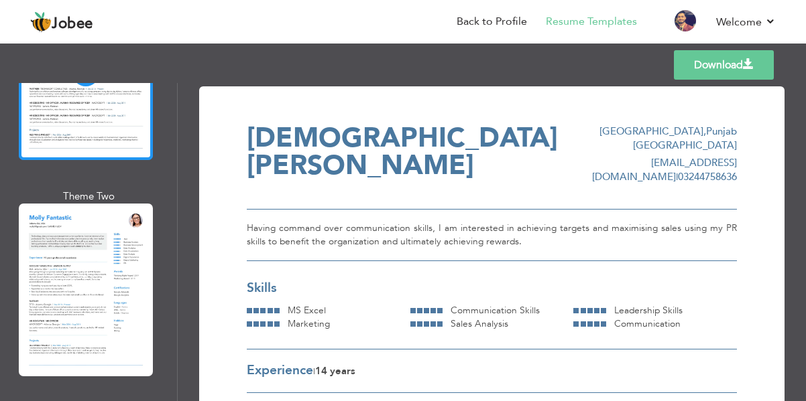
scroll to position [1558, 0]
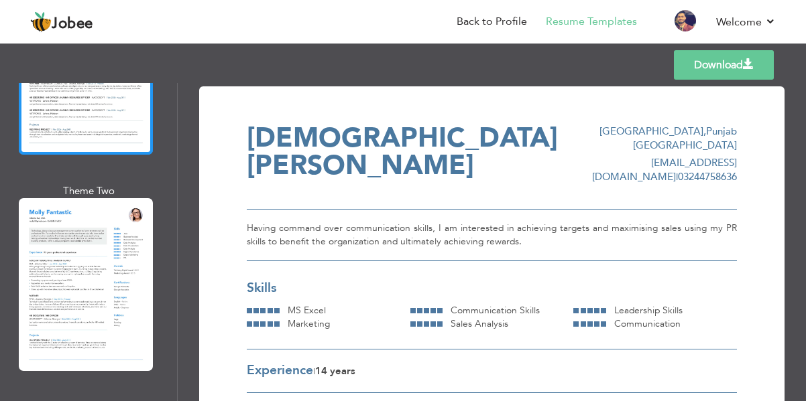
click at [95, 295] on div at bounding box center [86, 284] width 134 height 173
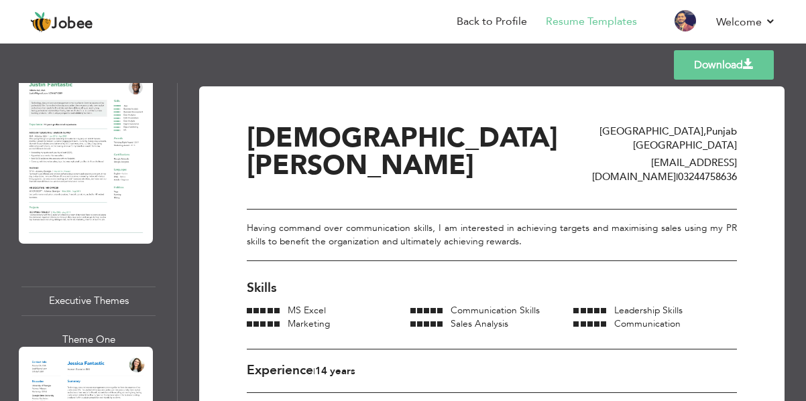
scroll to position [2119, 0]
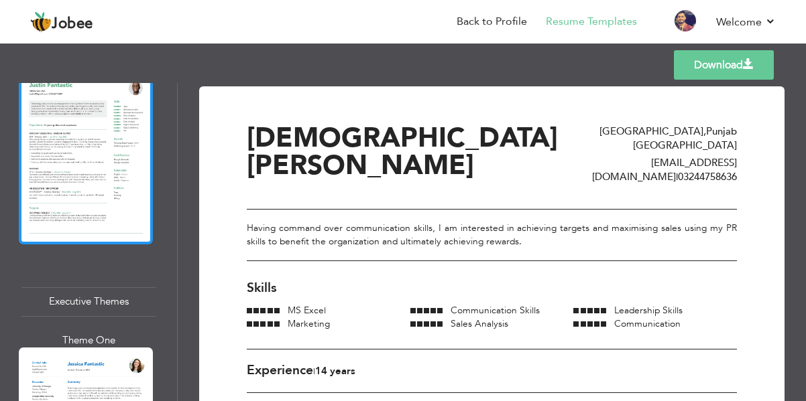
click at [95, 151] on div at bounding box center [86, 158] width 134 height 173
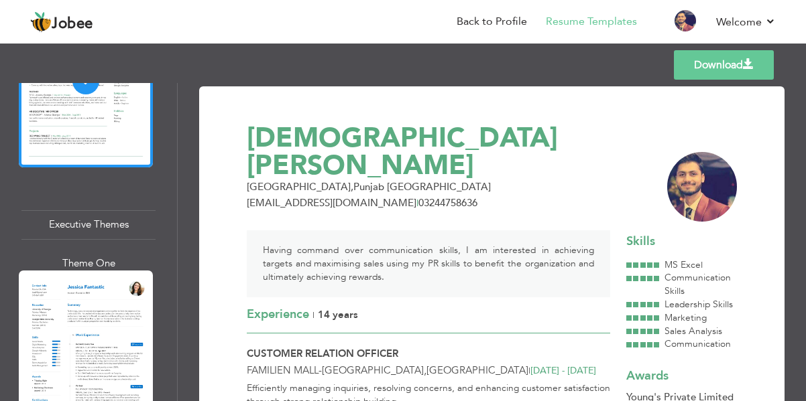
scroll to position [2197, 0]
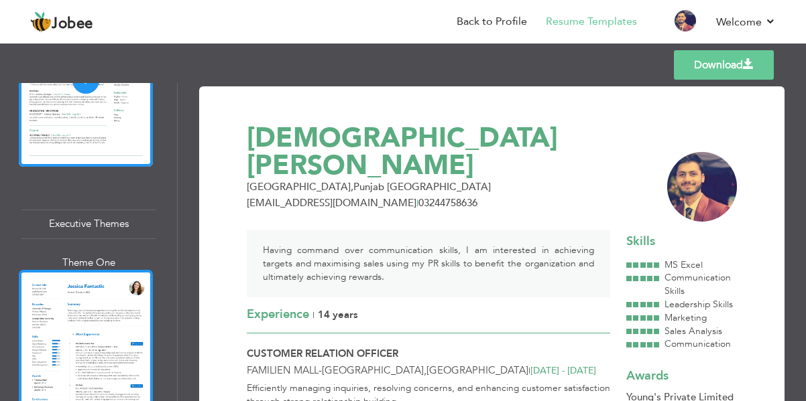
click at [57, 270] on div at bounding box center [86, 356] width 134 height 173
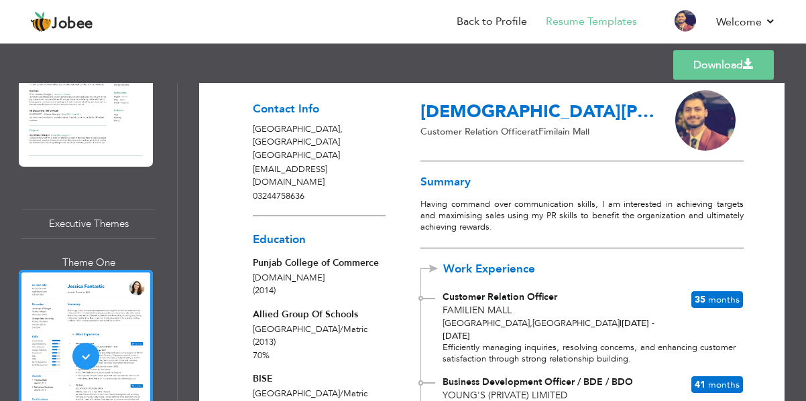
scroll to position [28, 0]
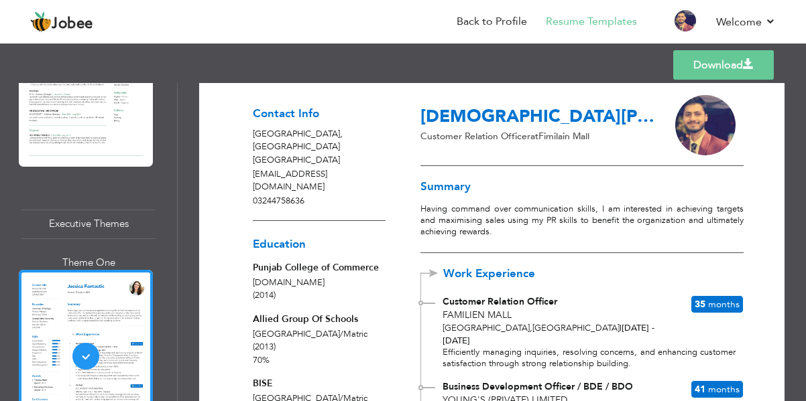
click at [710, 71] on link "Download" at bounding box center [723, 64] width 101 height 29
